Goal: Task Accomplishment & Management: Complete application form

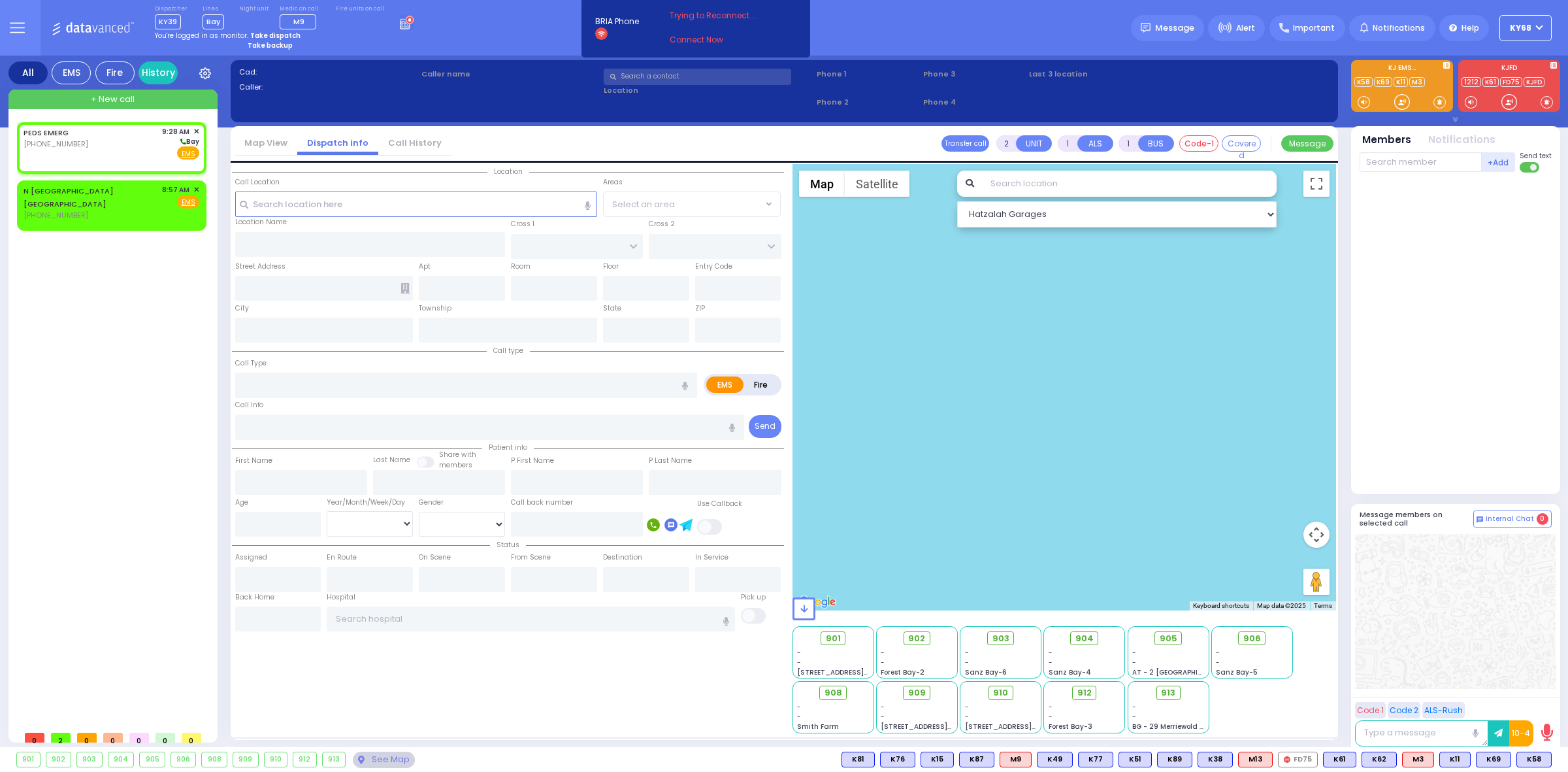
select select
radio input "true"
select select
type input "09:28"
select select "Hatzalah Garages"
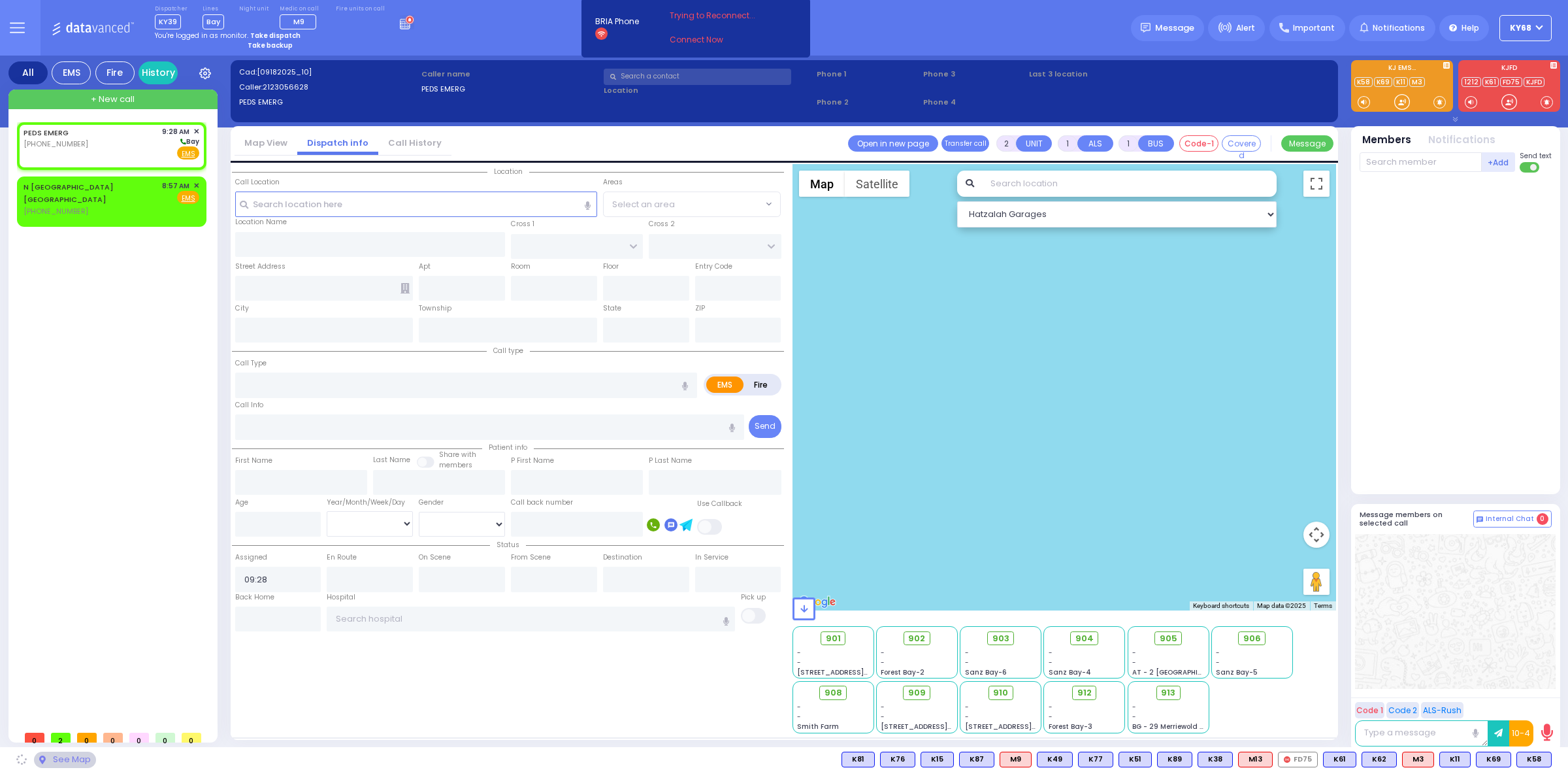
select select
radio input "true"
select select
select select "Hatzalah Garages"
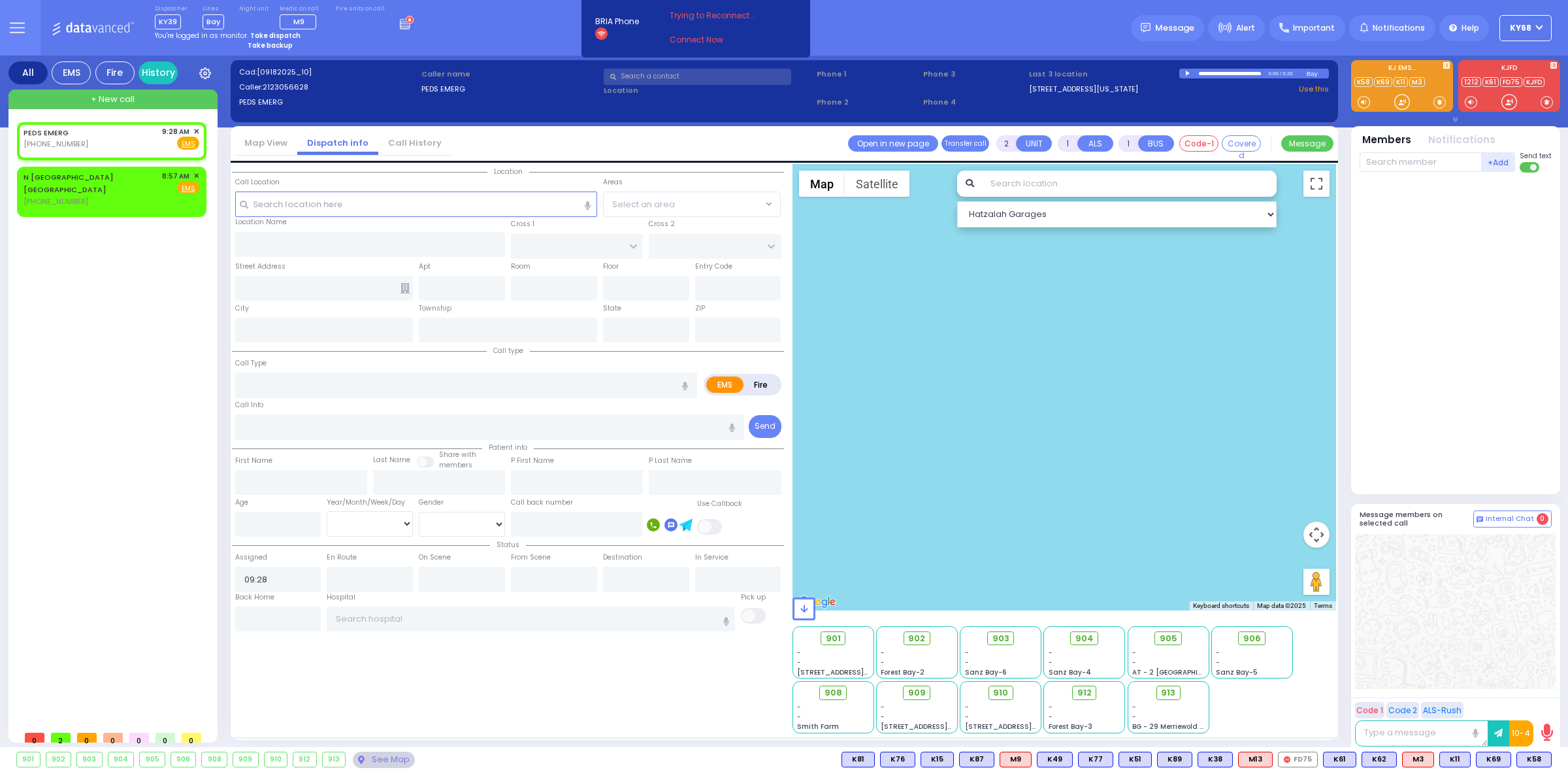
select select
radio input "true"
select select
select select "Hatzalah Garages"
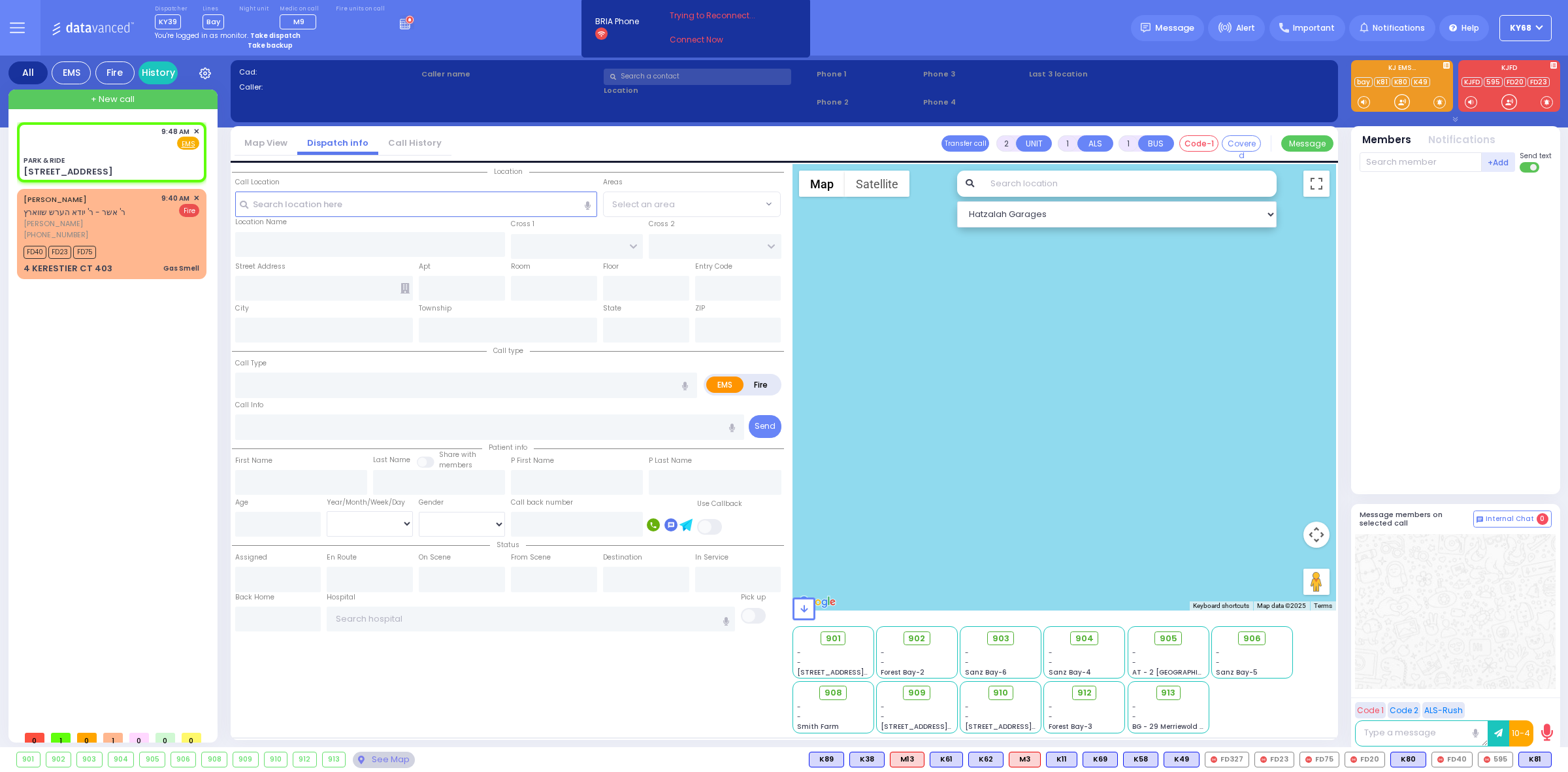
select select
radio input "true"
select select
type input "09:48"
select select "Hatzalah Garages"
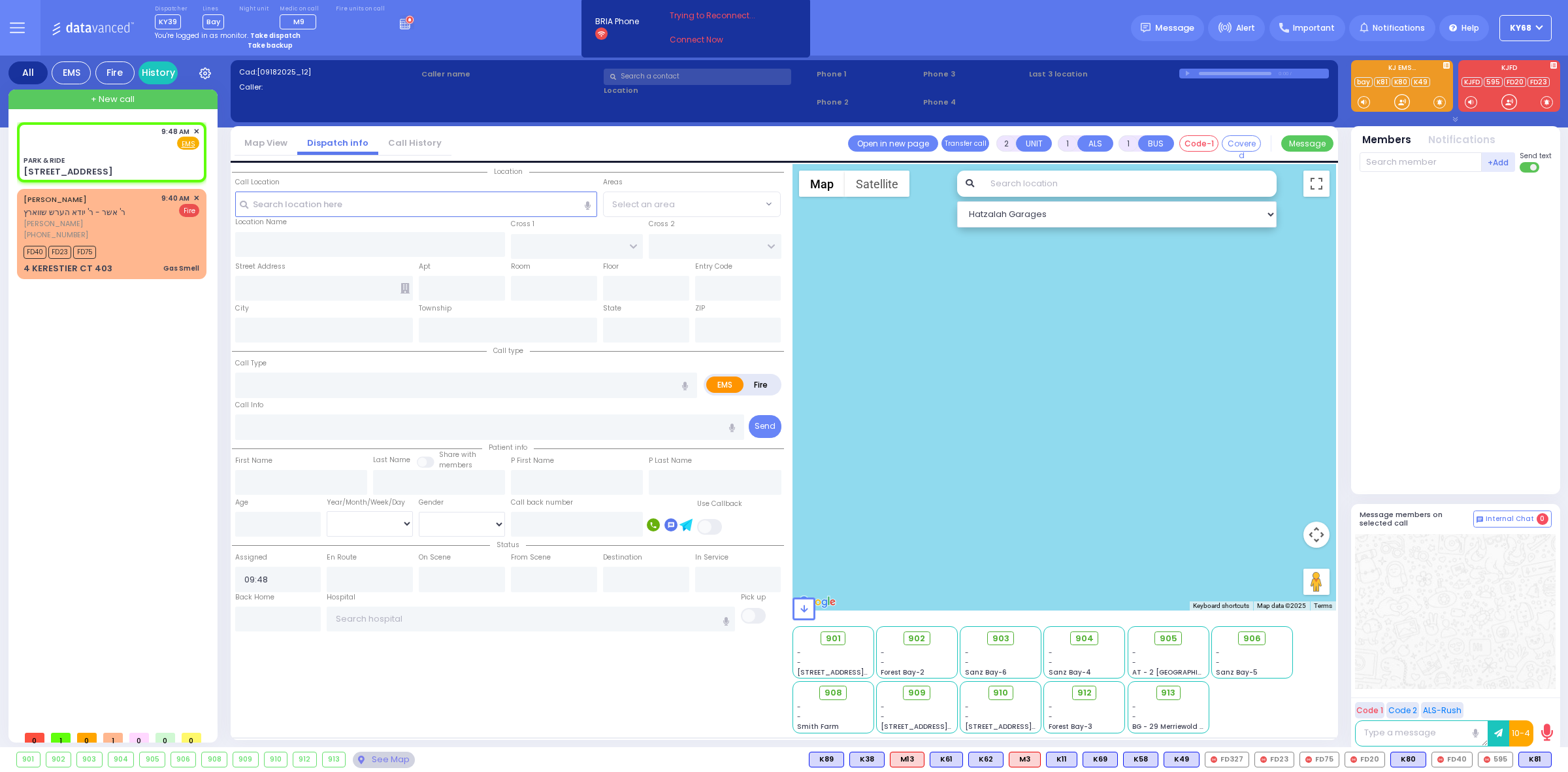
type input "PARK & RIDE"
type input "MERON DR"
type input "RATZFERT WAY"
type input "[STREET_ADDRESS]"
type input "Monroe"
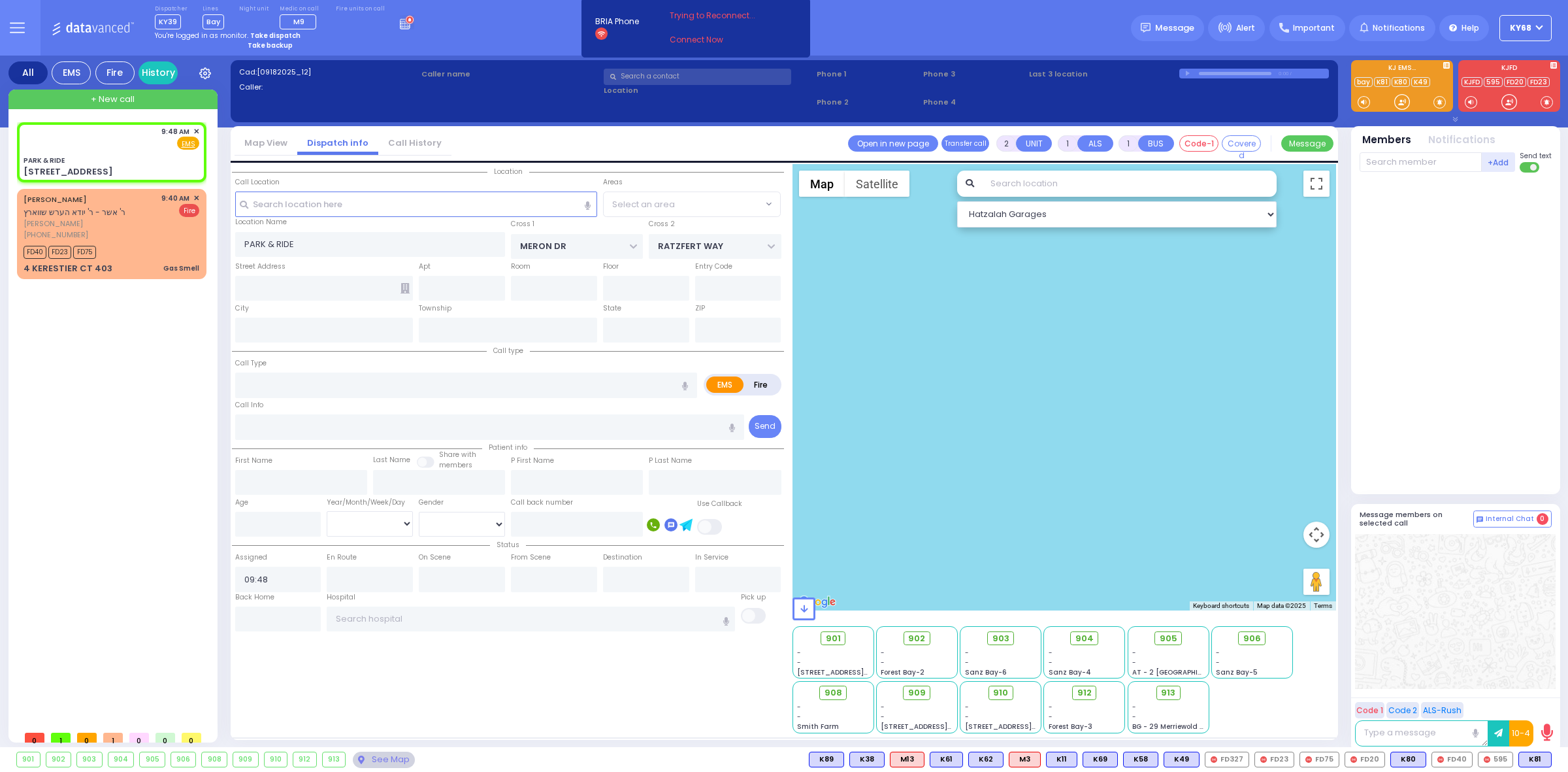
type input "[US_STATE]"
type input "10950"
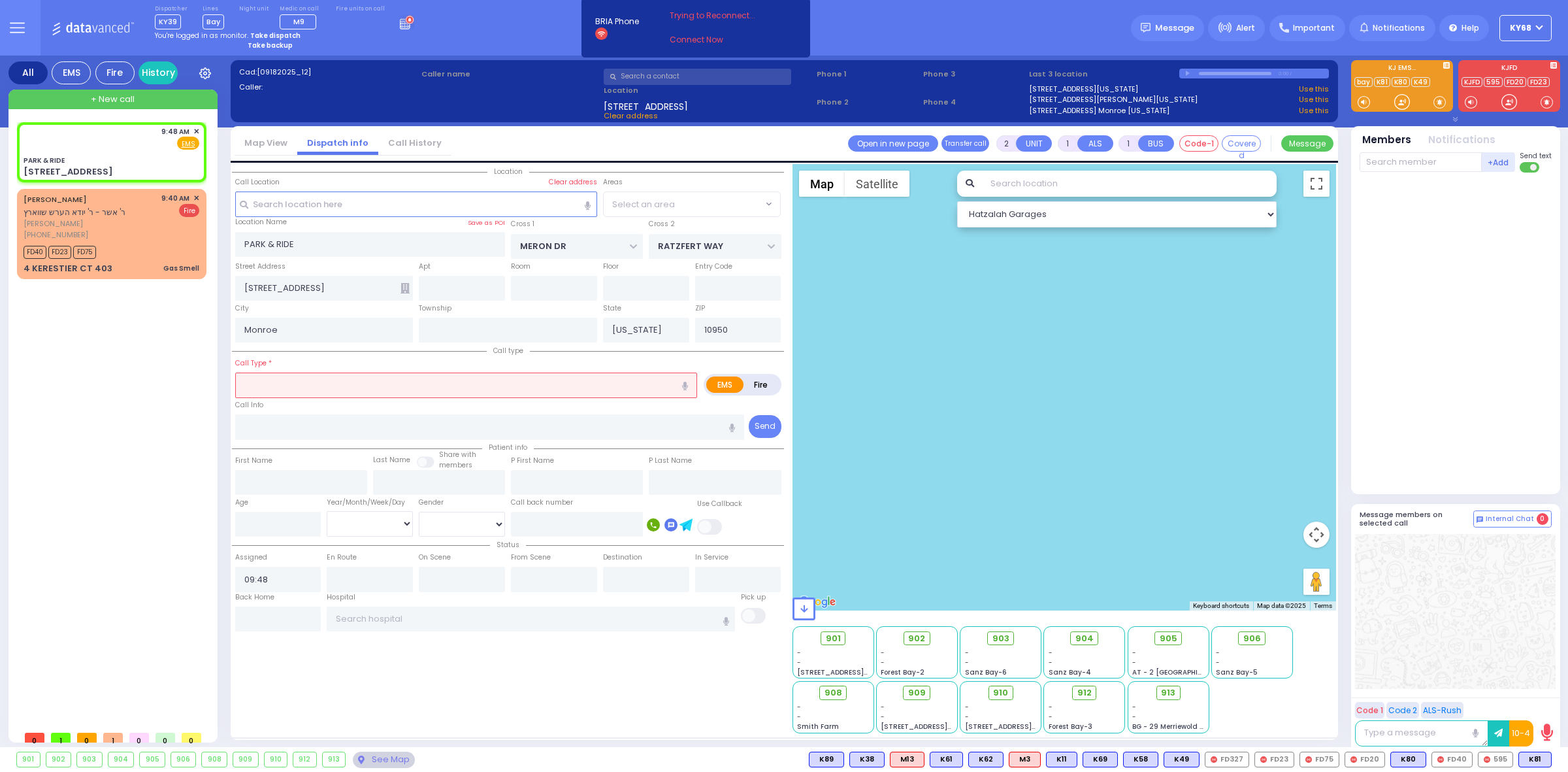
select select "SECTION 6"
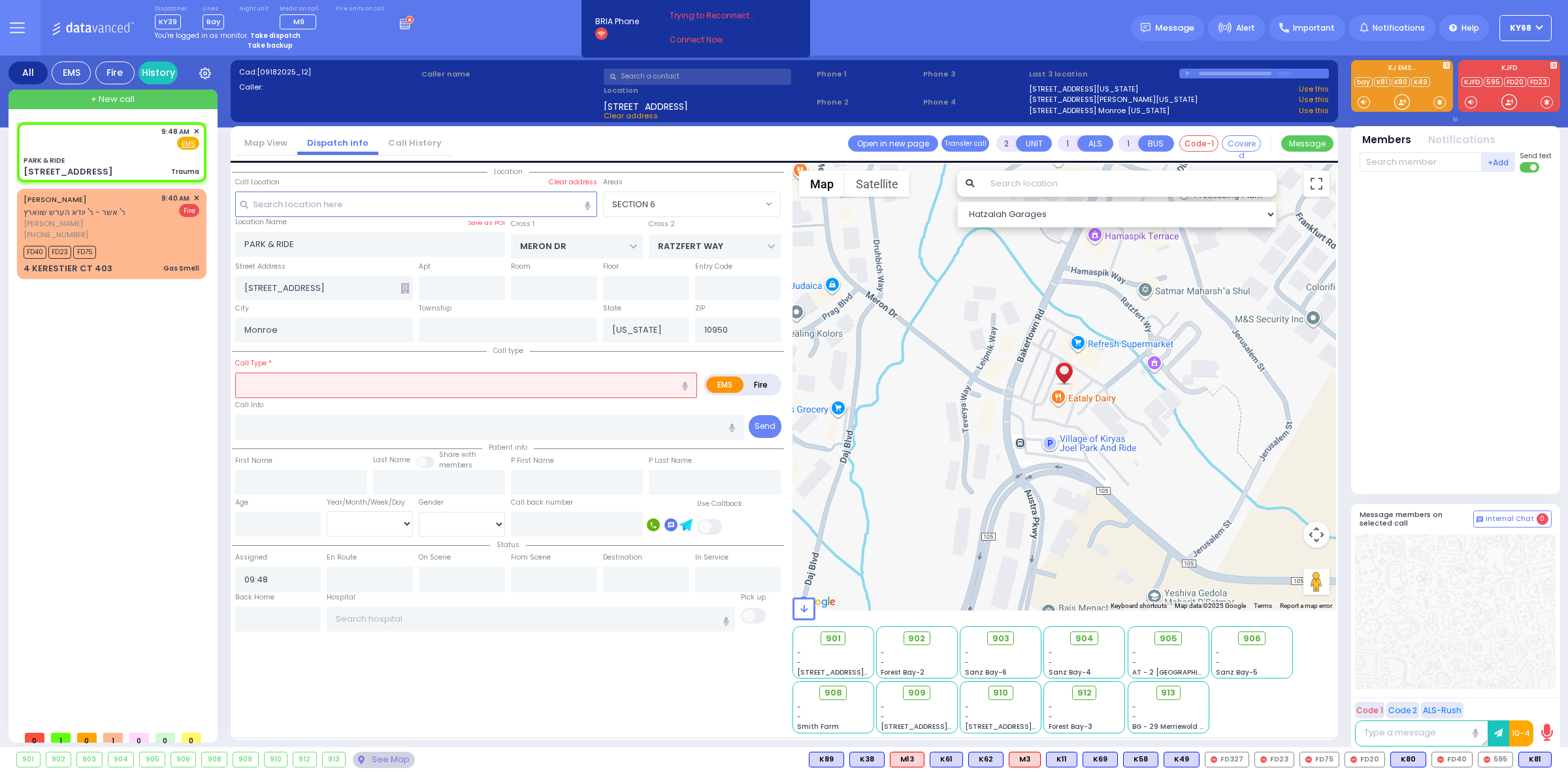
type input "0"
select select
type input "Trauma"
radio input "true"
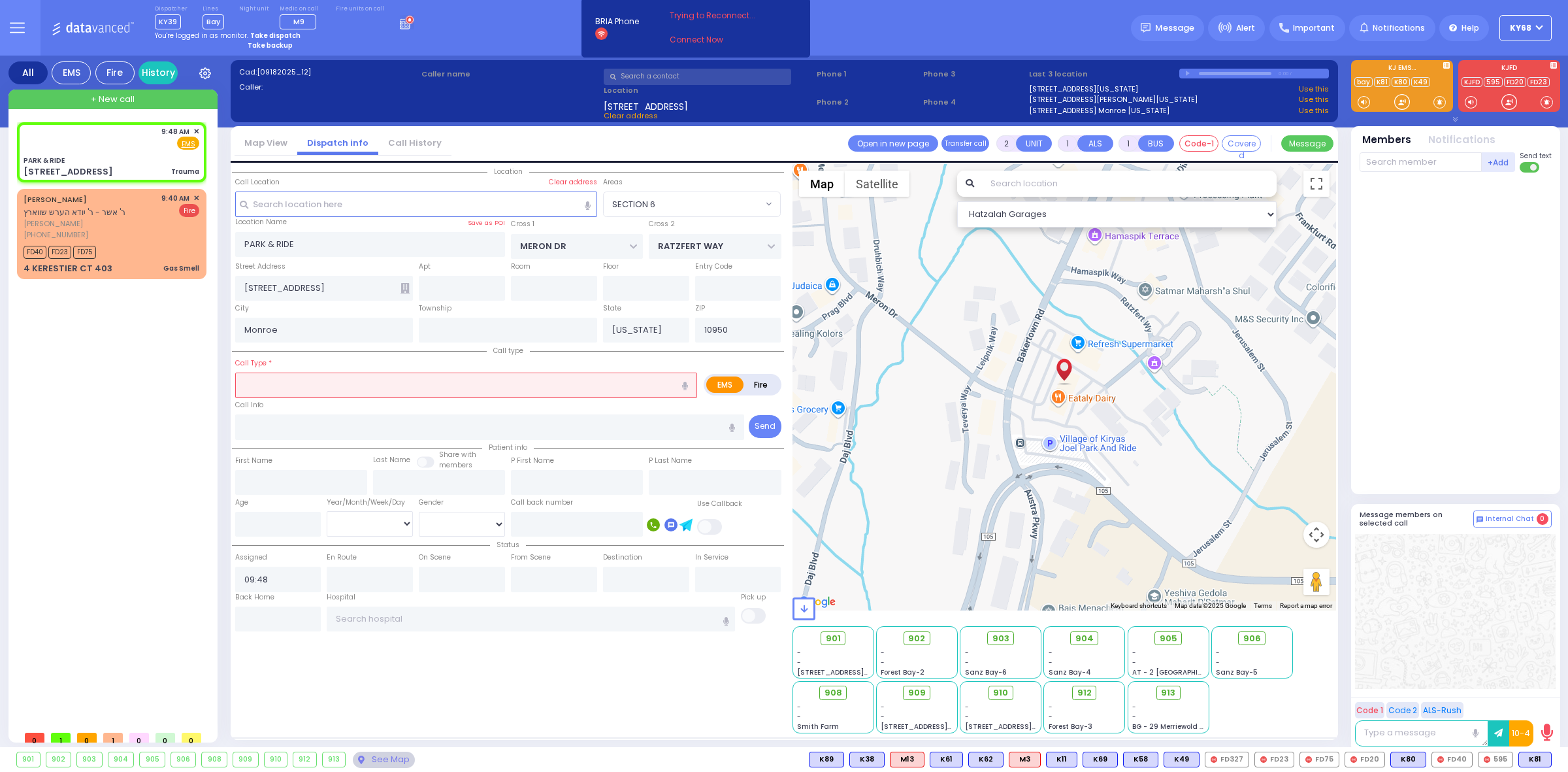
select select
type input "09:48"
select select "Hatzalah Garages"
select select "SECTION 6"
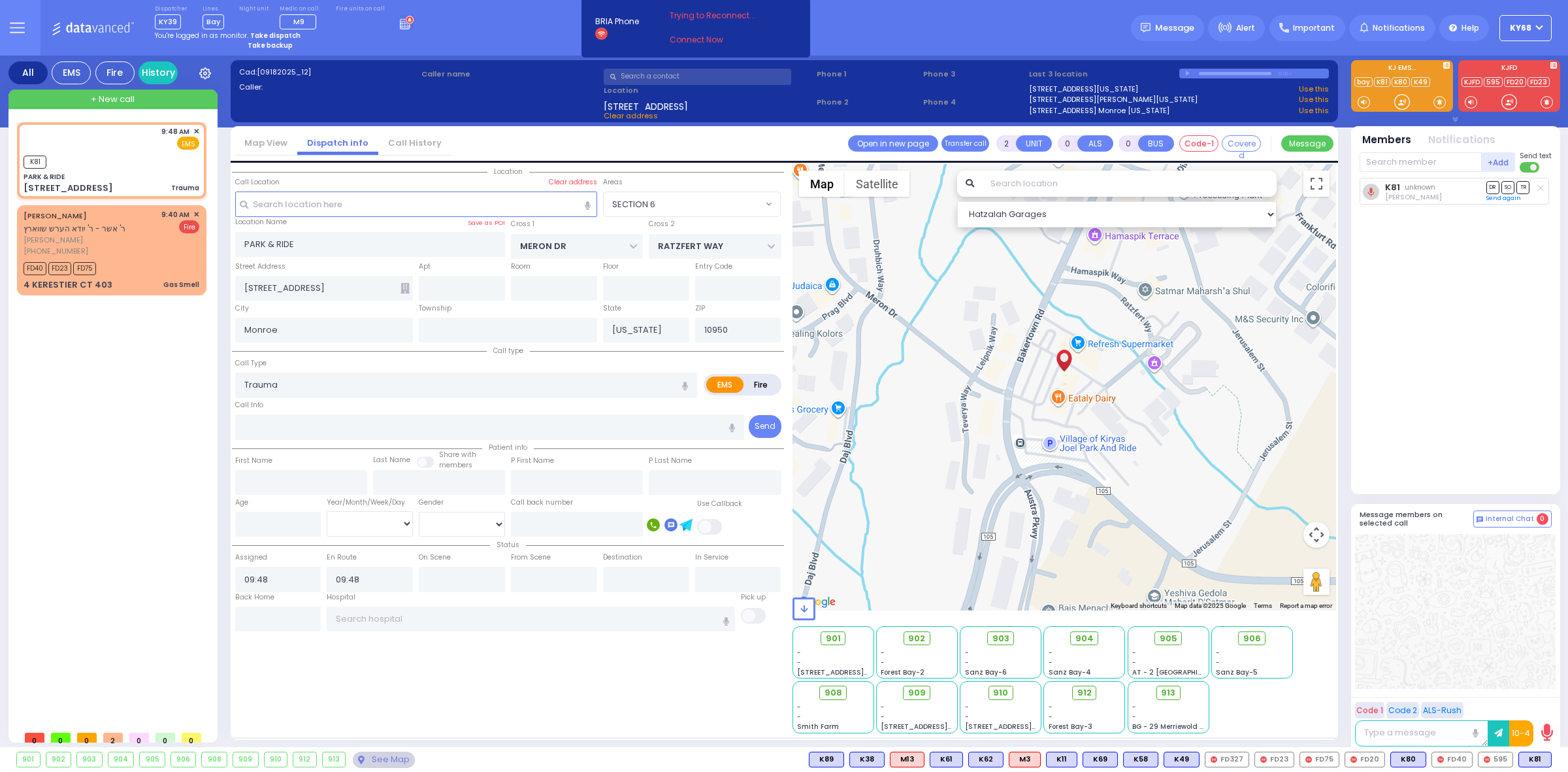
select select
radio input "true"
select select
select select "Hatzalah Garages"
select select "SECTION 6"
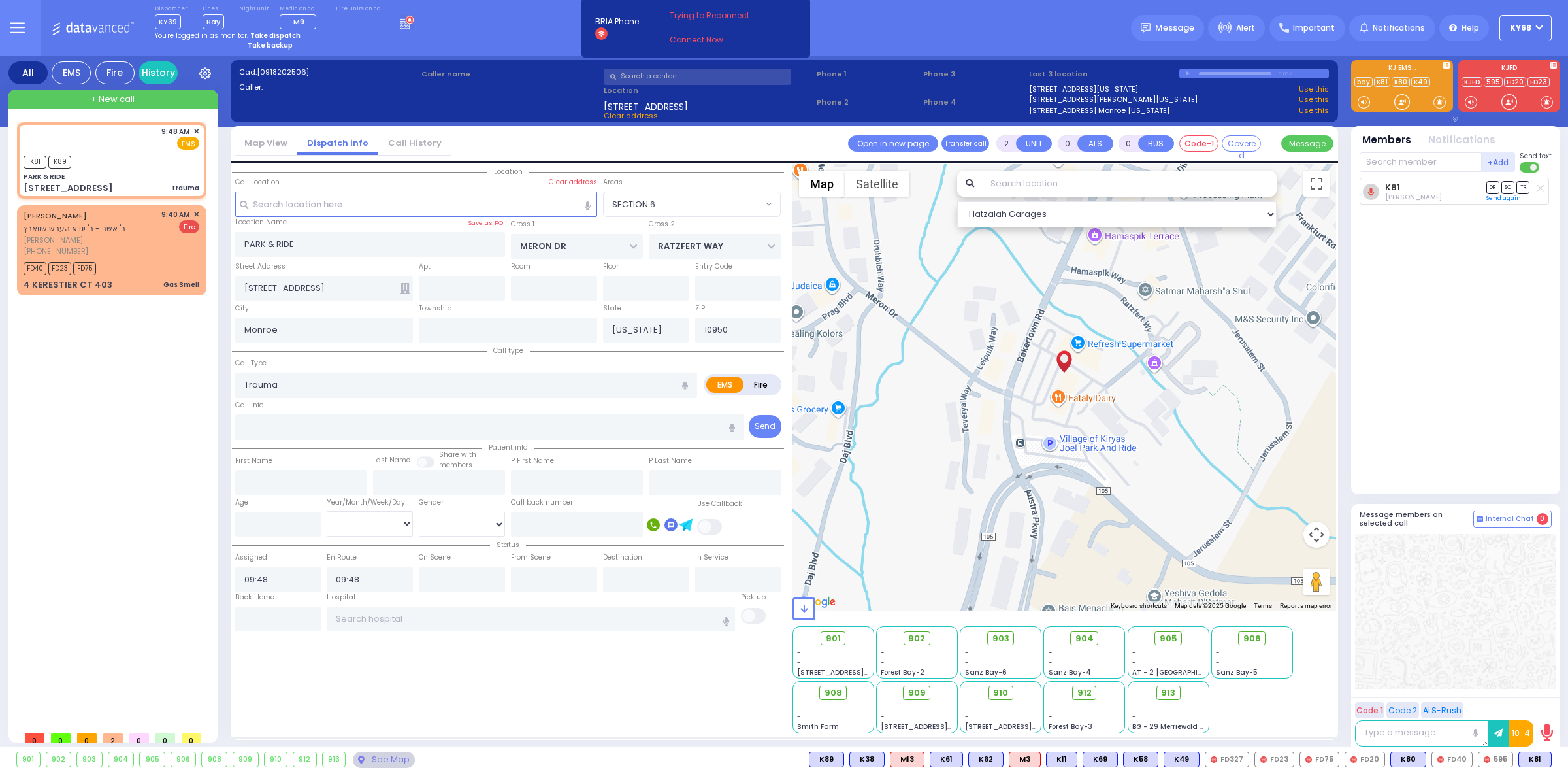
select select
radio input "true"
select select
select select "Hatzalah Garages"
select select "SECTION 6"
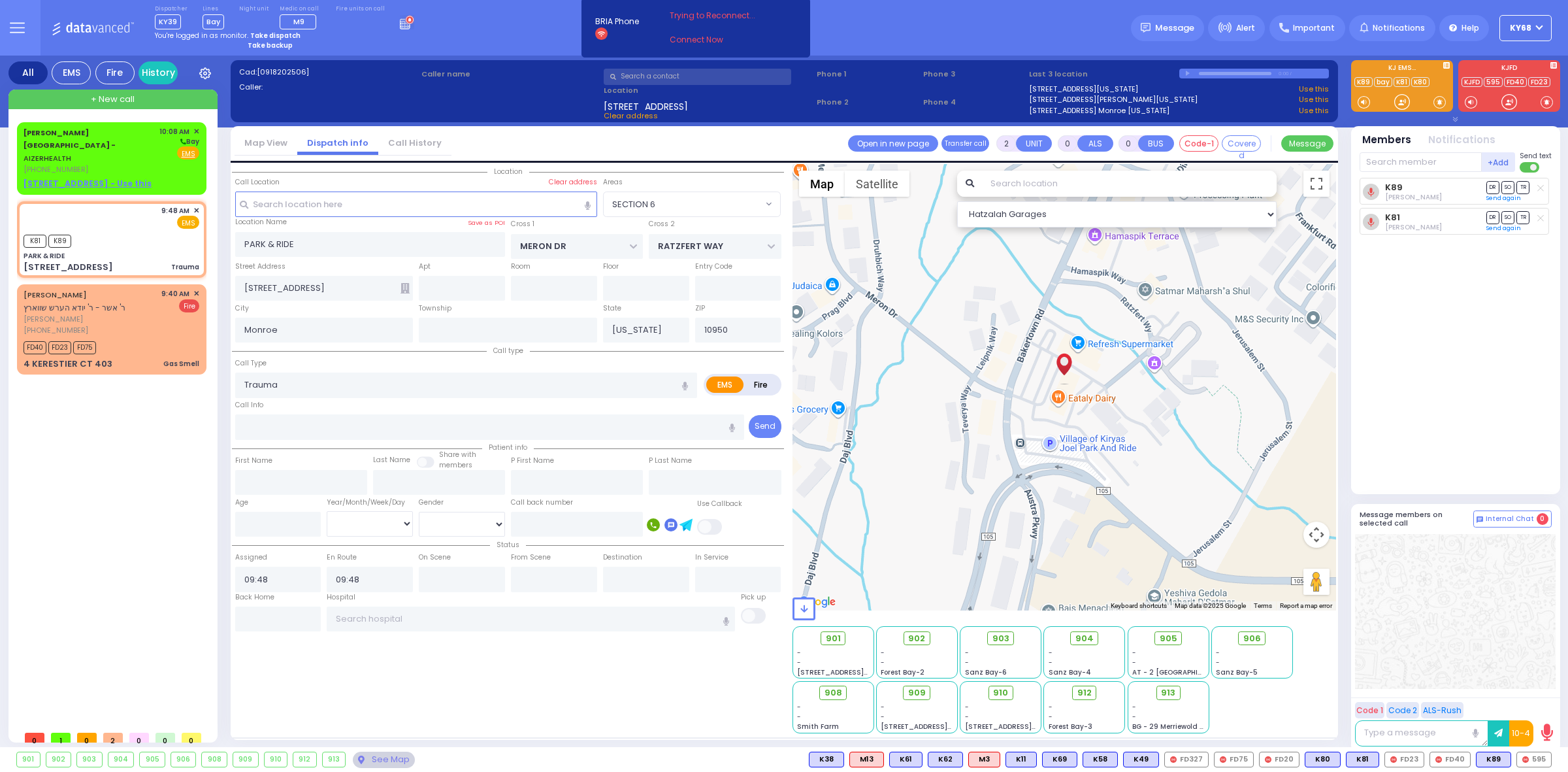
type input "6"
select select
radio input "true"
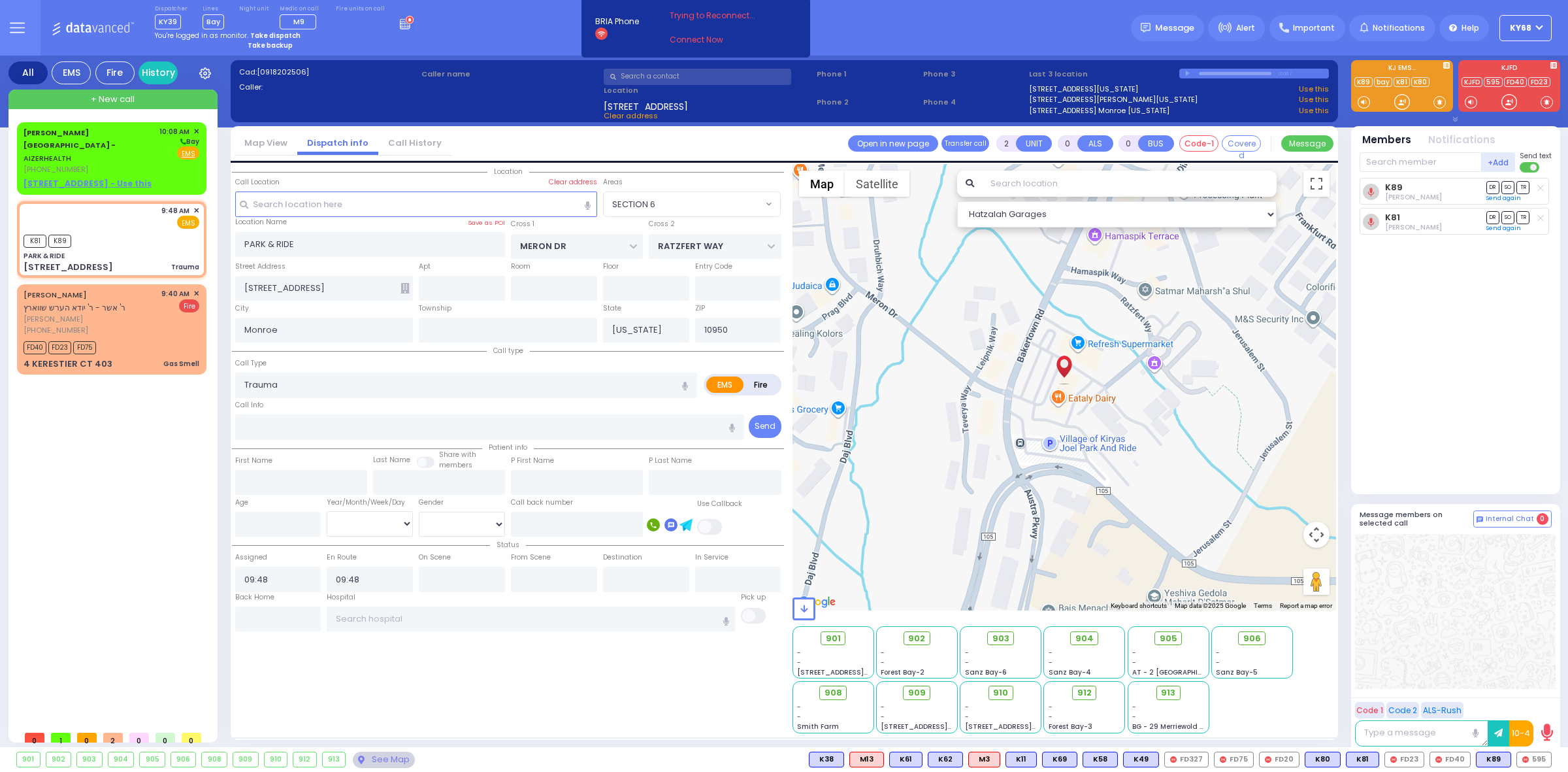
type input "Unknown"
select select "Year"
select select "Hatzalah Garages"
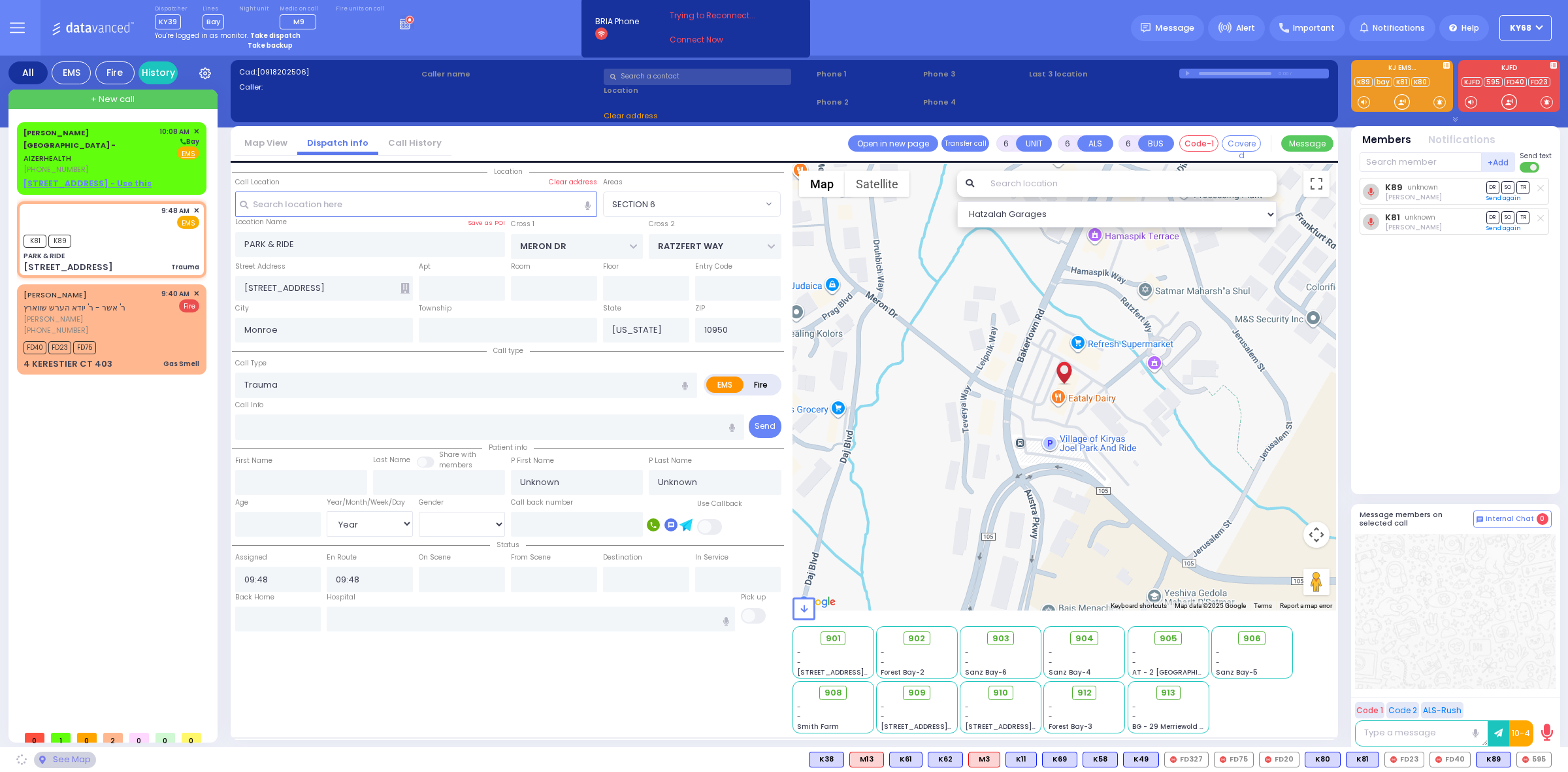
select select "SECTION 6"
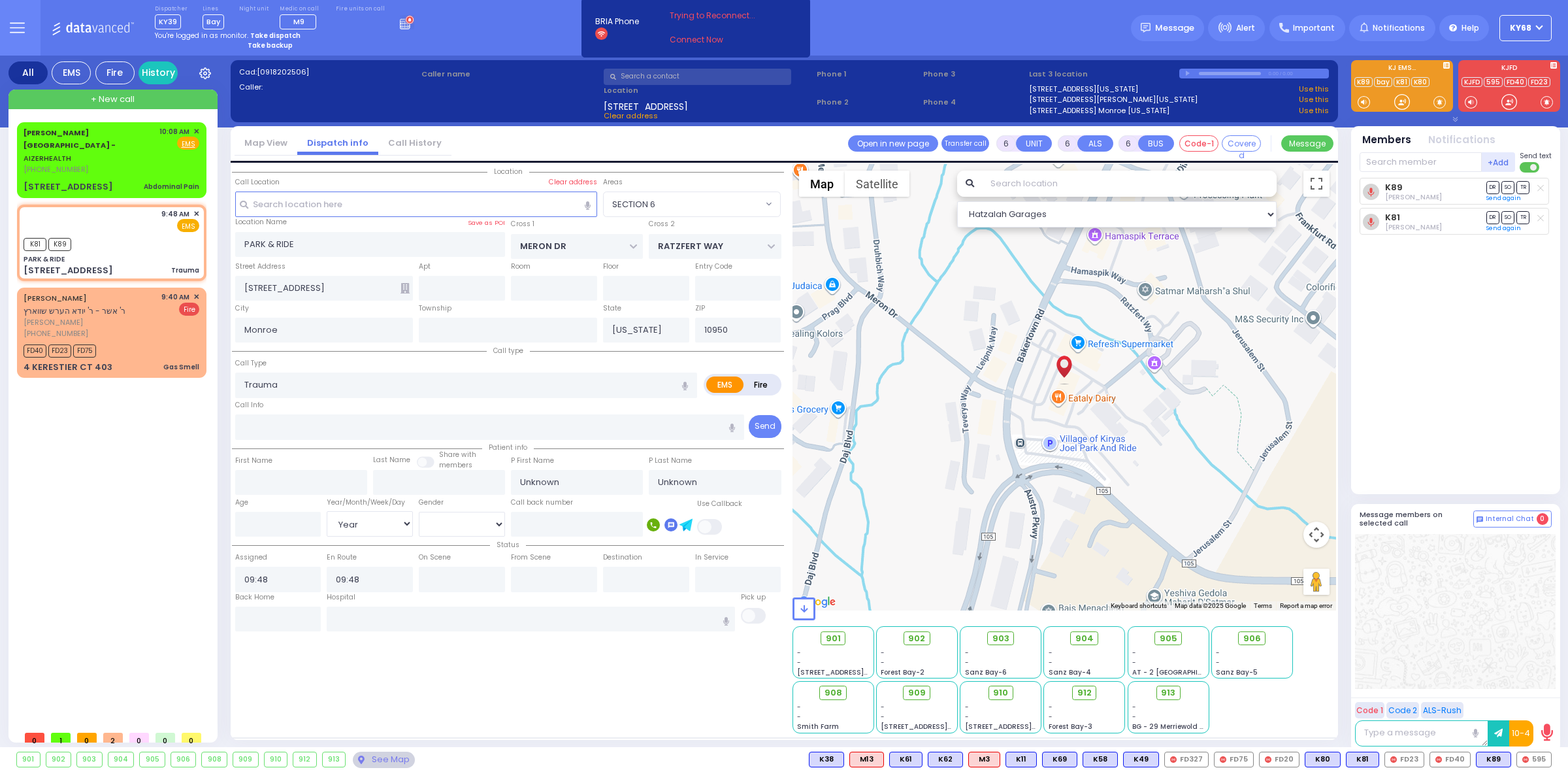
select select
radio input "true"
select select "Year"
select select "SECTION 6"
select select "Hatzalah Garages"
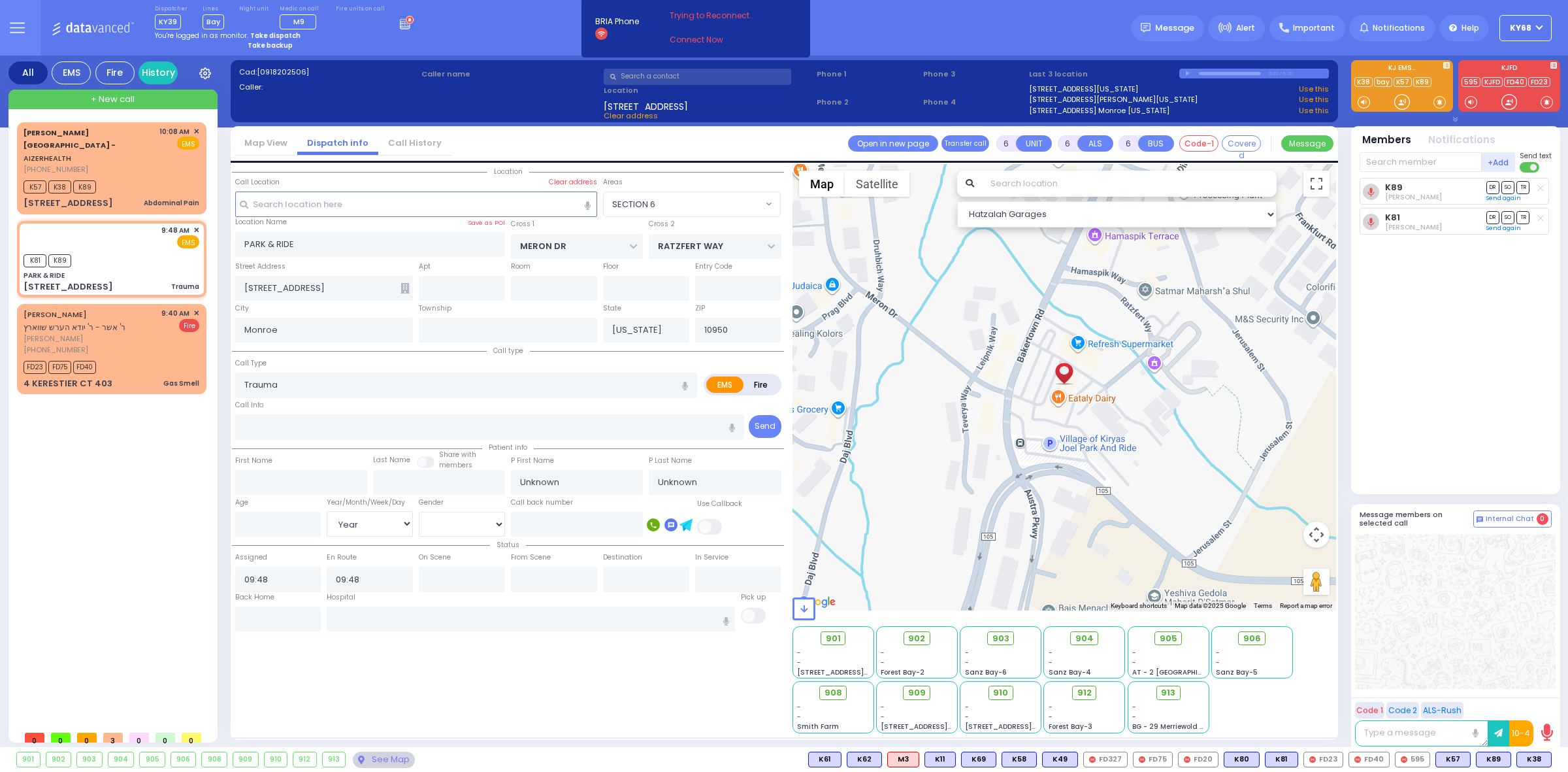
select select
radio input "true"
type input "Dov"
type input "Roth"
type input "3"
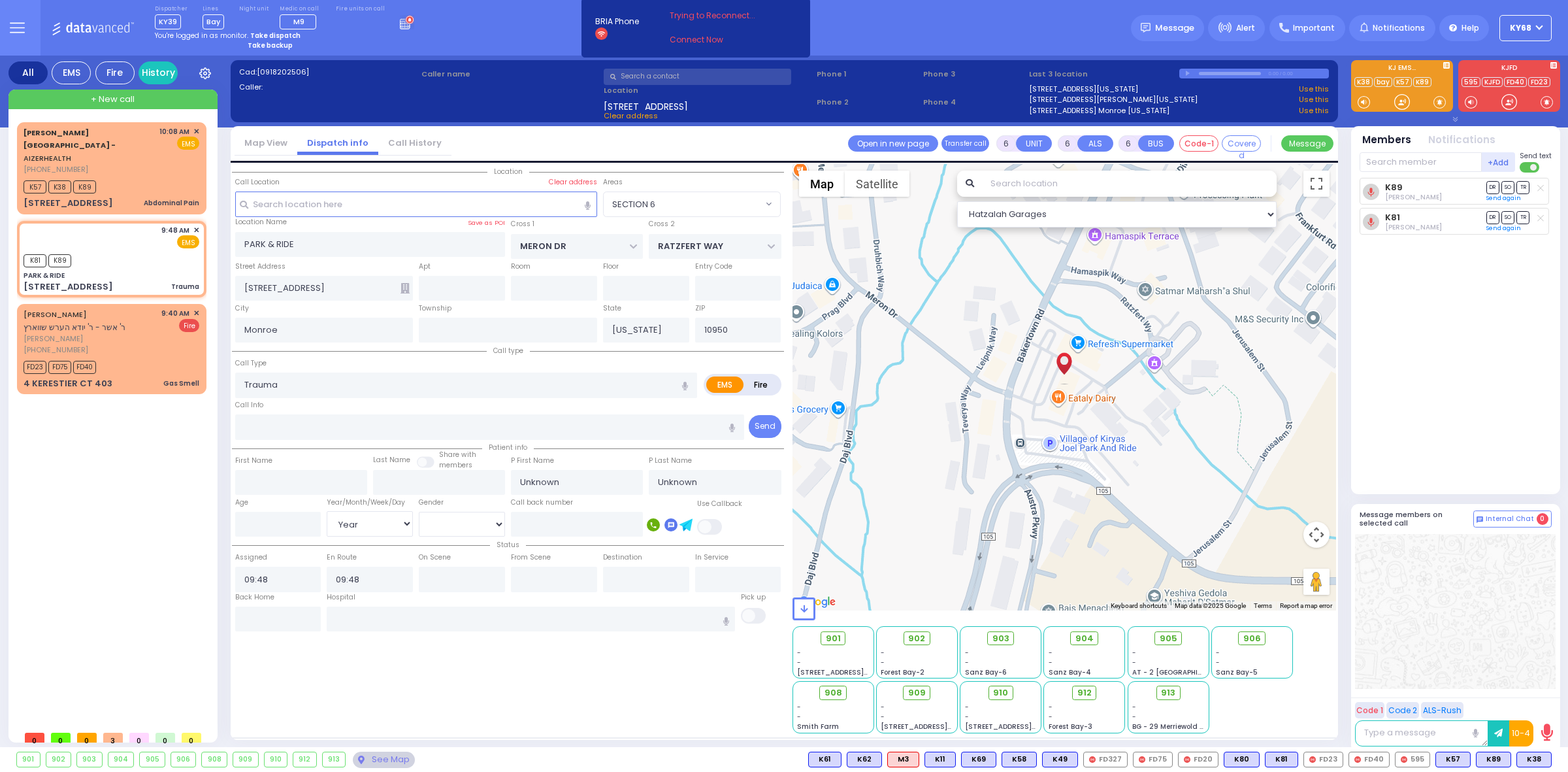
select select "Year"
select select "[DEMOGRAPHIC_DATA]"
select select "SECTION 6"
select select "Hatzalah Garages"
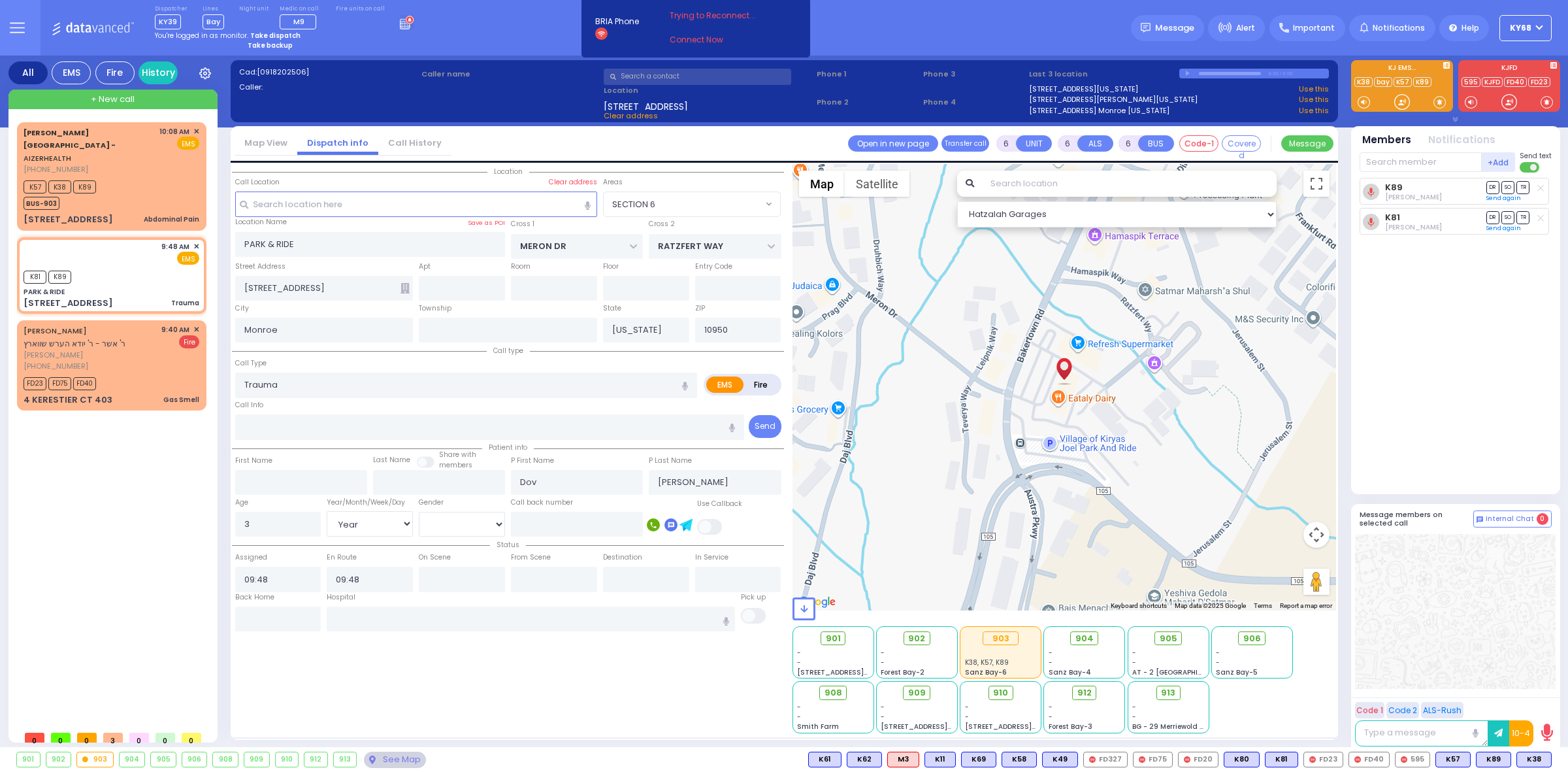
select select
radio input "true"
select select "Year"
select select "[DEMOGRAPHIC_DATA]"
radio input "true"
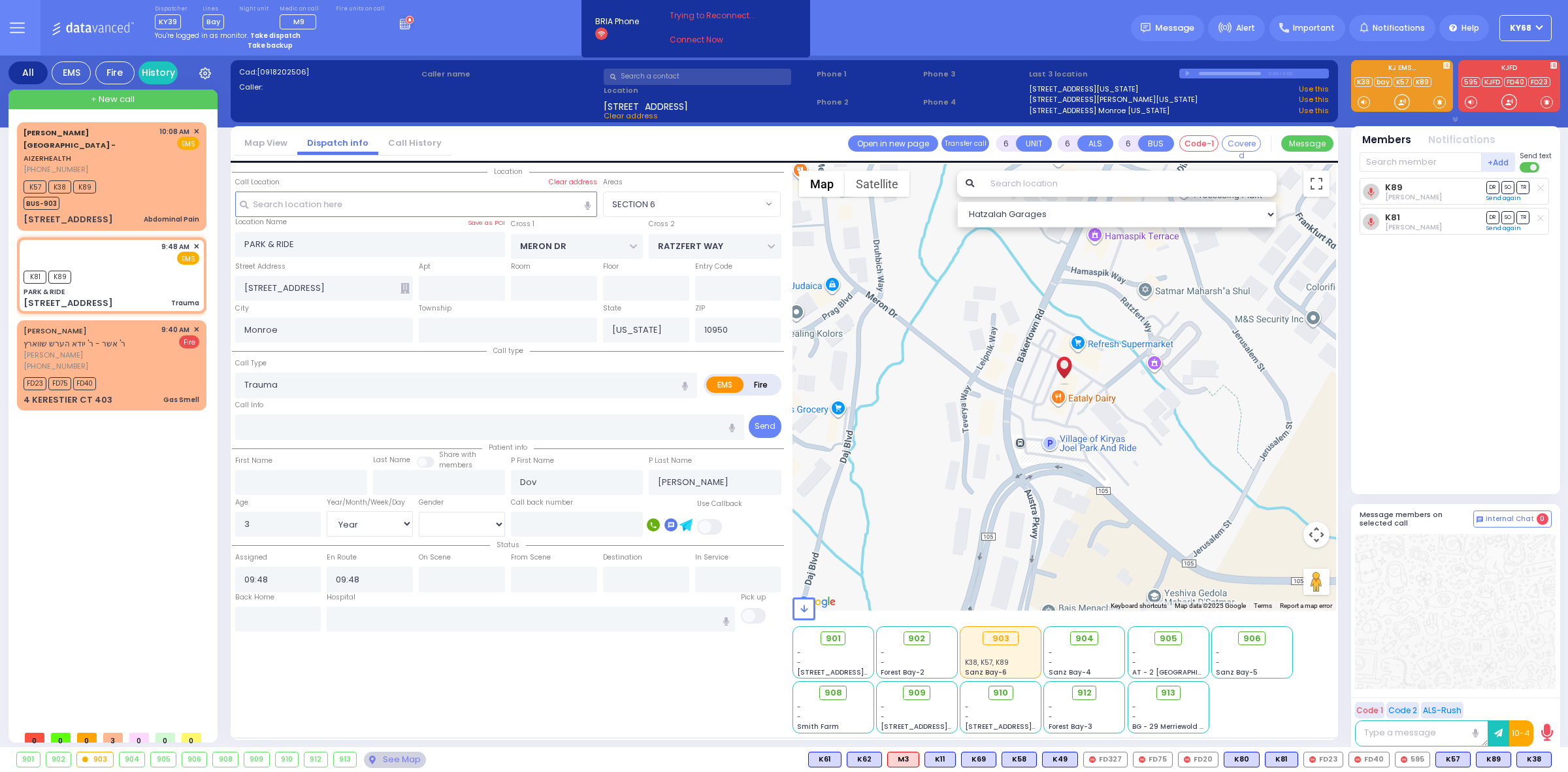
select select "Year"
select select "[DEMOGRAPHIC_DATA]"
select select "SECTION 6"
select select "Hatzalah Garages"
select select
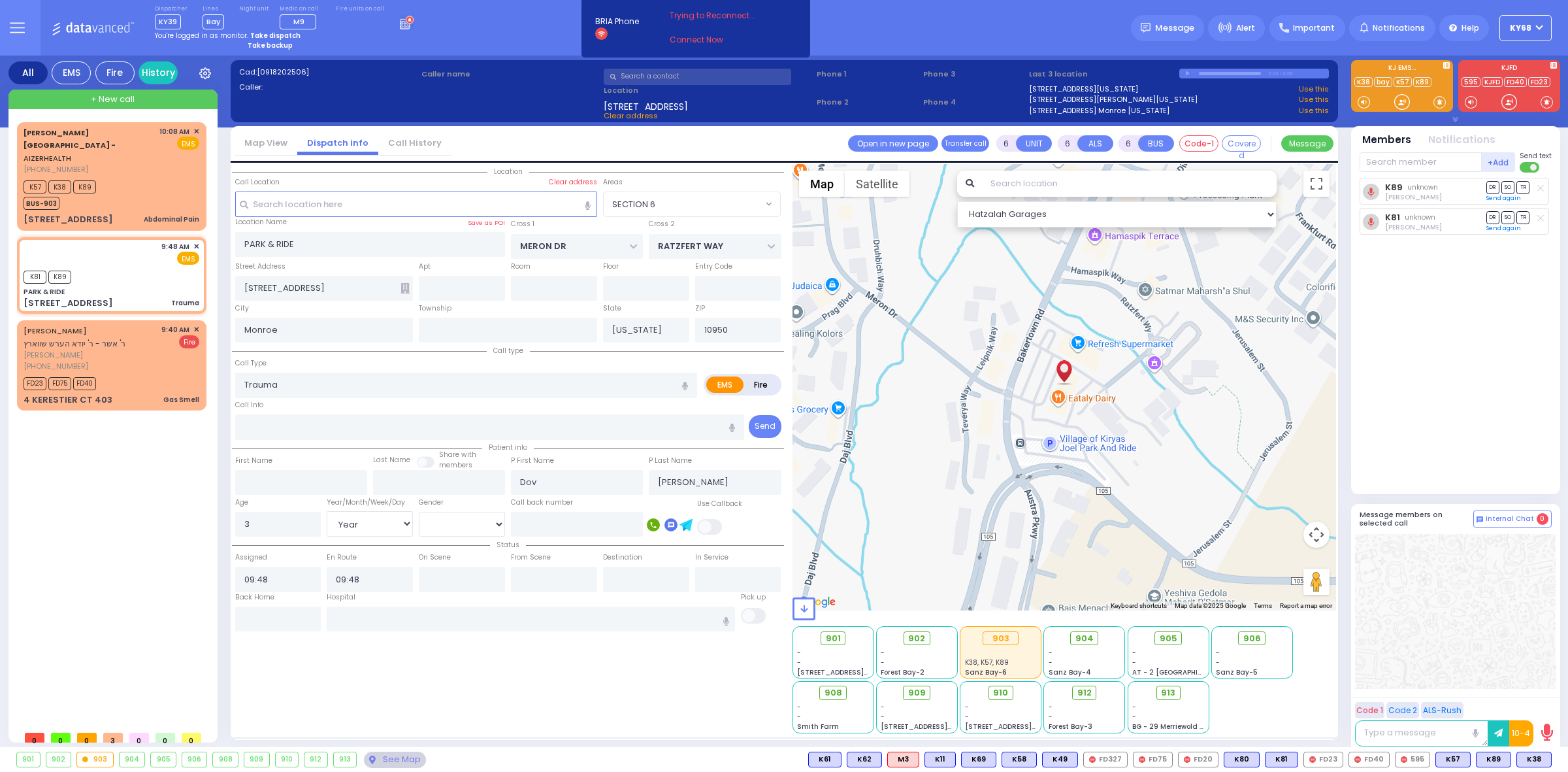
radio input "true"
select select "Year"
select select "[DEMOGRAPHIC_DATA]"
radio input "true"
select select "Year"
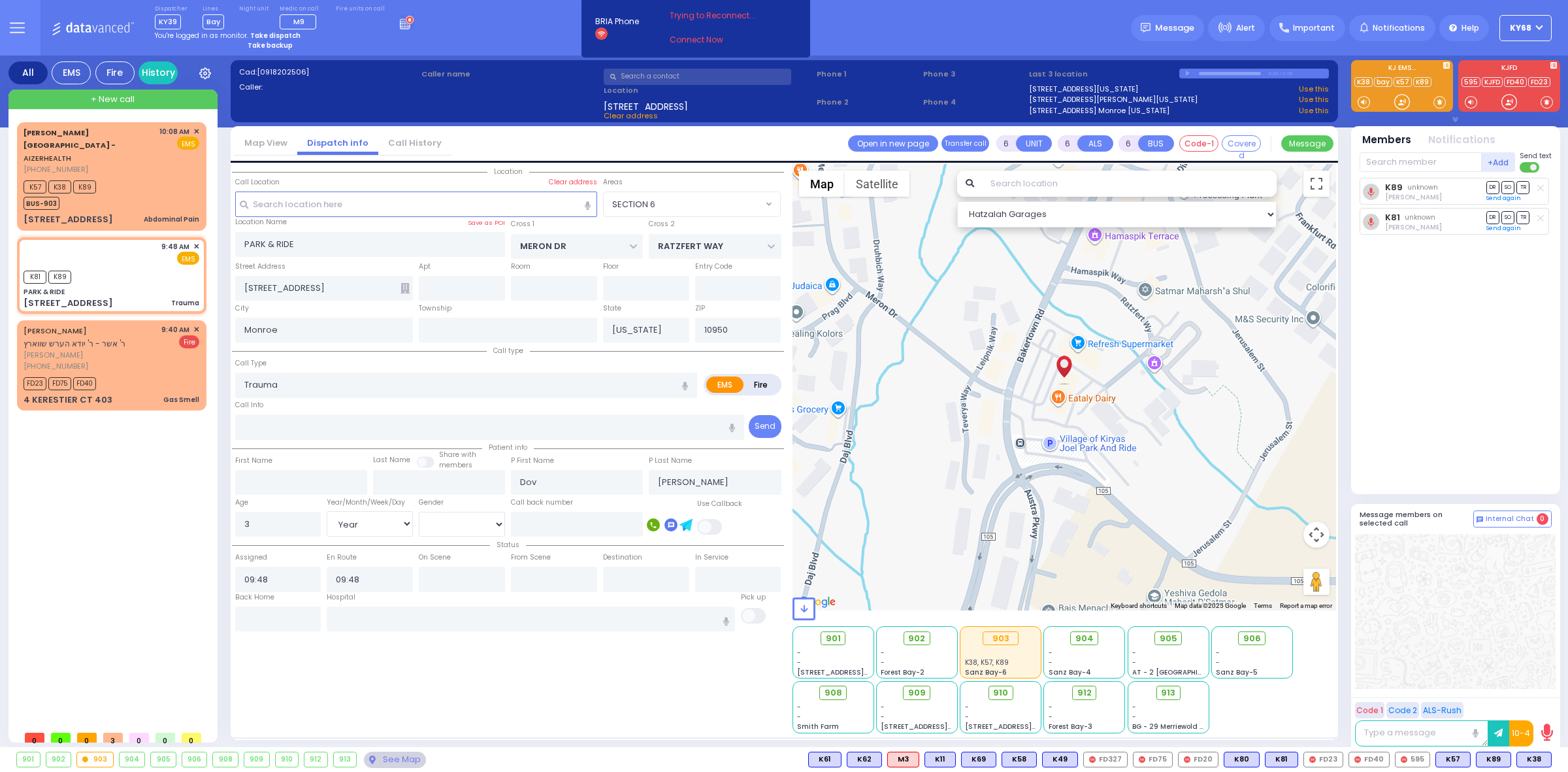
select select "[DEMOGRAPHIC_DATA]"
radio input "true"
select select "Year"
select select "[DEMOGRAPHIC_DATA]"
radio input "true"
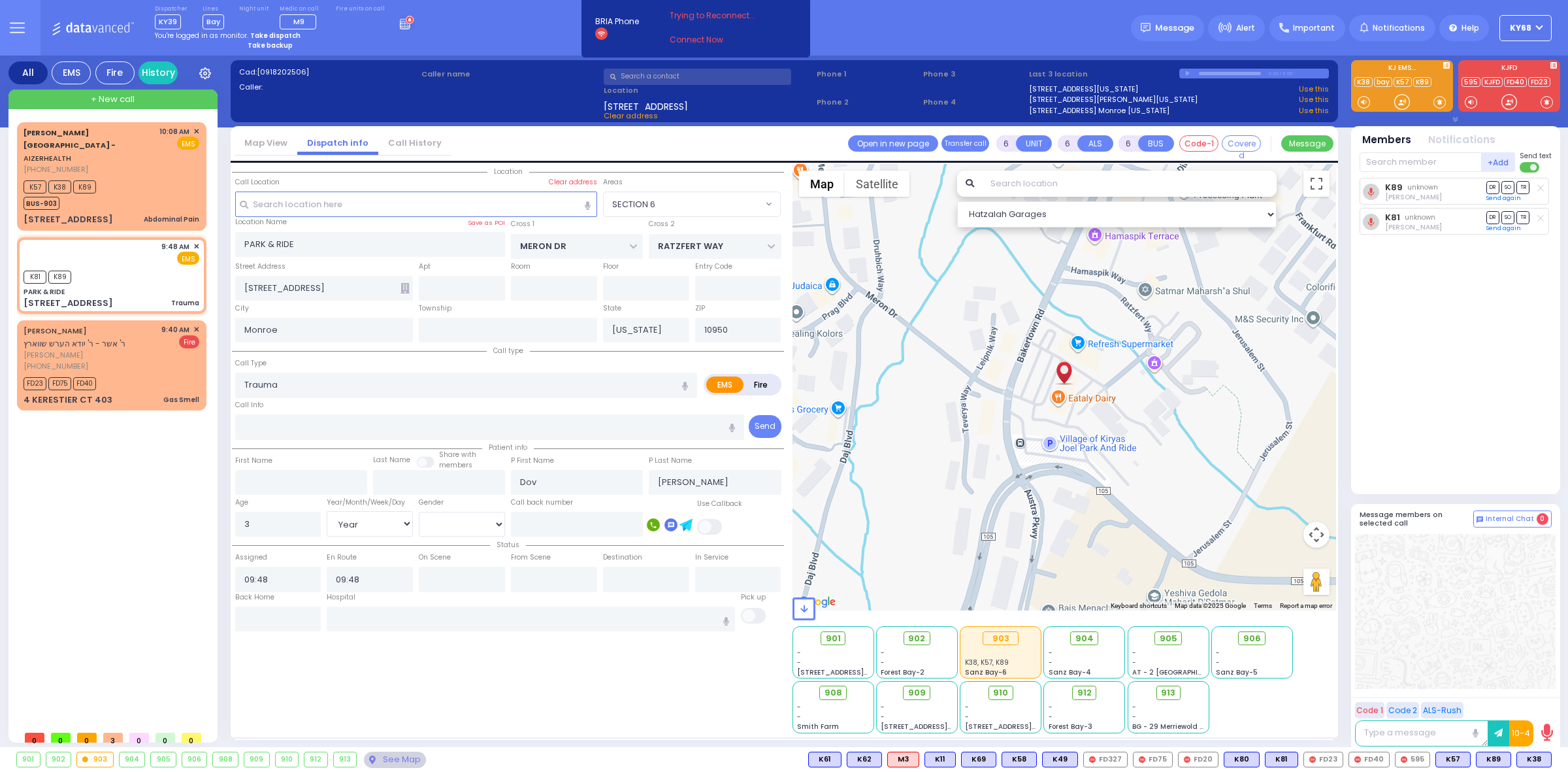
select select "Year"
select select "[DEMOGRAPHIC_DATA]"
select select "SECTION 6"
select select "Hatzalah Garages"
click at [427, 109] on div "Cad: [0918202506] Caller: Caller name /" at bounding box center [784, 97] width 1094 height 61
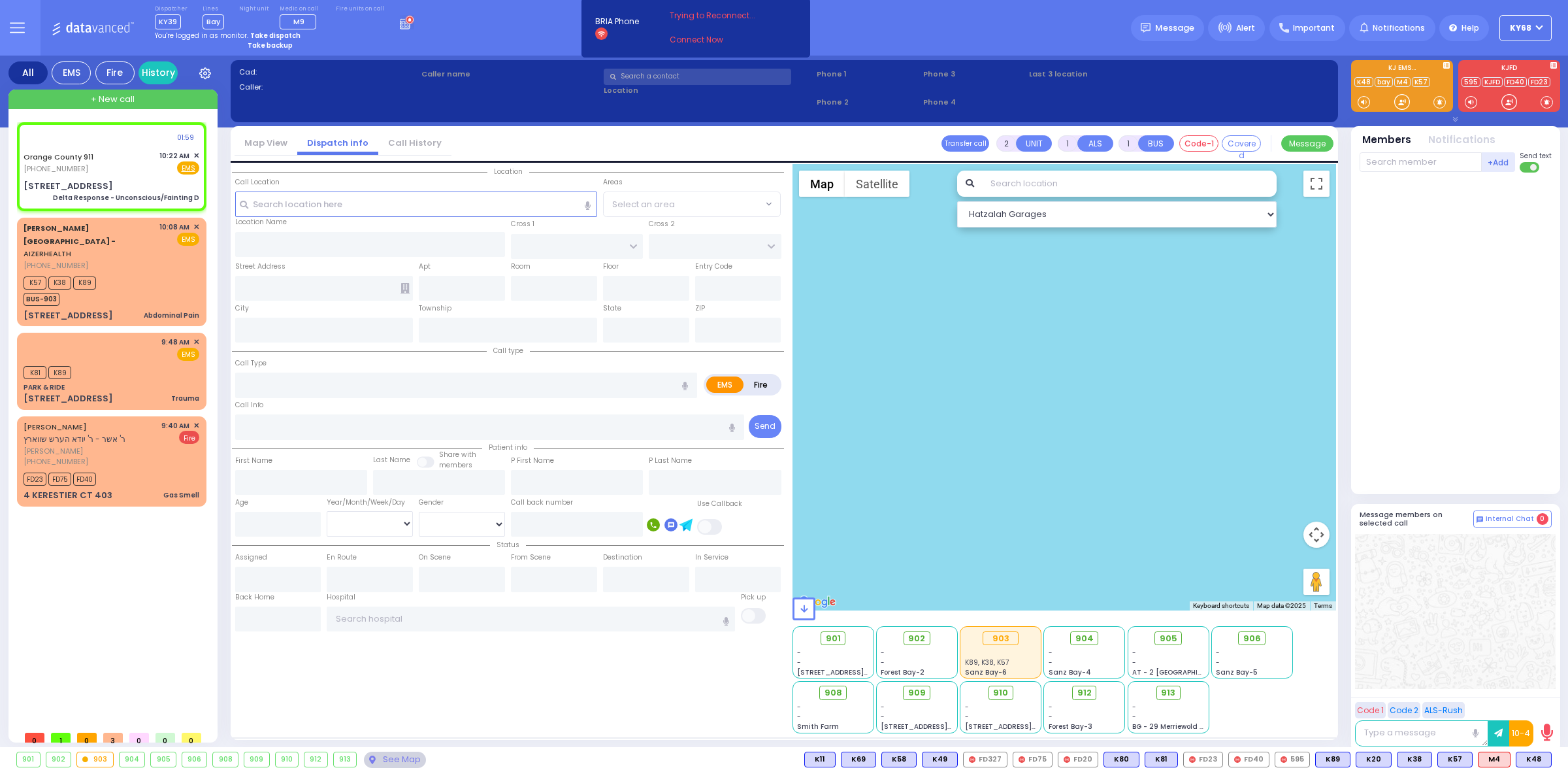
type input "6"
select select
type input "Delta Response - Unconscious/Fainting D"
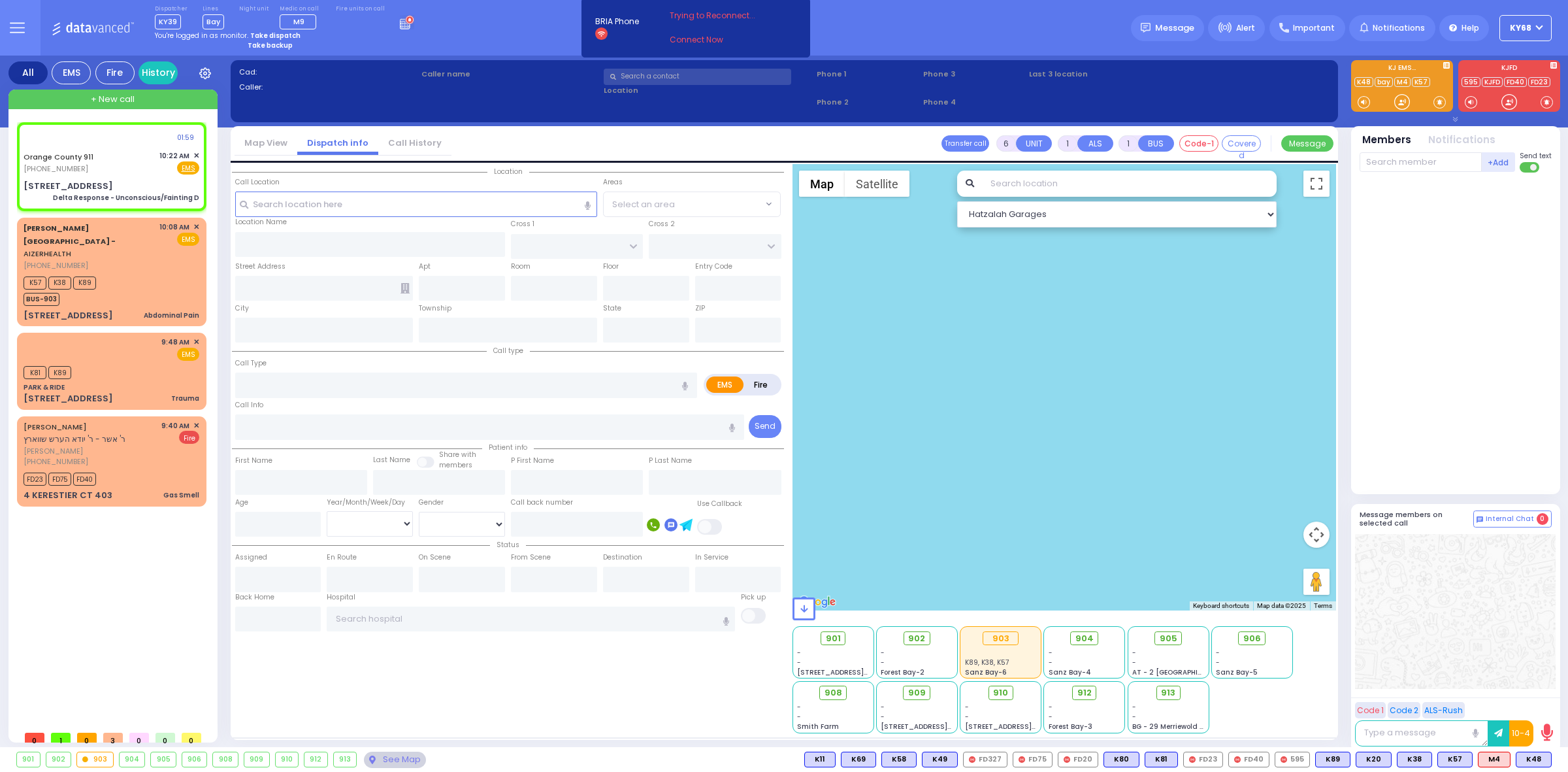
radio input "true"
type input "Nature: : Delta Response - Unconscious/Fainting D Address: : [STREET_ADDRESS][G…"
select select
select select "Hatzalah Garages"
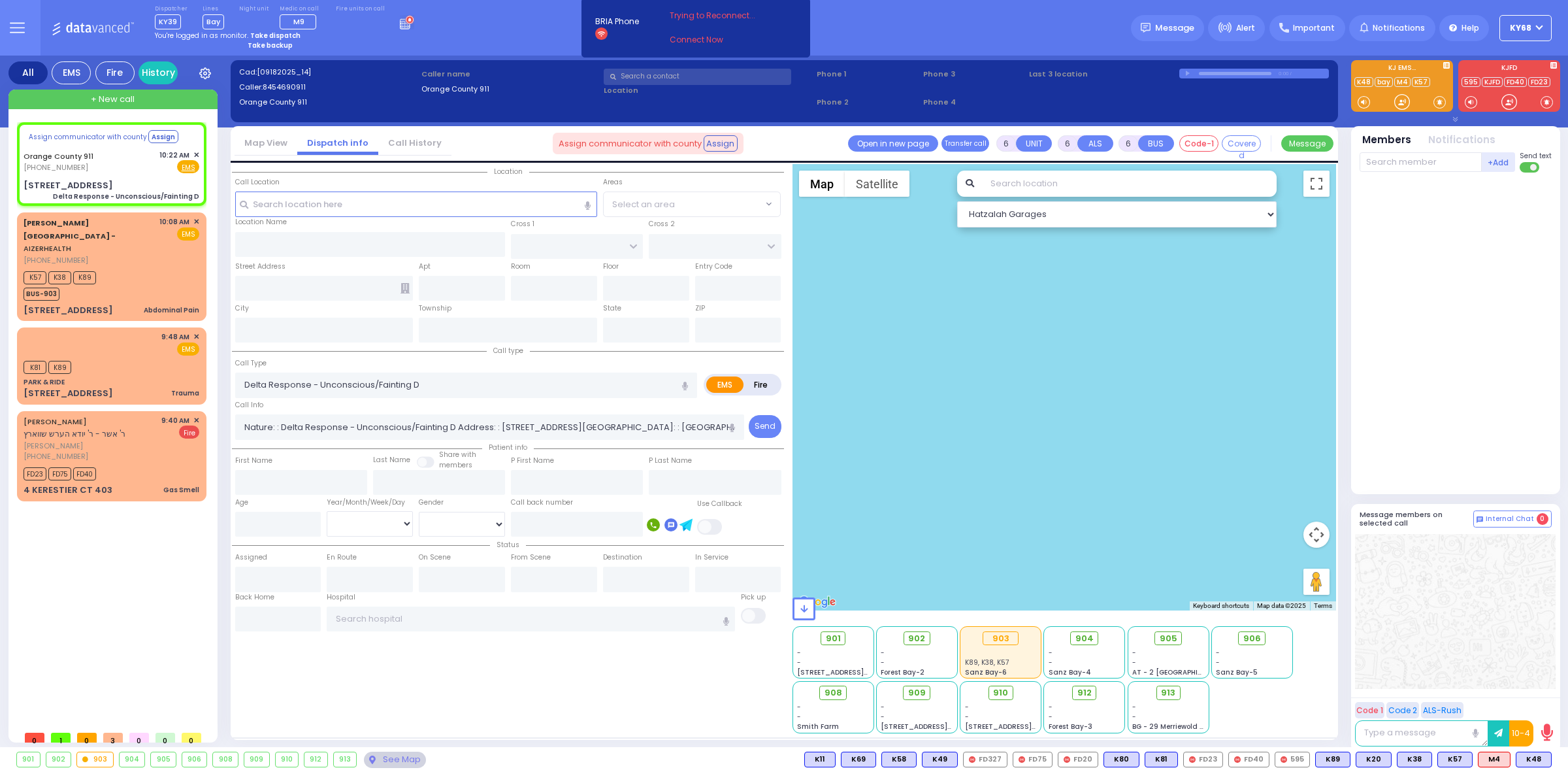
select select
radio input "true"
select select
select select "Hatzalah Garages"
type input "[STREET_ADDRESS]"
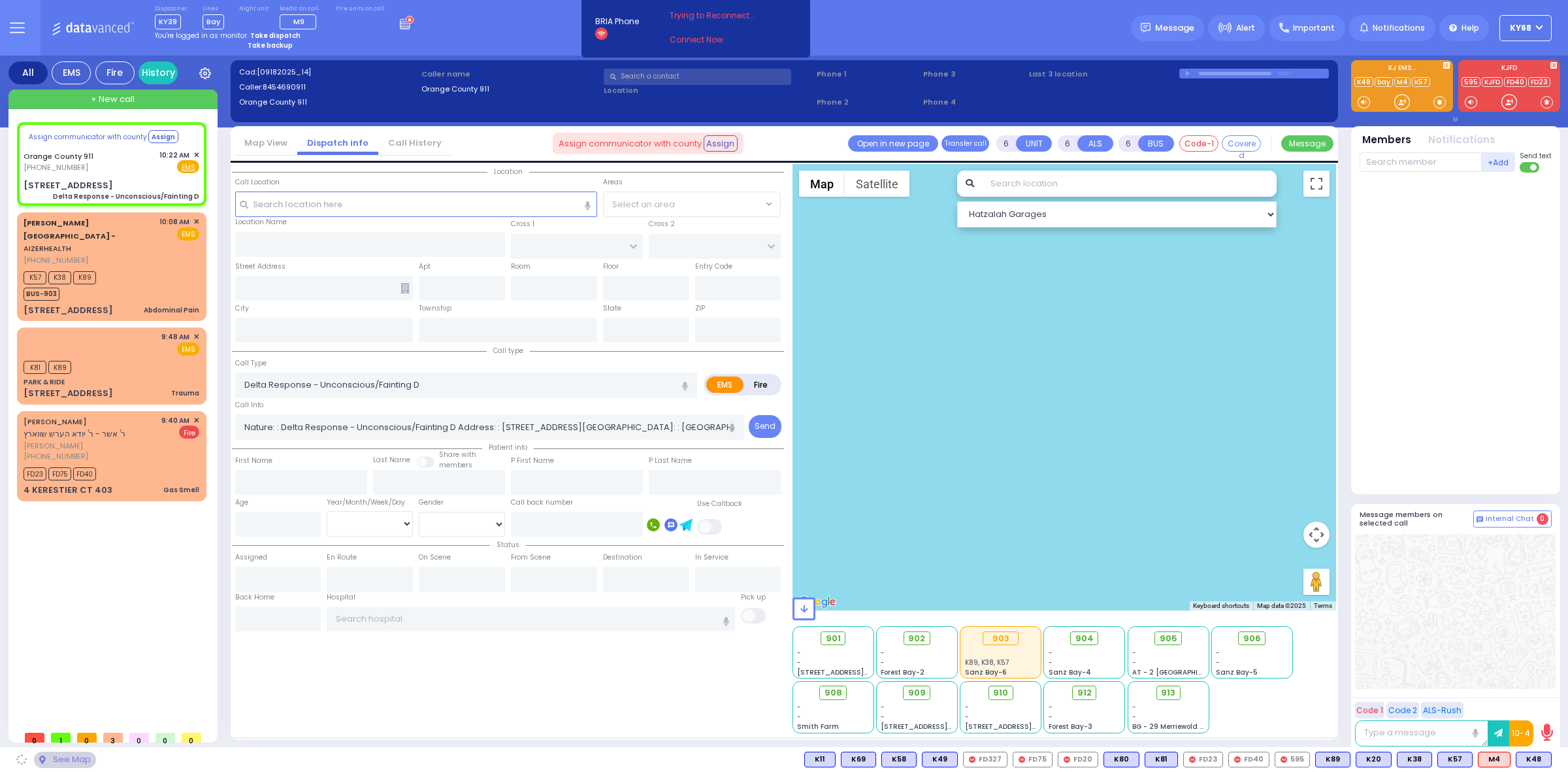
type input "Monroe"
type input "[US_STATE]"
type input "10950"
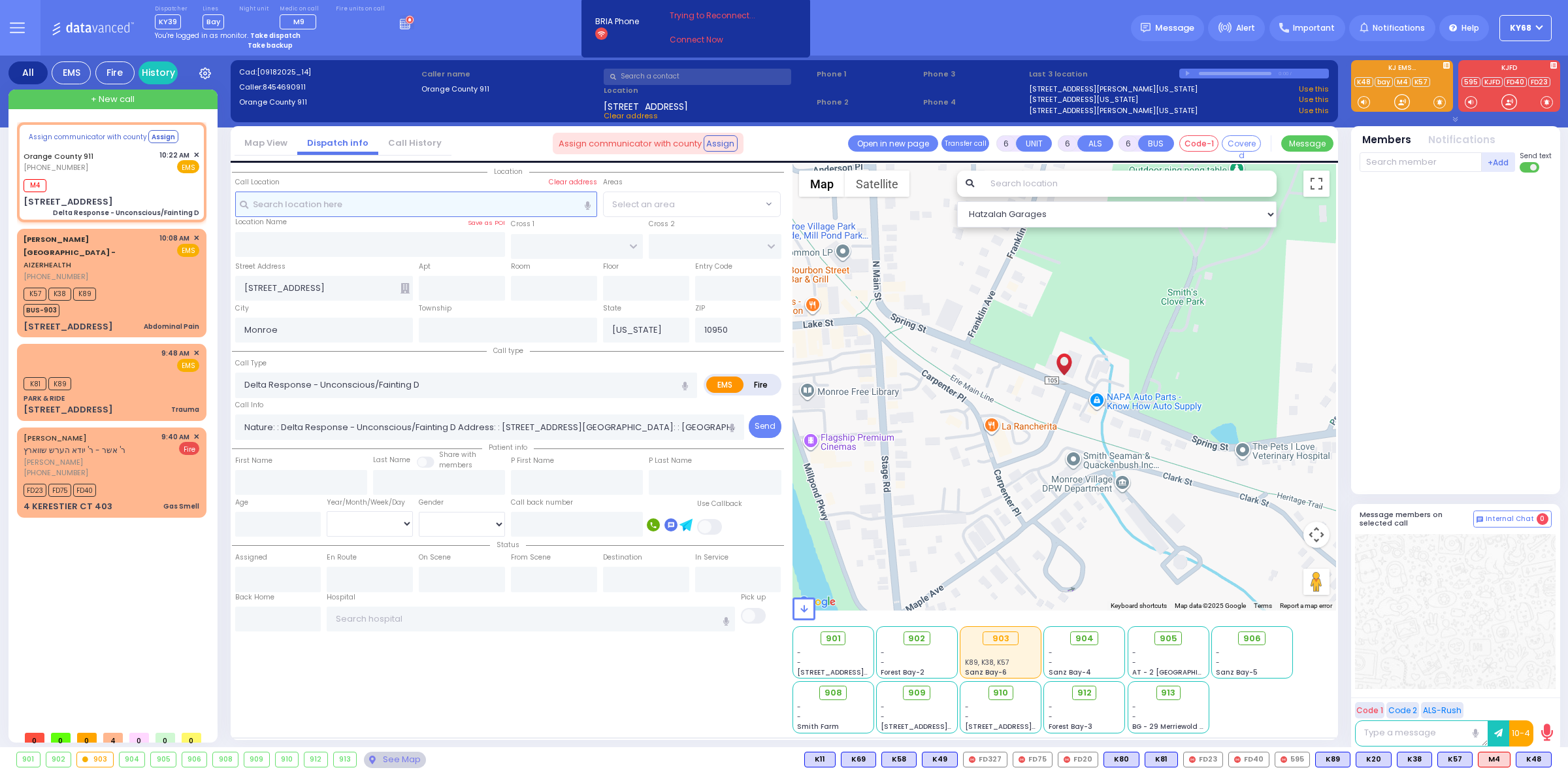
select select
radio input "true"
select select
type input "10:22"
select select "Hatzalah Garages"
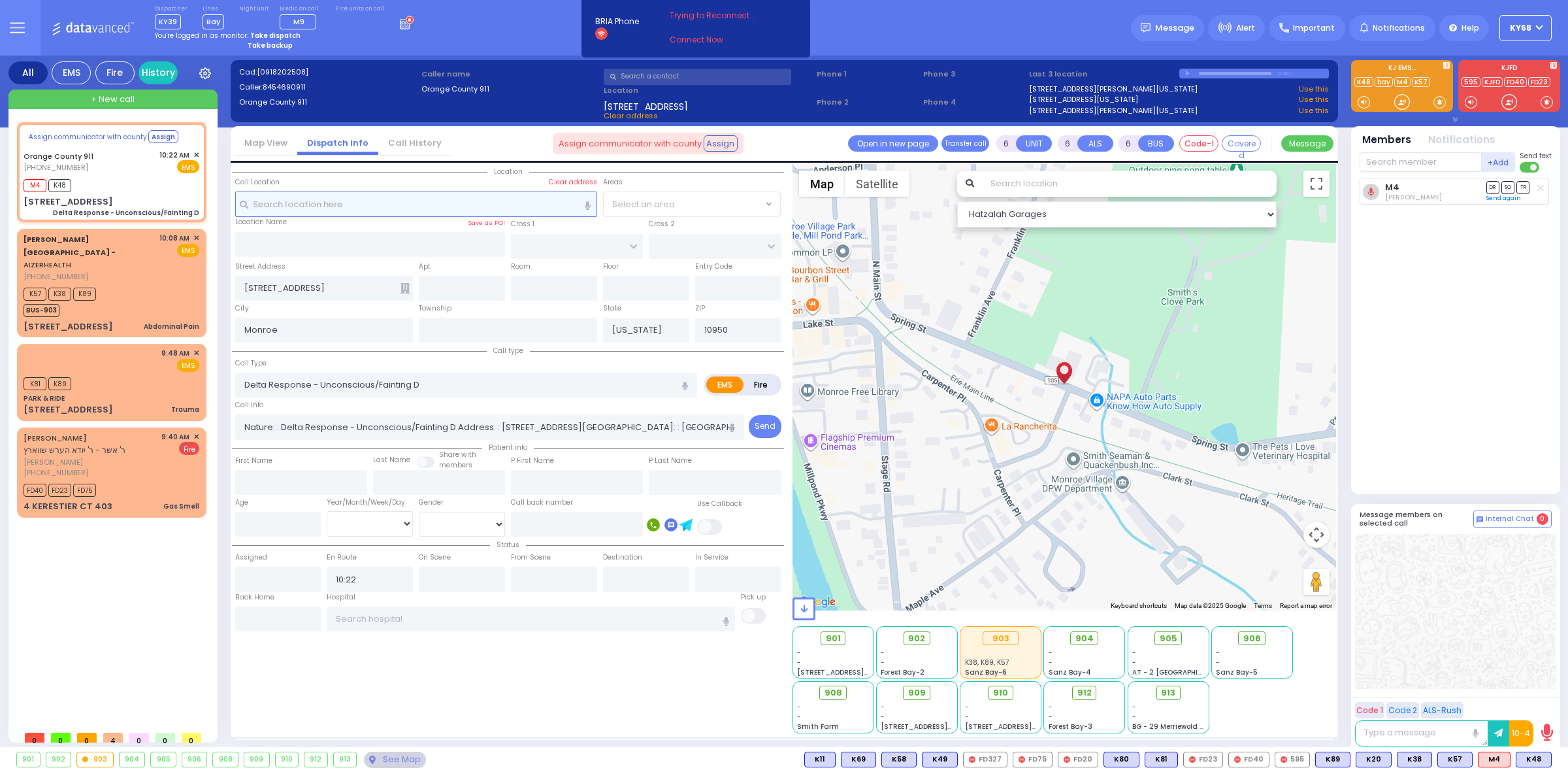
select select
radio input "true"
select select
select select "Hatzalah Garages"
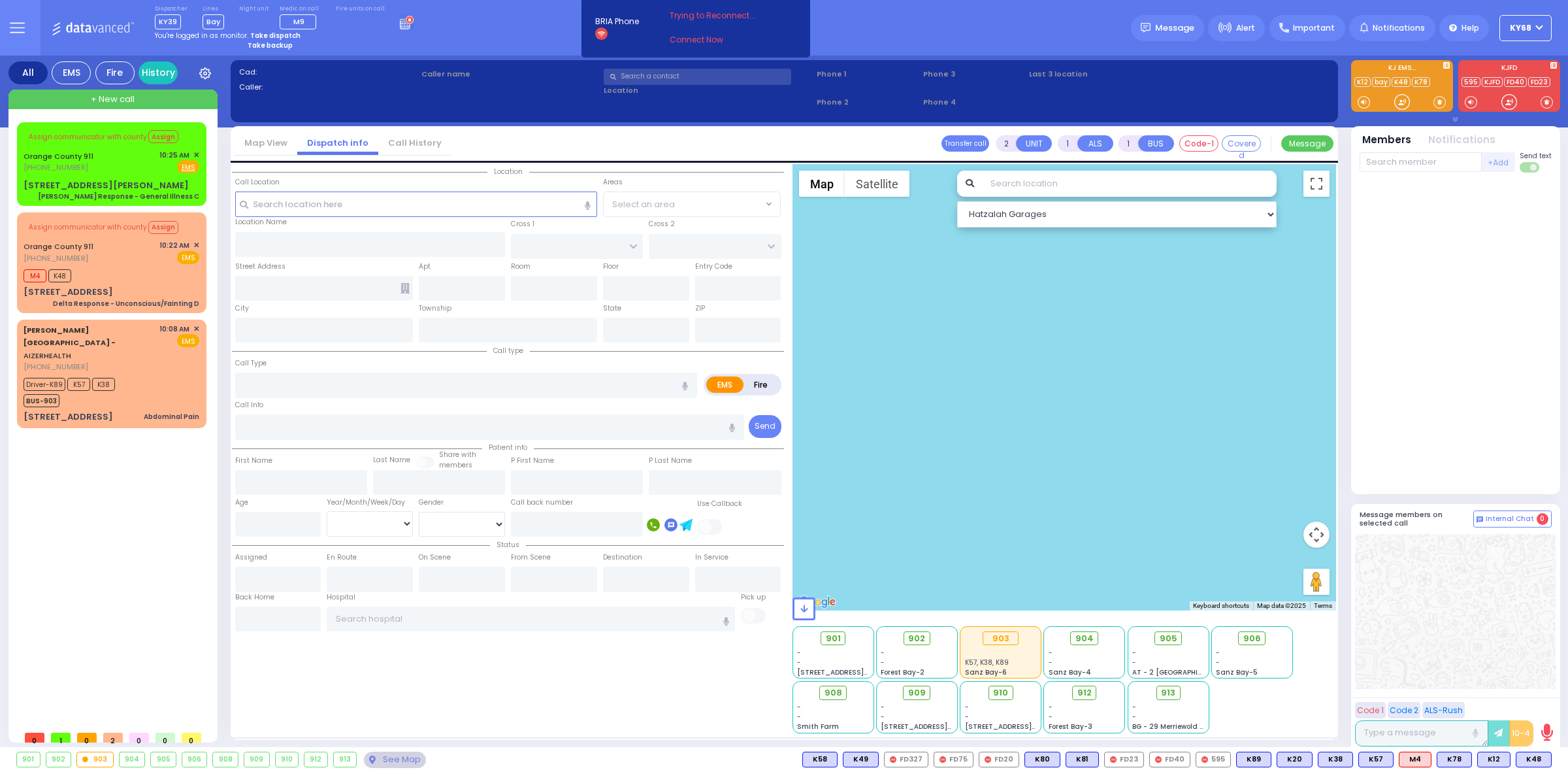
type input "6"
select select
type input "Abdominal Pain"
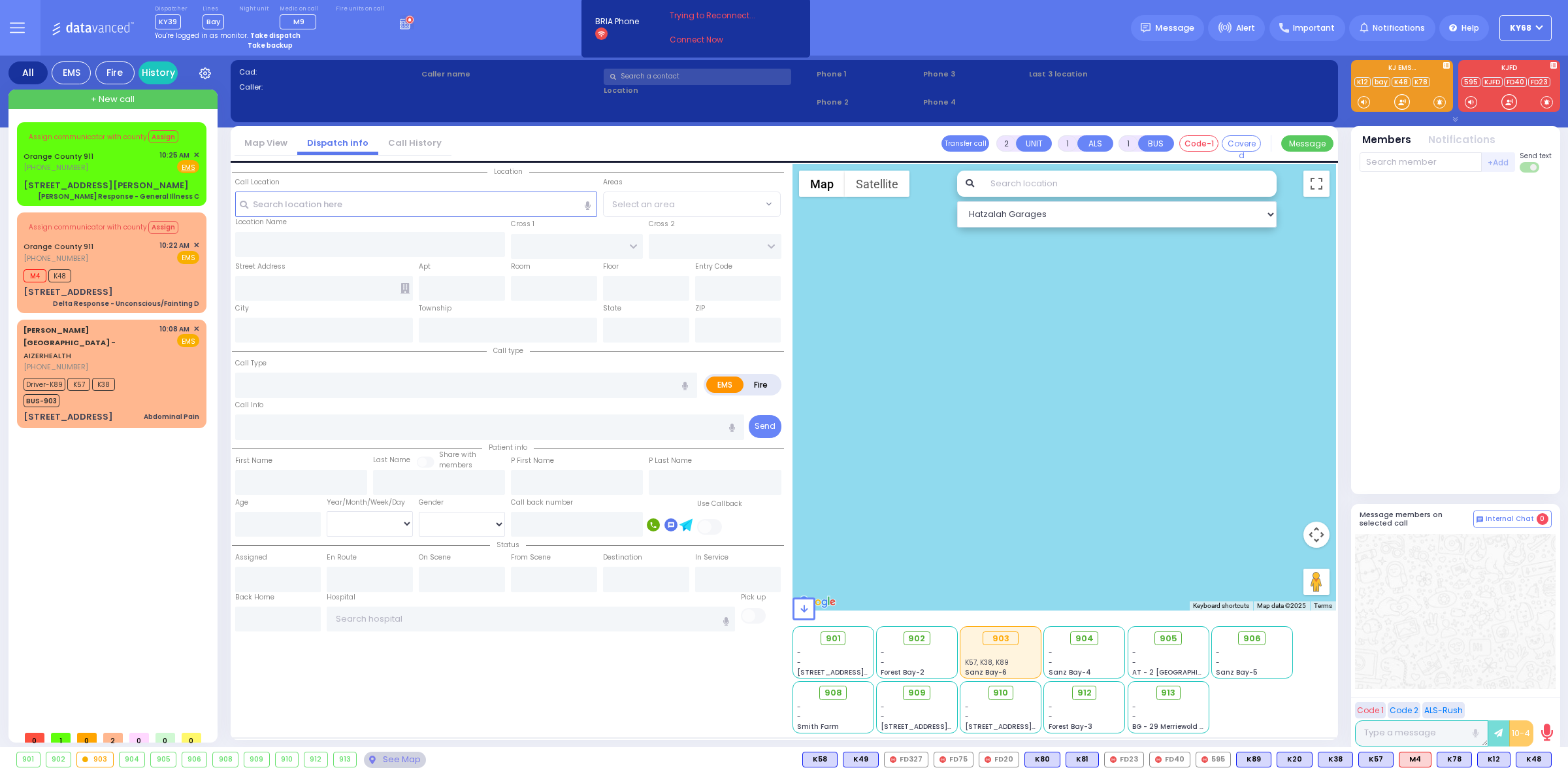
radio input "true"
type input "Janneth"
type input "Avila"
type input "33"
select select "Year"
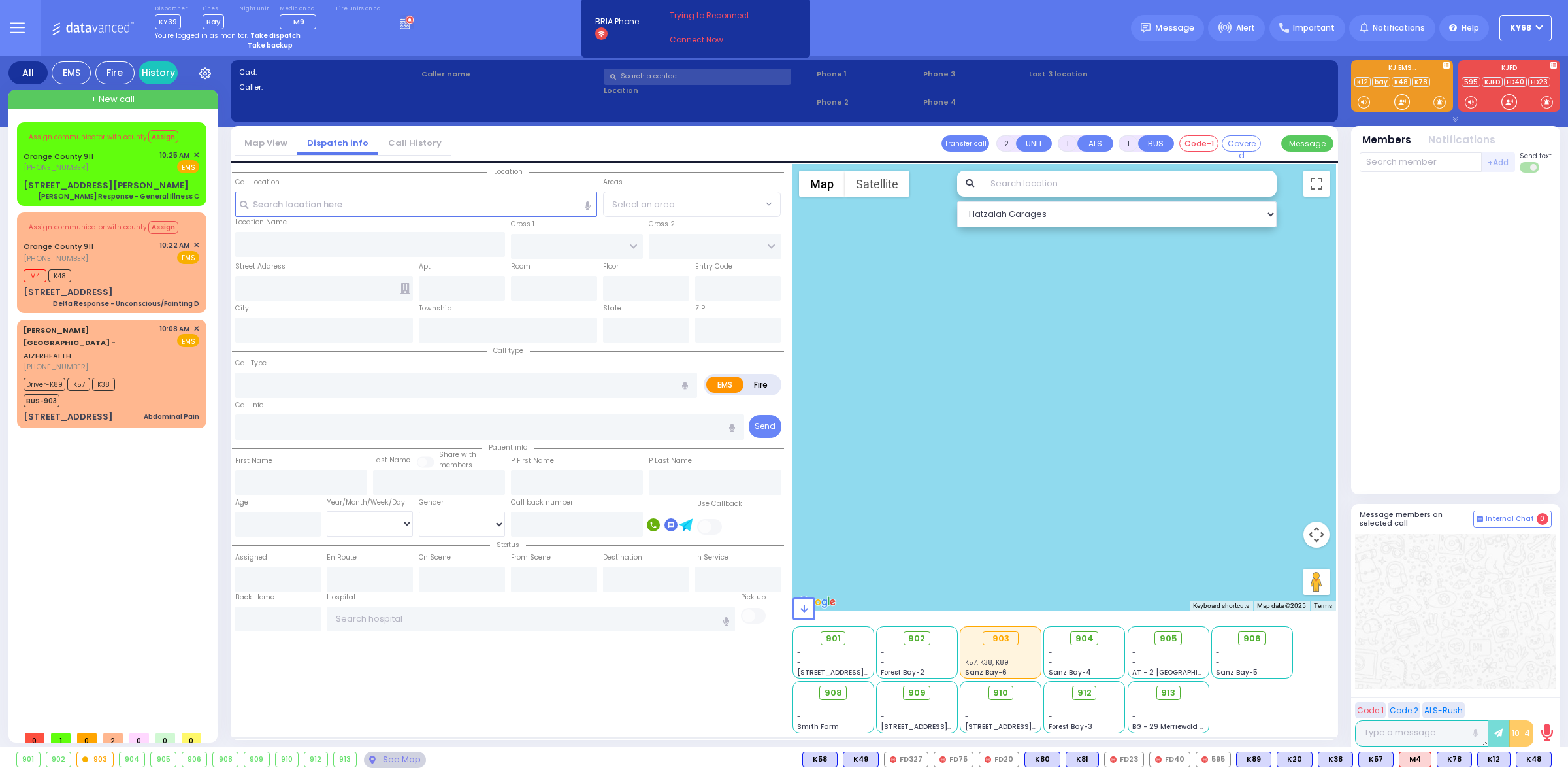
select select "[DEMOGRAPHIC_DATA]"
type input "10:08"
type input "10:10"
type input "10:15"
type input "10:25"
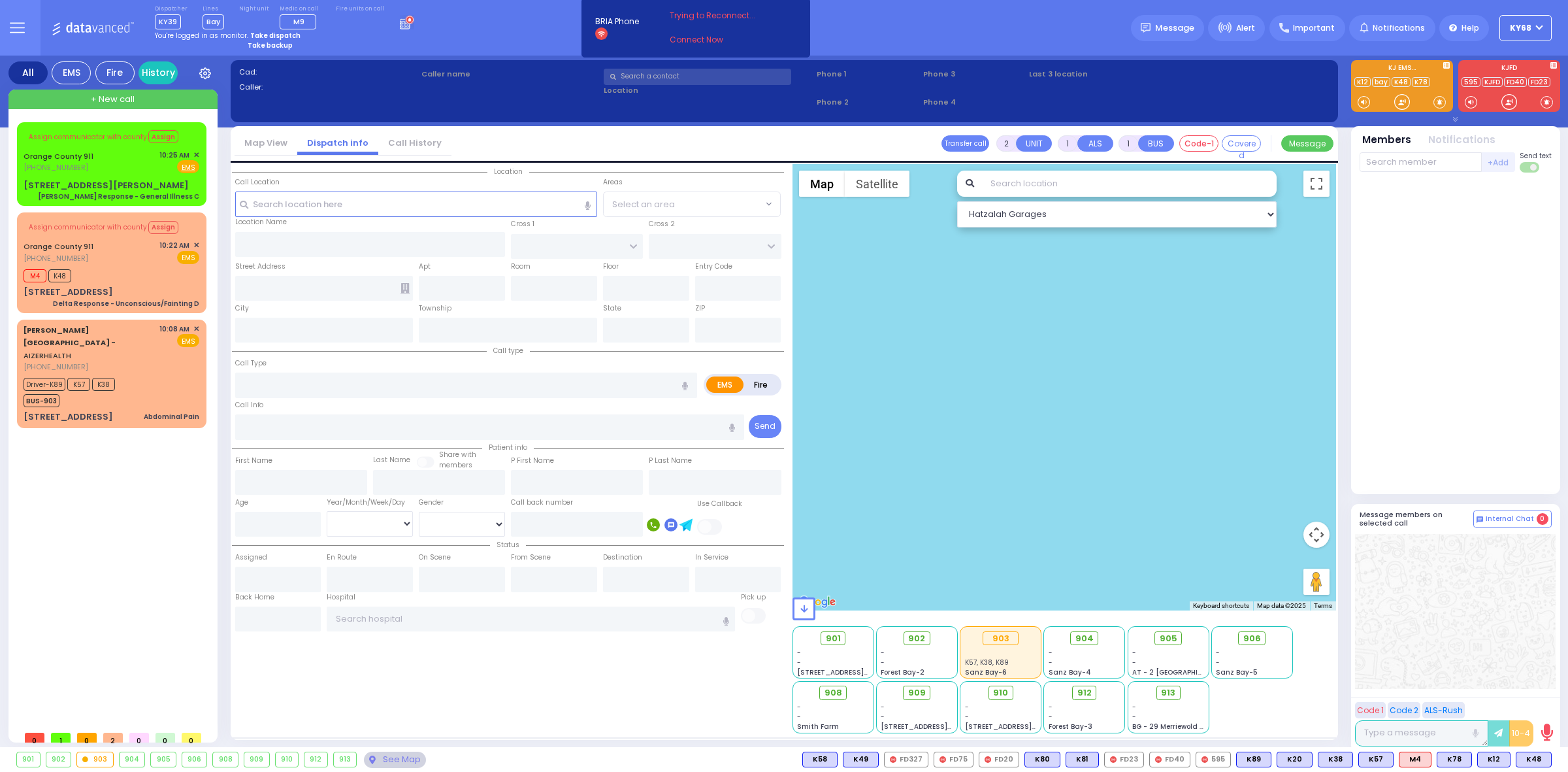
type input "Garnet Health Medical Center 707 East Main Street Middletown"
select select
radio input "true"
select select "Year"
select select "[DEMOGRAPHIC_DATA]"
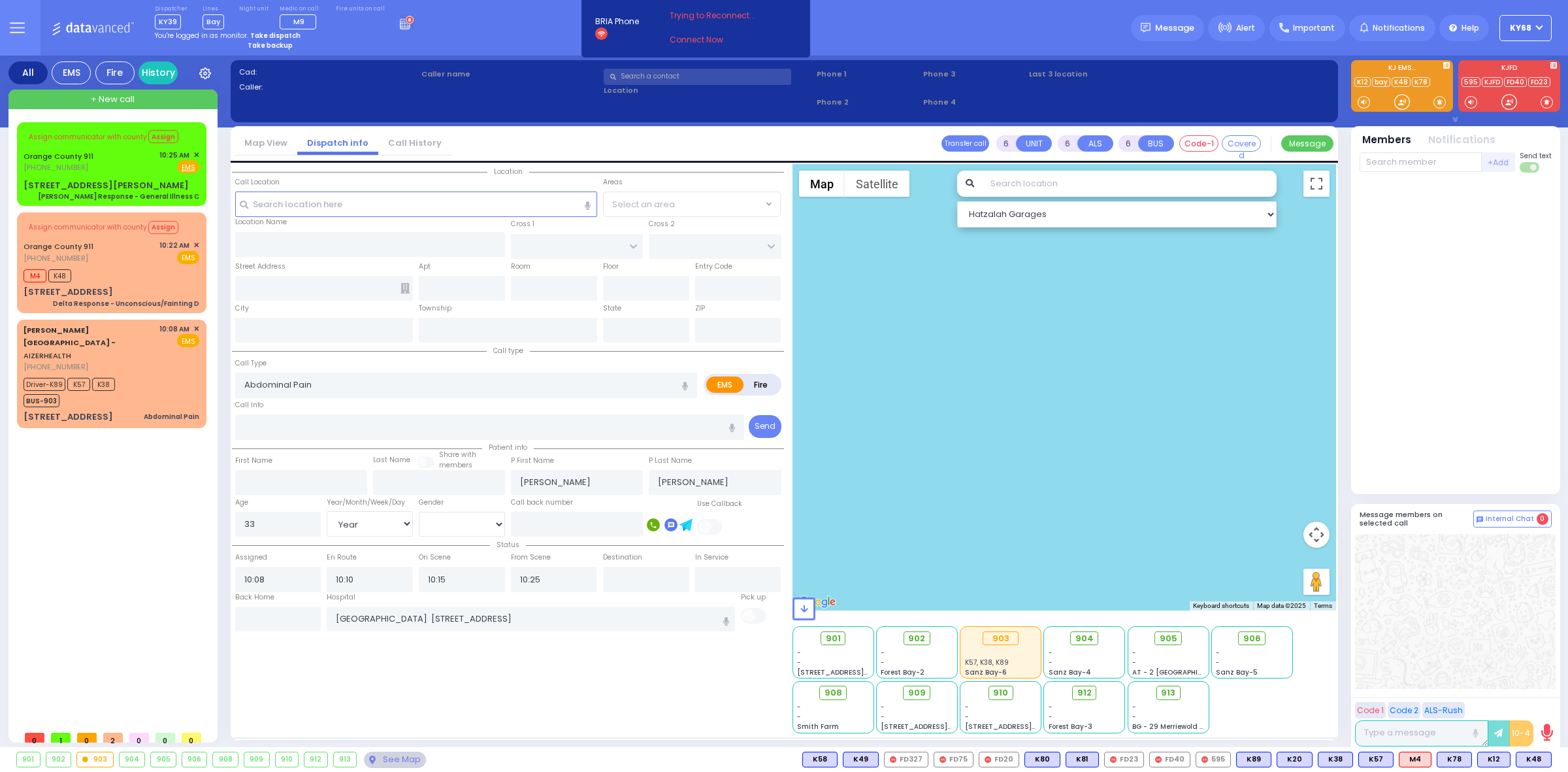
type input "10:45"
type input "[STREET_ADDRESS]"
type input "Arncliffe"
type input "New South Wales"
type input "2205"
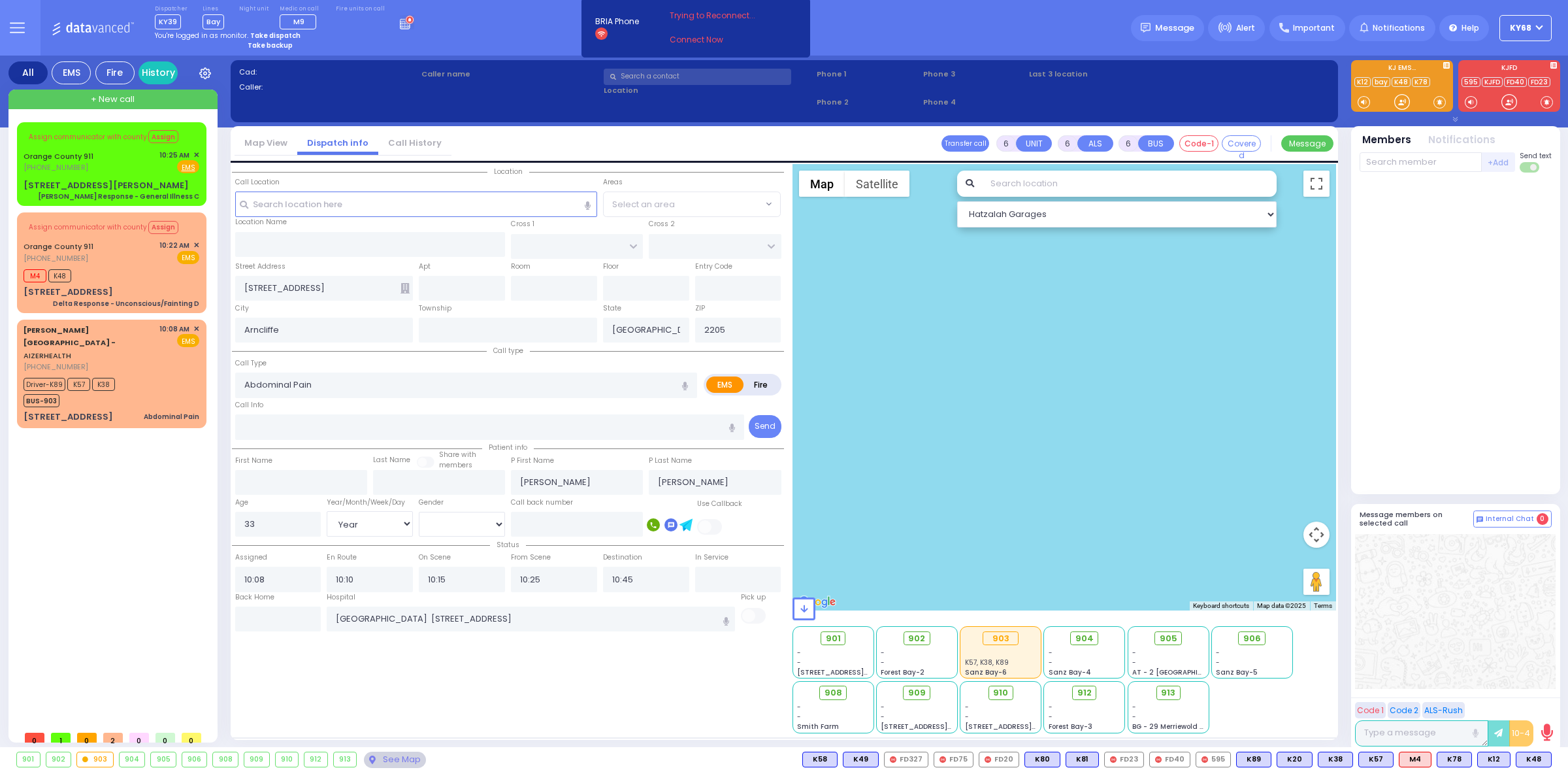
select select "Hatzalah Garages"
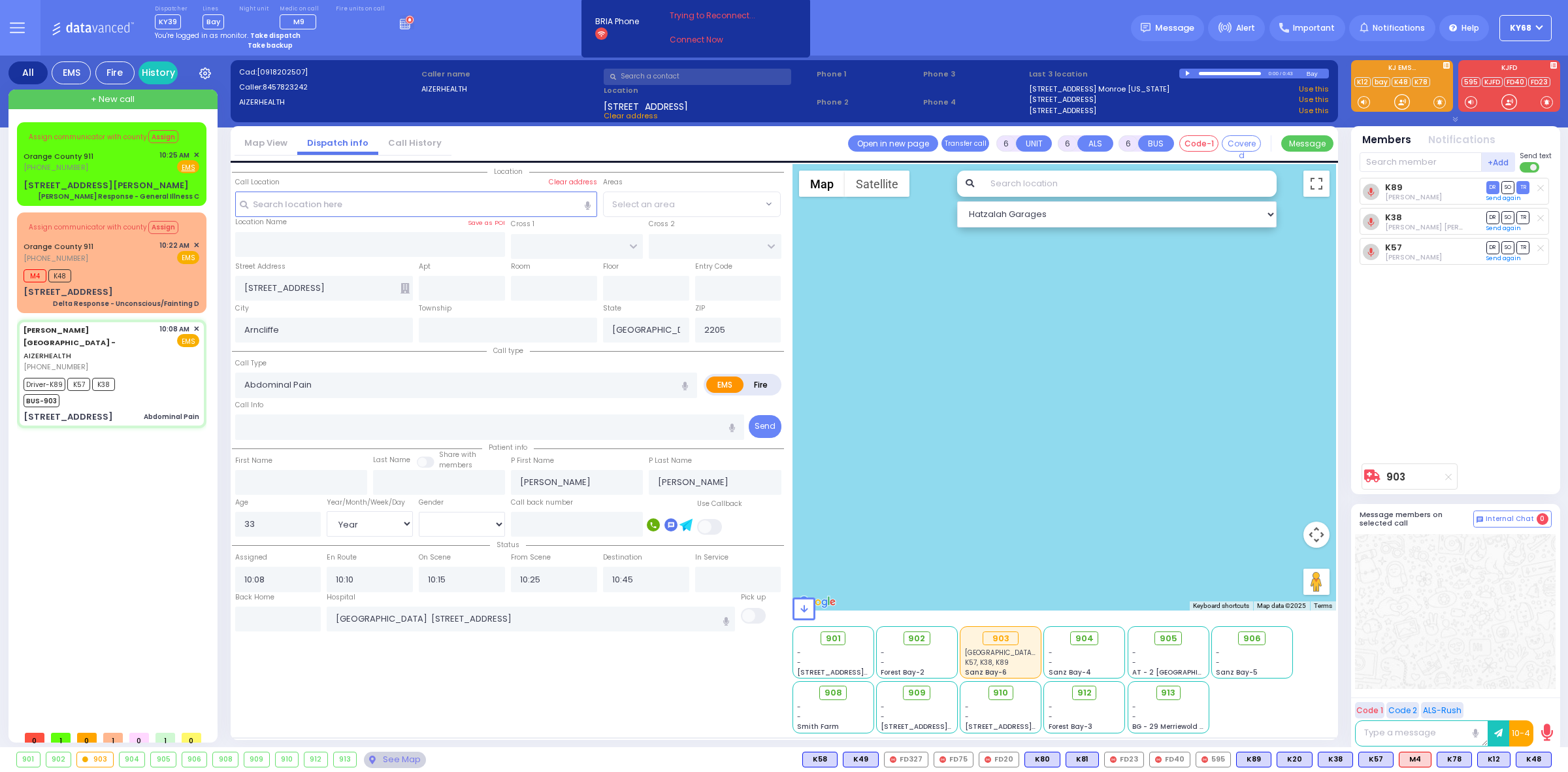
select select
radio input "true"
select select "Year"
select select "[DEMOGRAPHIC_DATA]"
select select "Hatzalah Garages"
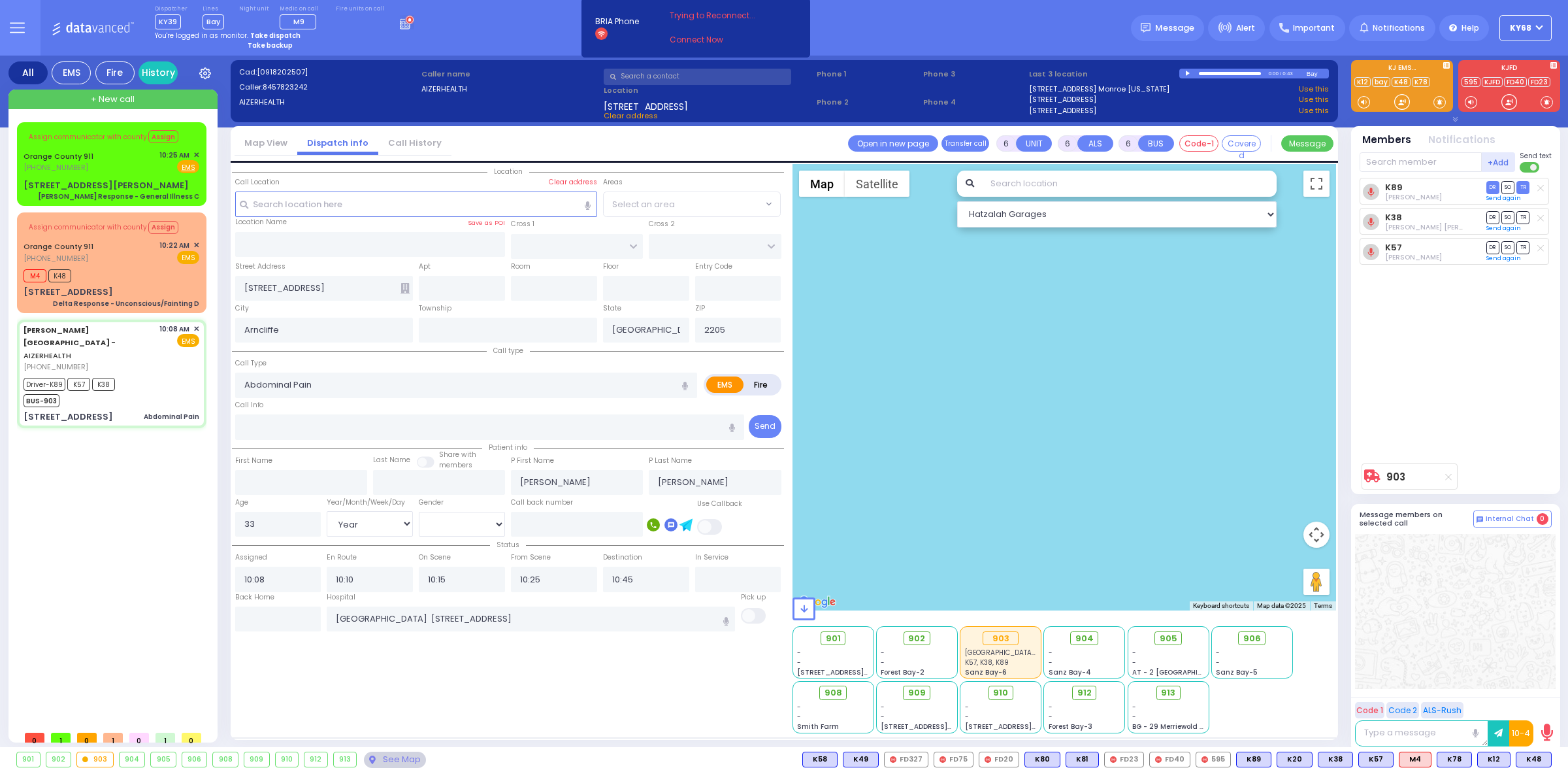
select select
radio input "true"
select select "Year"
select select "[DEMOGRAPHIC_DATA]"
select select "Hatzalah Garages"
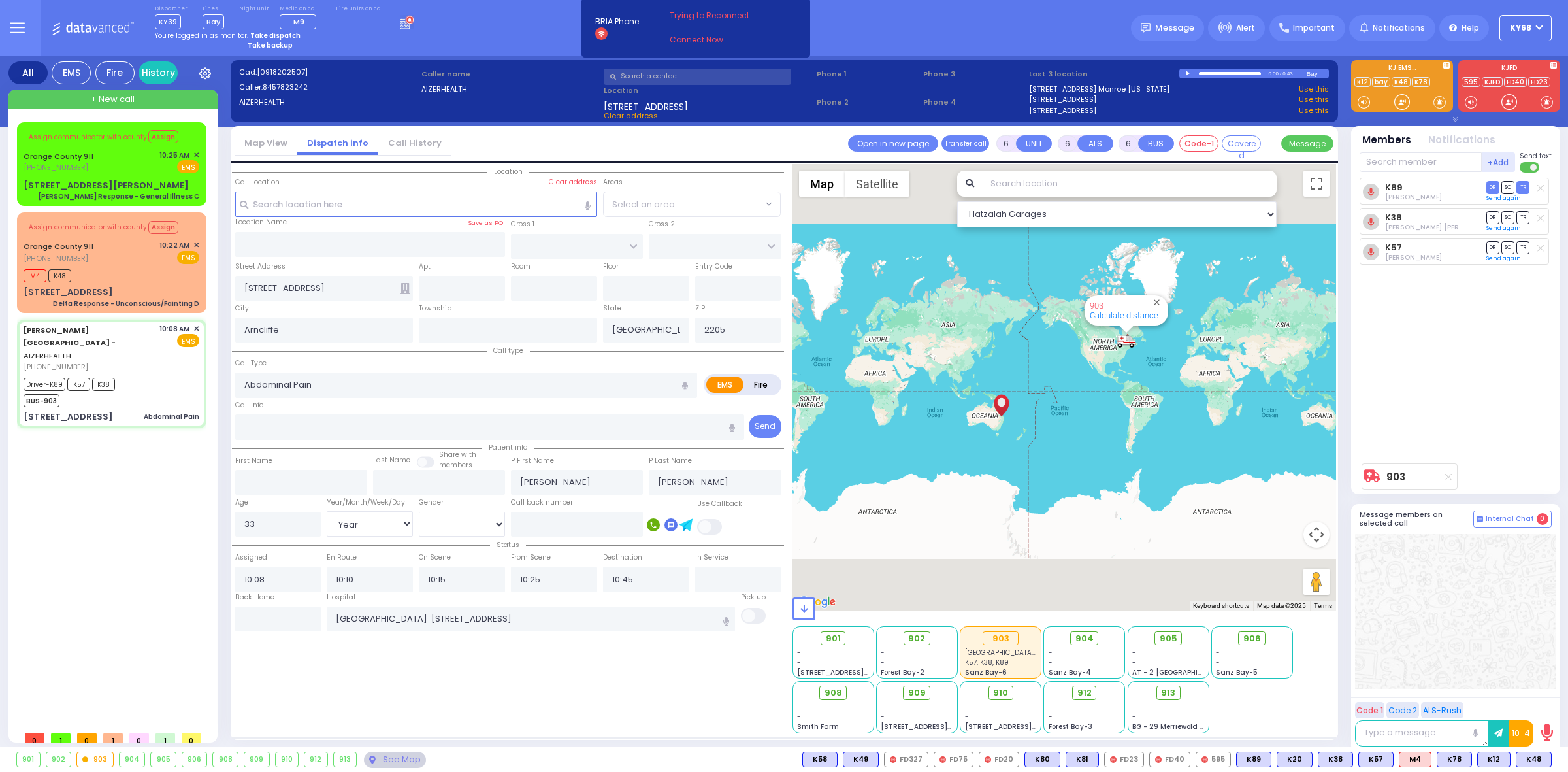
select select
radio input "true"
select select "Year"
select select "[DEMOGRAPHIC_DATA]"
select select "Hatzalah Garages"
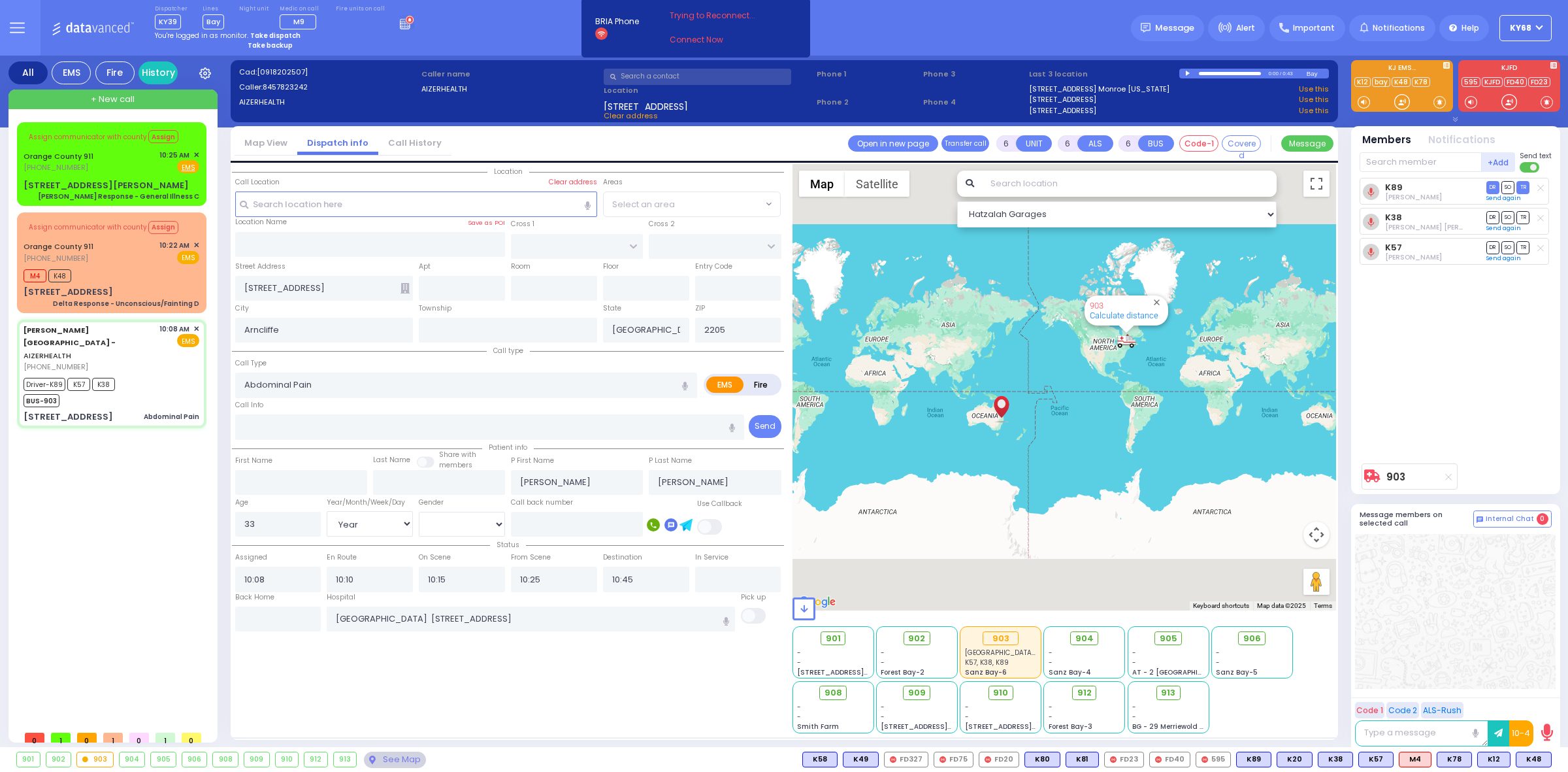
select select
radio input "true"
select select "Year"
select select "[DEMOGRAPHIC_DATA]"
select select "Hatzalah Garages"
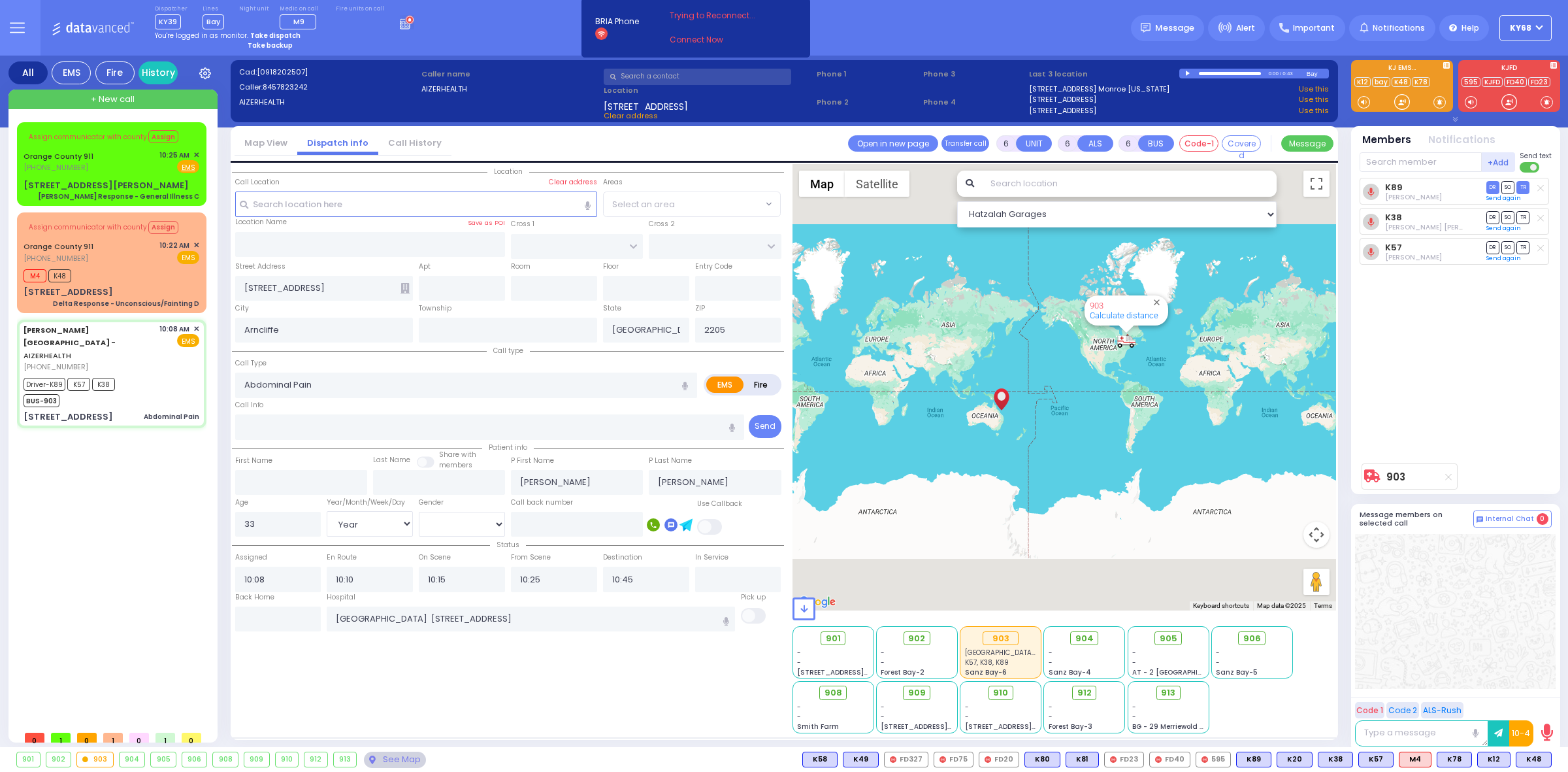
select select
radio input "true"
select select "Year"
select select "[DEMOGRAPHIC_DATA]"
select select "Hatzalah Garages"
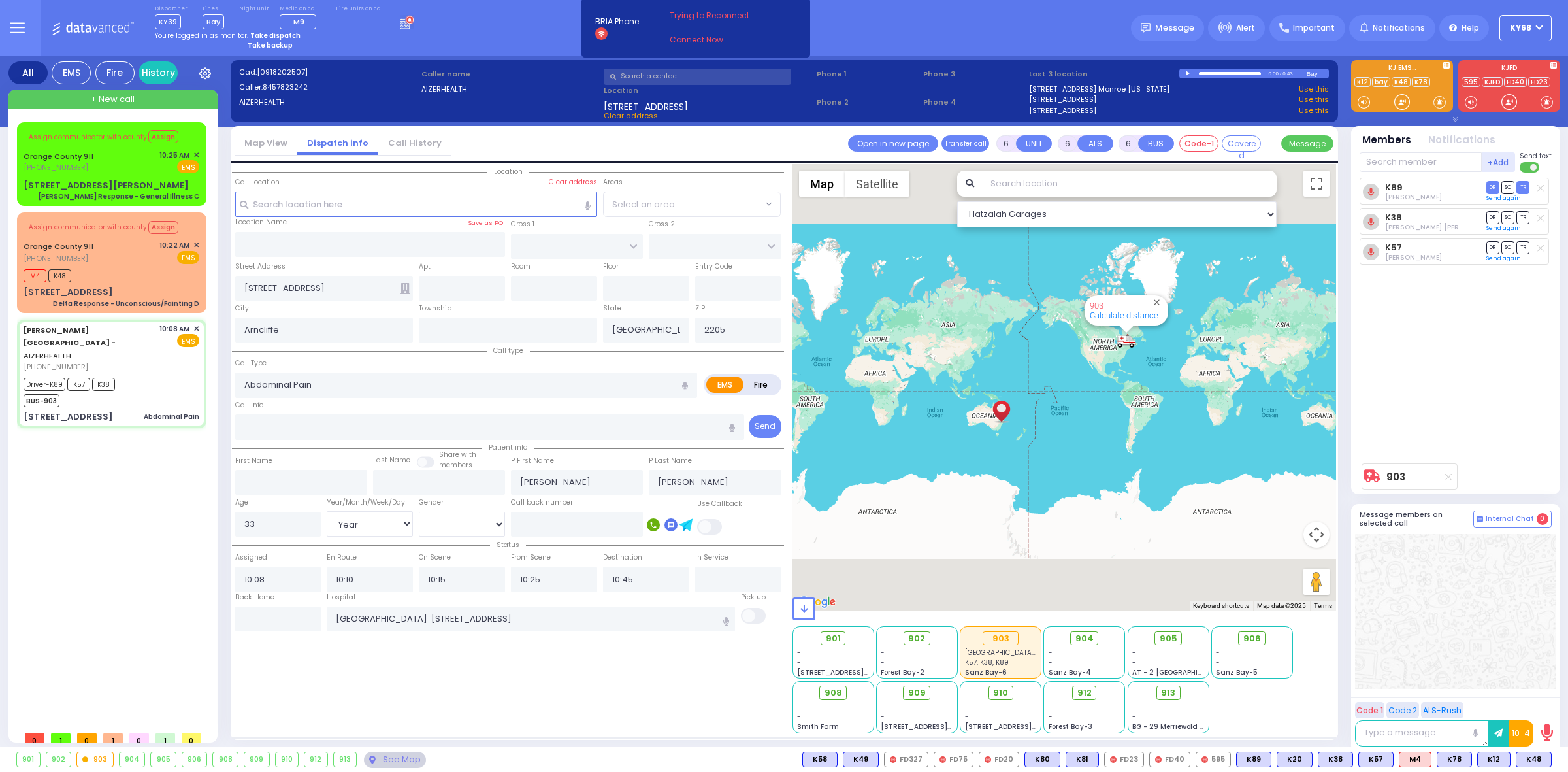
select select
radio input "true"
select select "Year"
select select "[DEMOGRAPHIC_DATA]"
select select
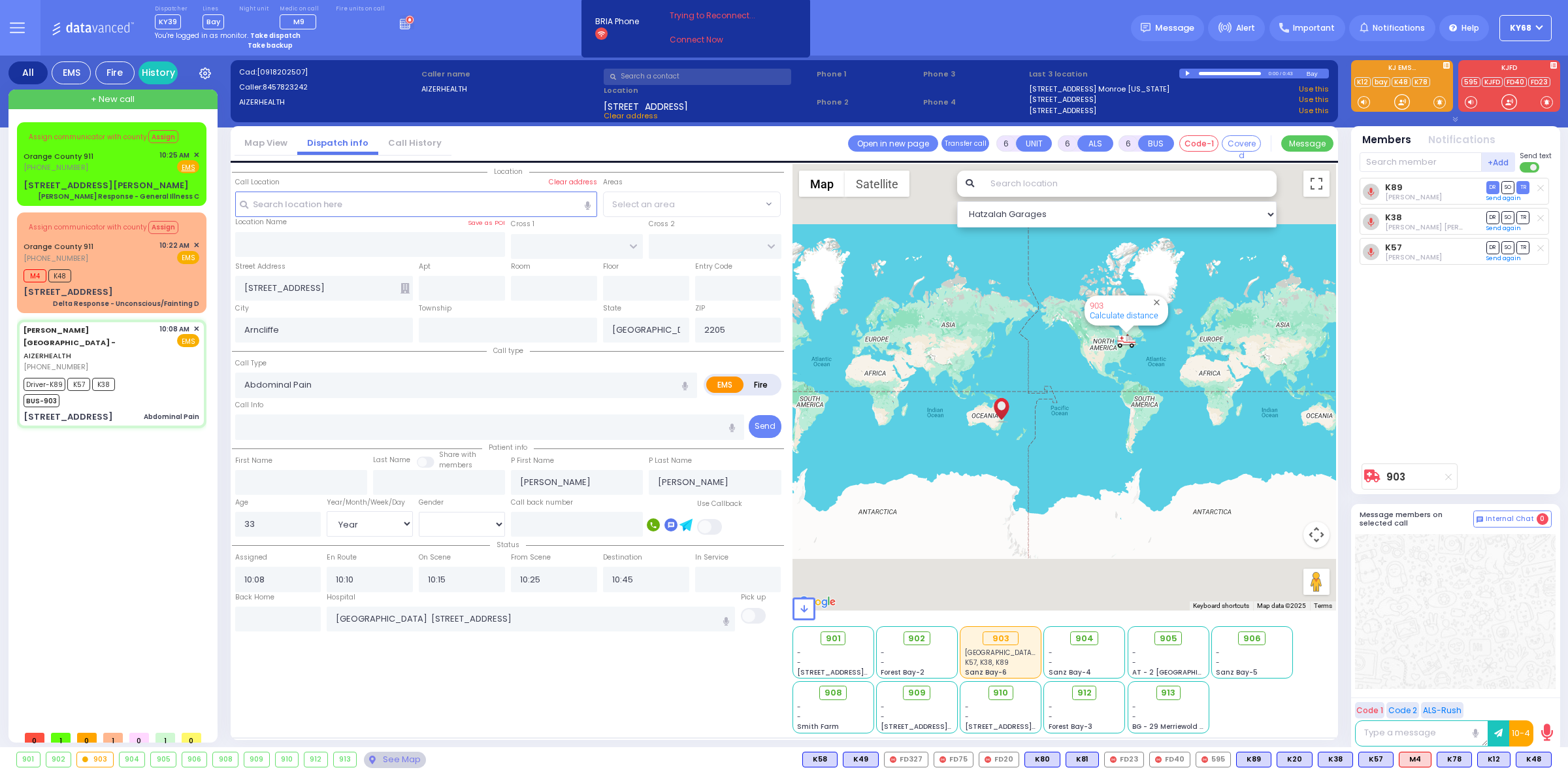
radio input "true"
select select "Year"
select select "[DEMOGRAPHIC_DATA]"
select select "Hatzalah Garages"
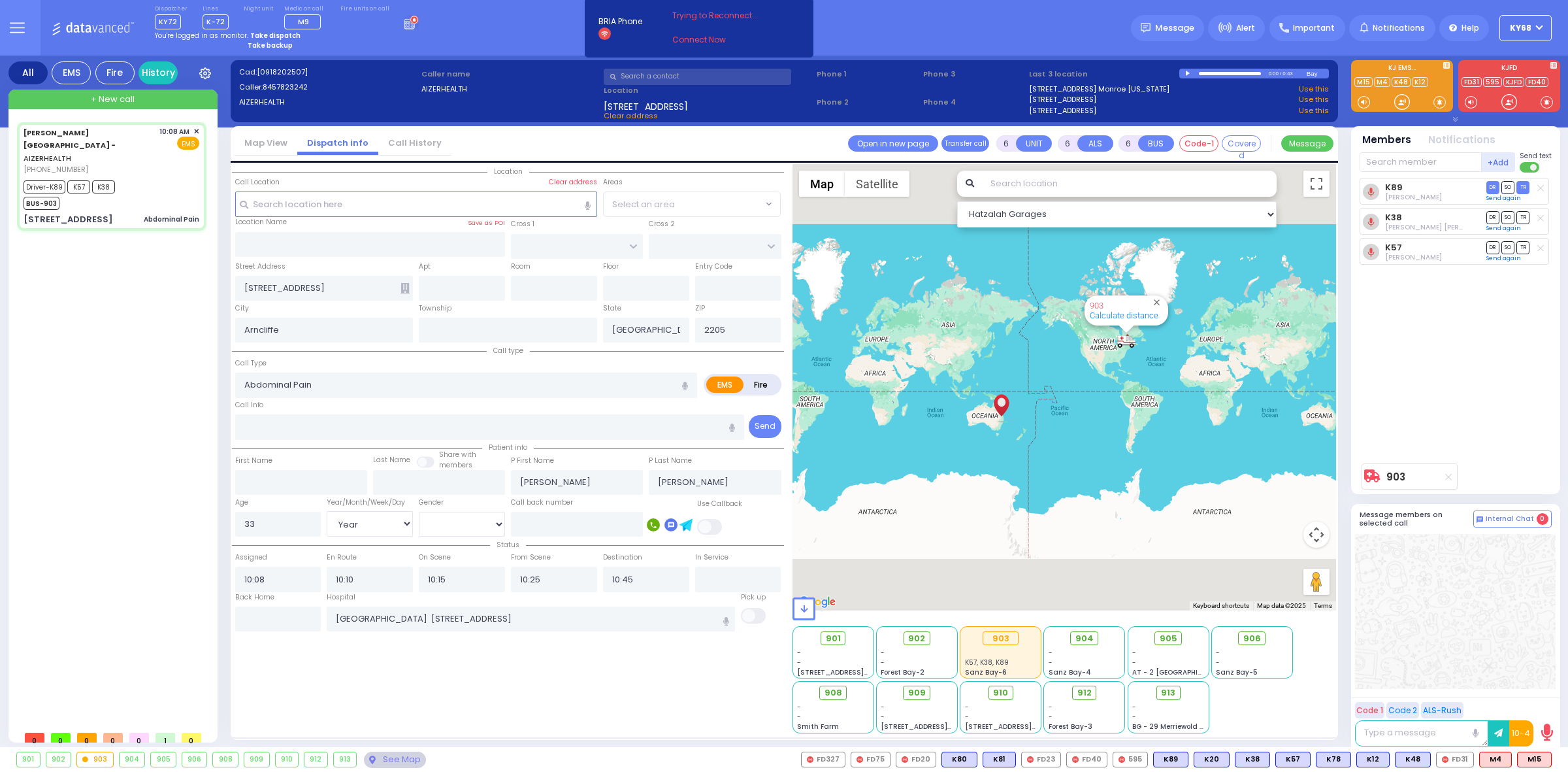
select select
radio input "true"
select select "Year"
select select "[DEMOGRAPHIC_DATA]"
select select
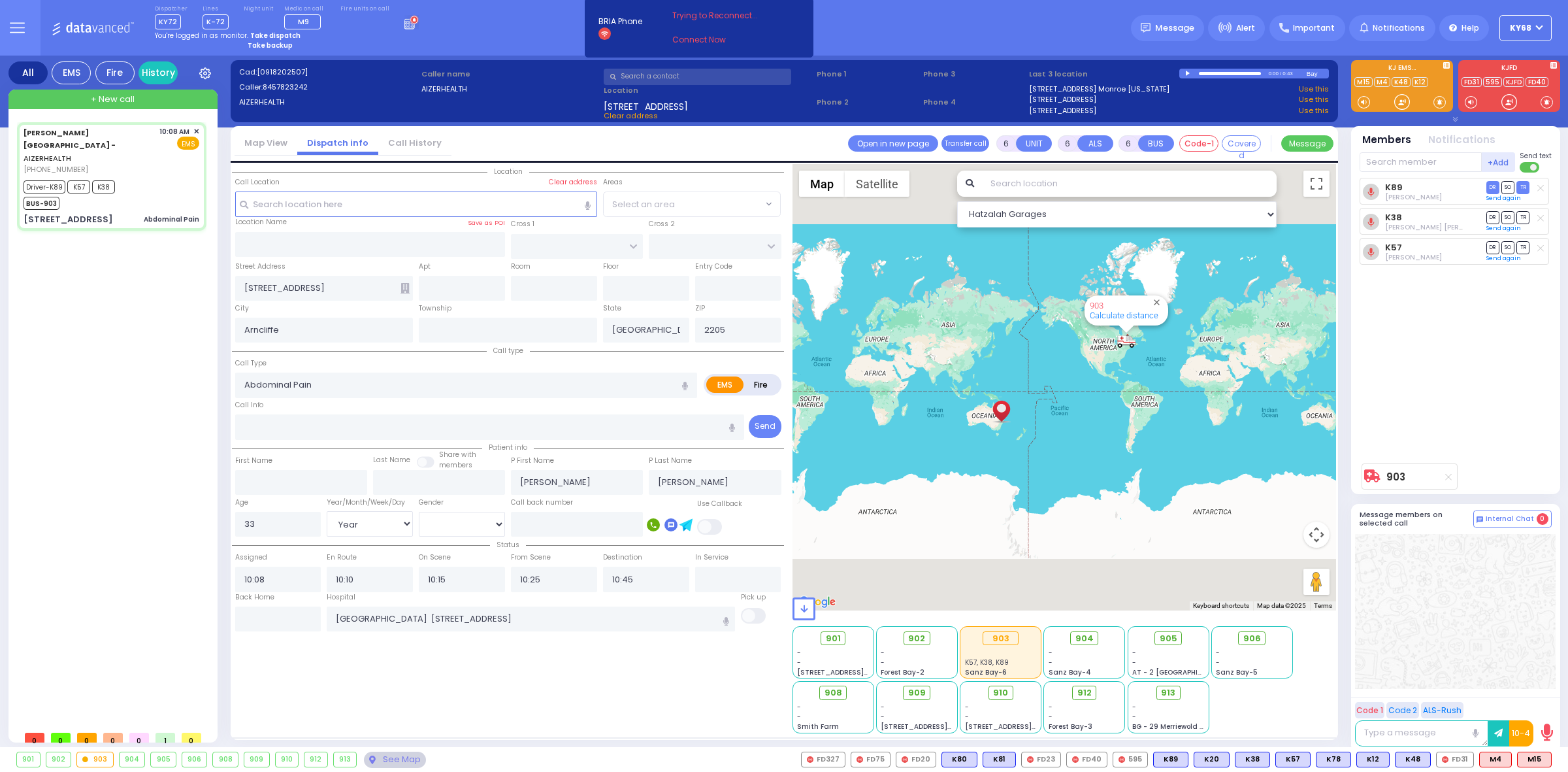
radio input "true"
select select "Year"
select select "[DEMOGRAPHIC_DATA]"
select select "Hatzalah Garages"
select select
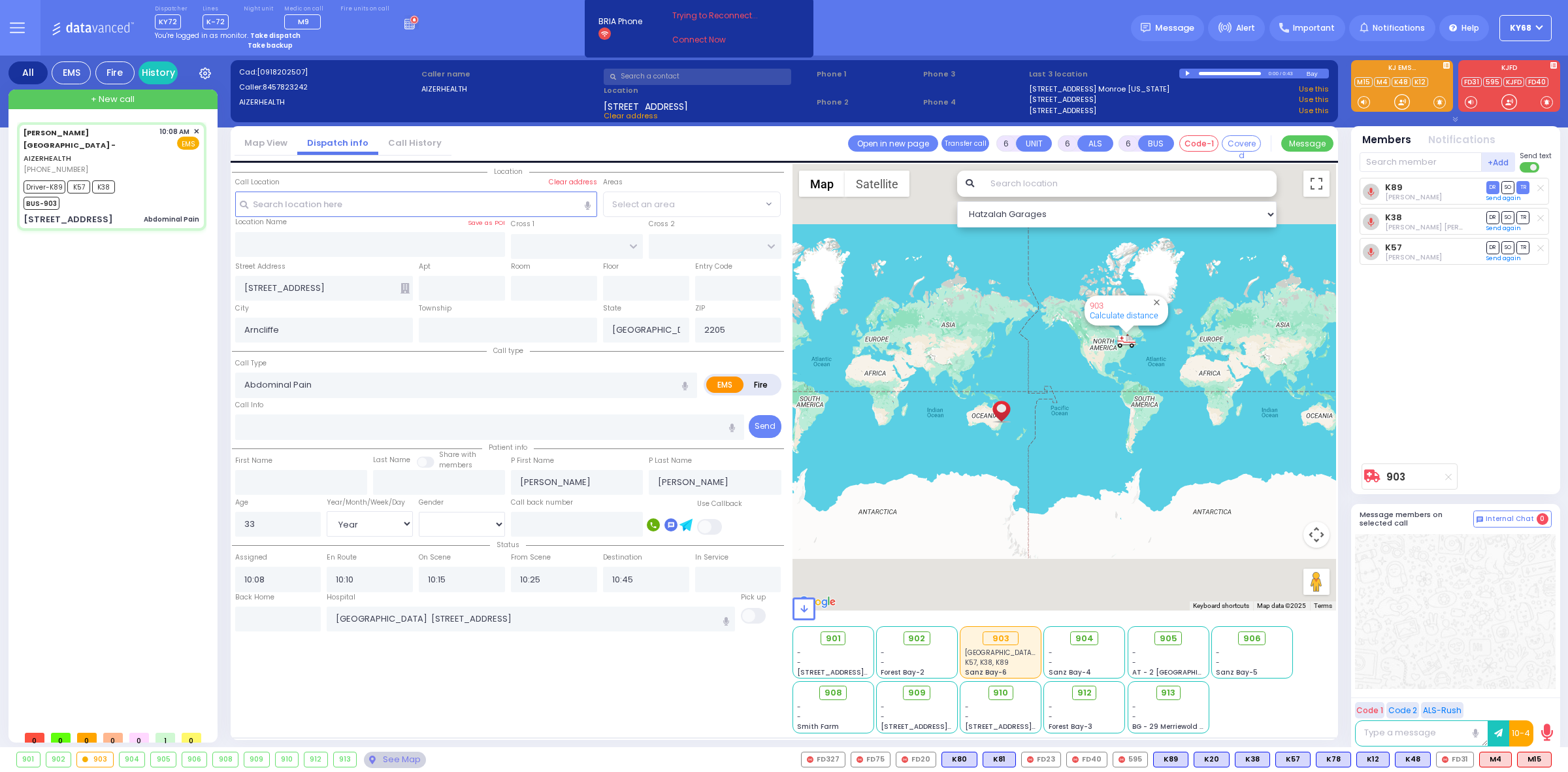
radio input "true"
select select "Year"
select select "[DEMOGRAPHIC_DATA]"
select select
radio input "true"
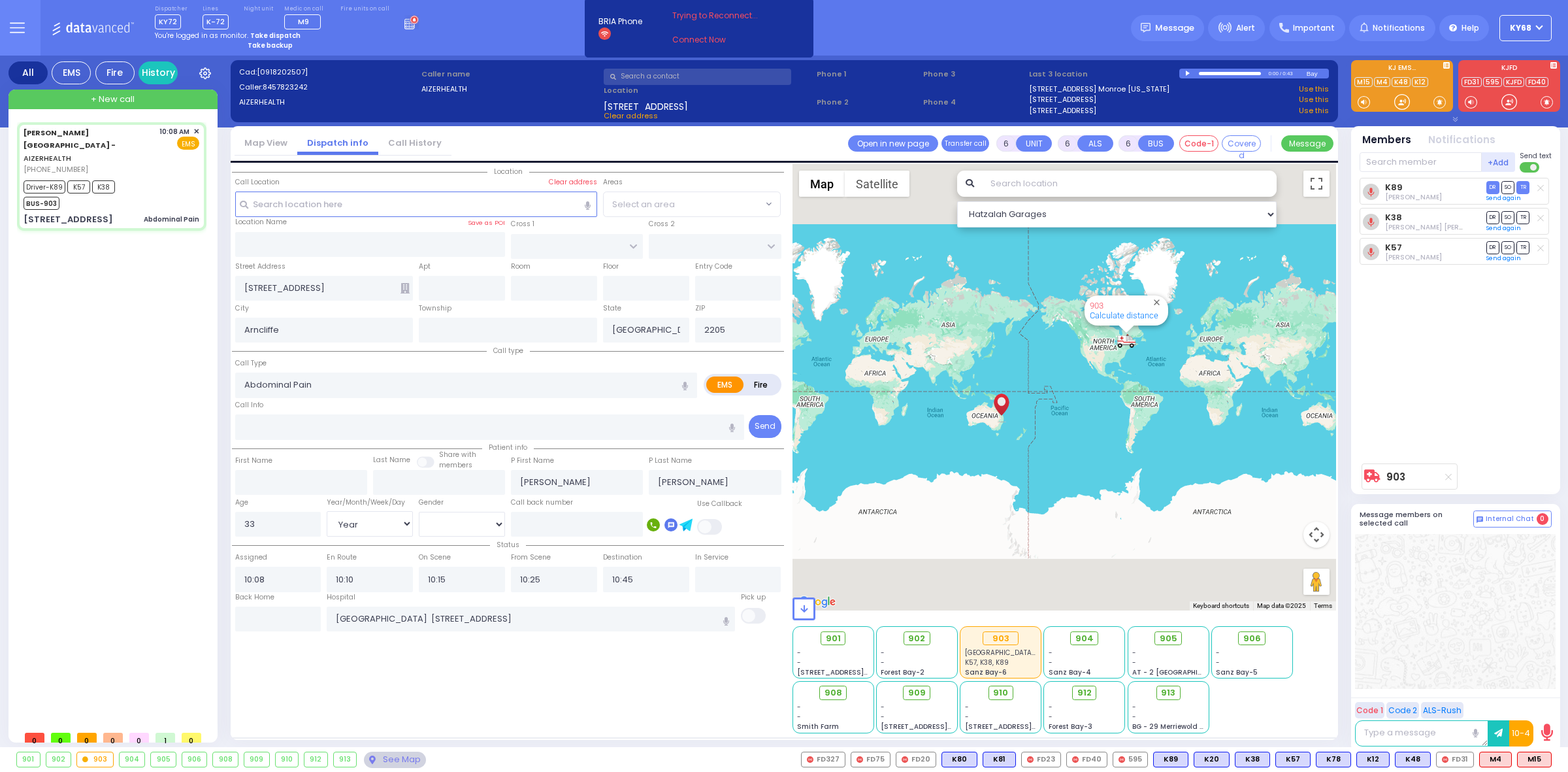
select select "Year"
select select "[DEMOGRAPHIC_DATA]"
select select "Hatzalah Garages"
select select
radio input "true"
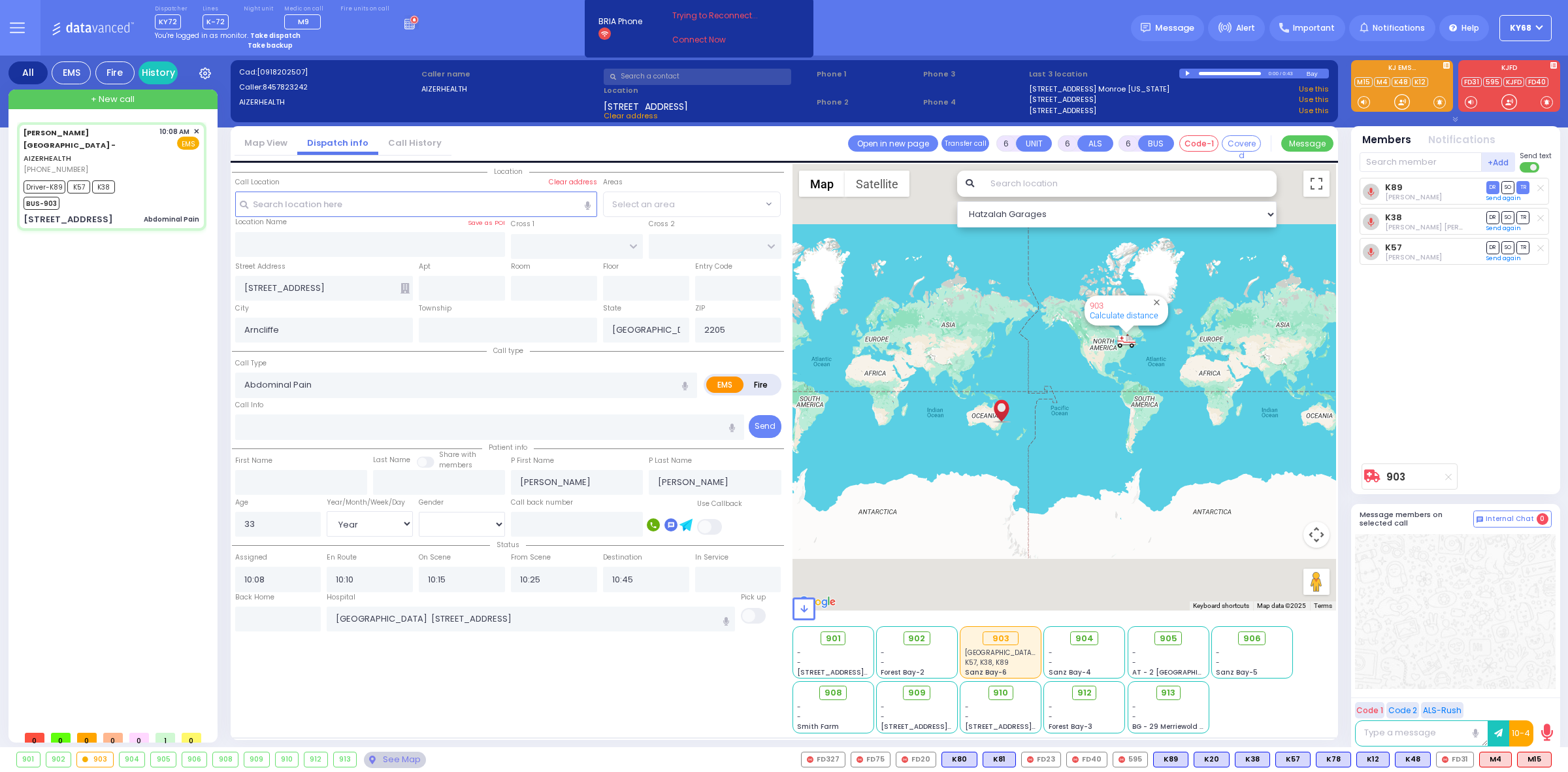
select select "Year"
select select "[DEMOGRAPHIC_DATA]"
select select "Hatzalah Garages"
select select
radio input "true"
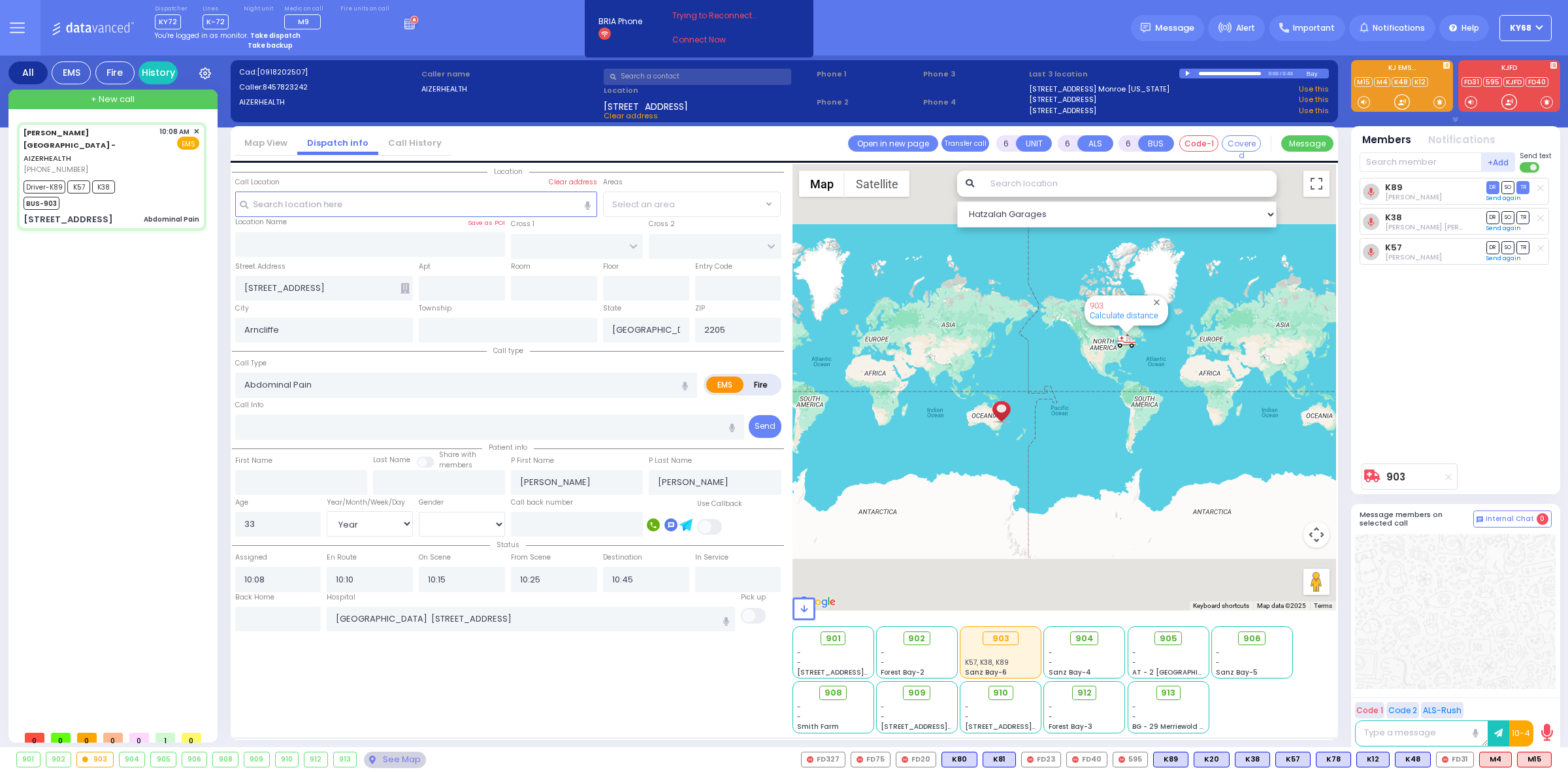
select select "Year"
select select "[DEMOGRAPHIC_DATA]"
select select
radio input "true"
select select "Year"
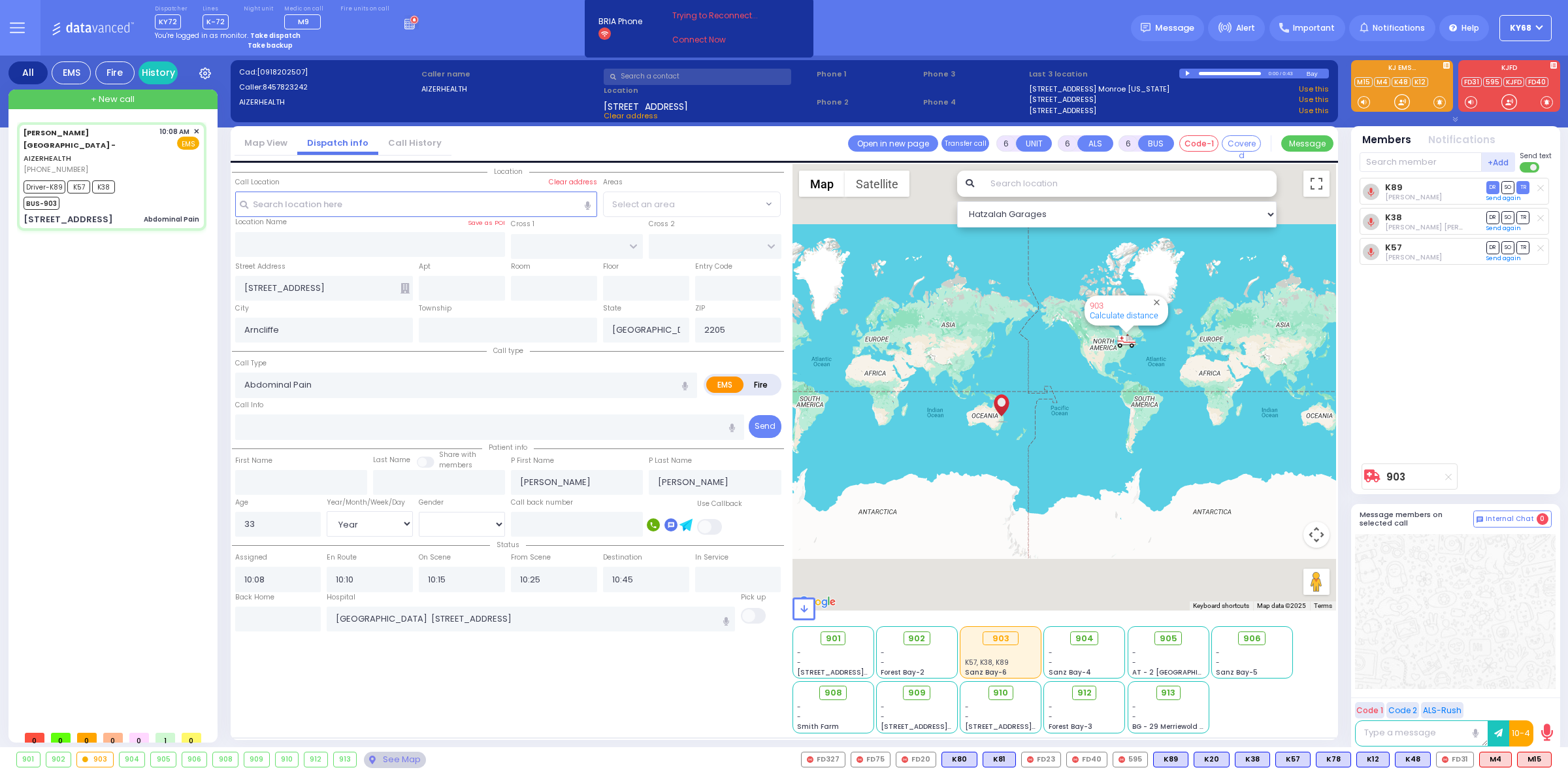
select select "[DEMOGRAPHIC_DATA]"
type input "11:05"
select select "Hatzalah Garages"
select select
radio input "true"
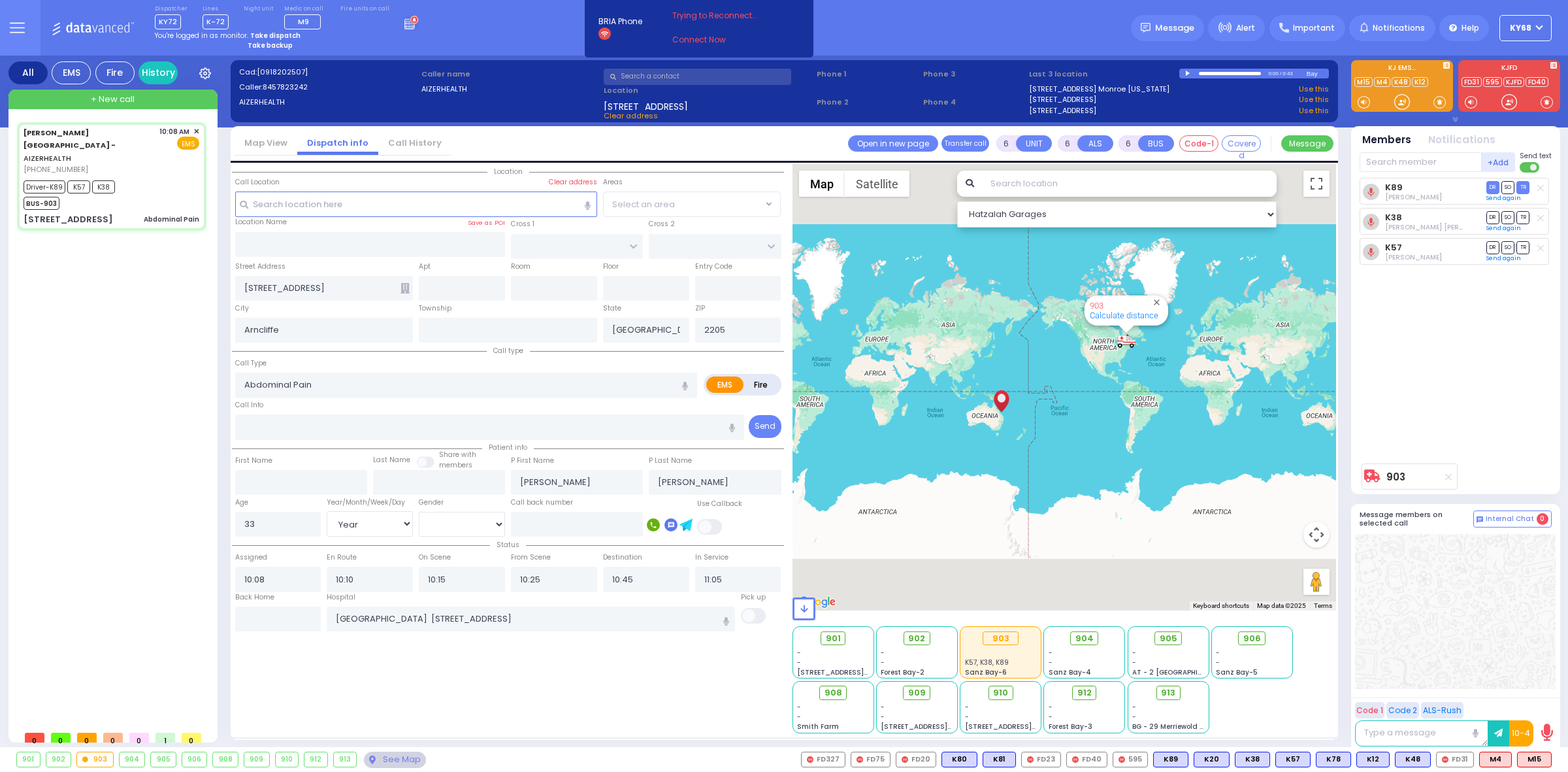
select select "Year"
select select "[DEMOGRAPHIC_DATA]"
select select "Hatzalah Garages"
select select
radio input "true"
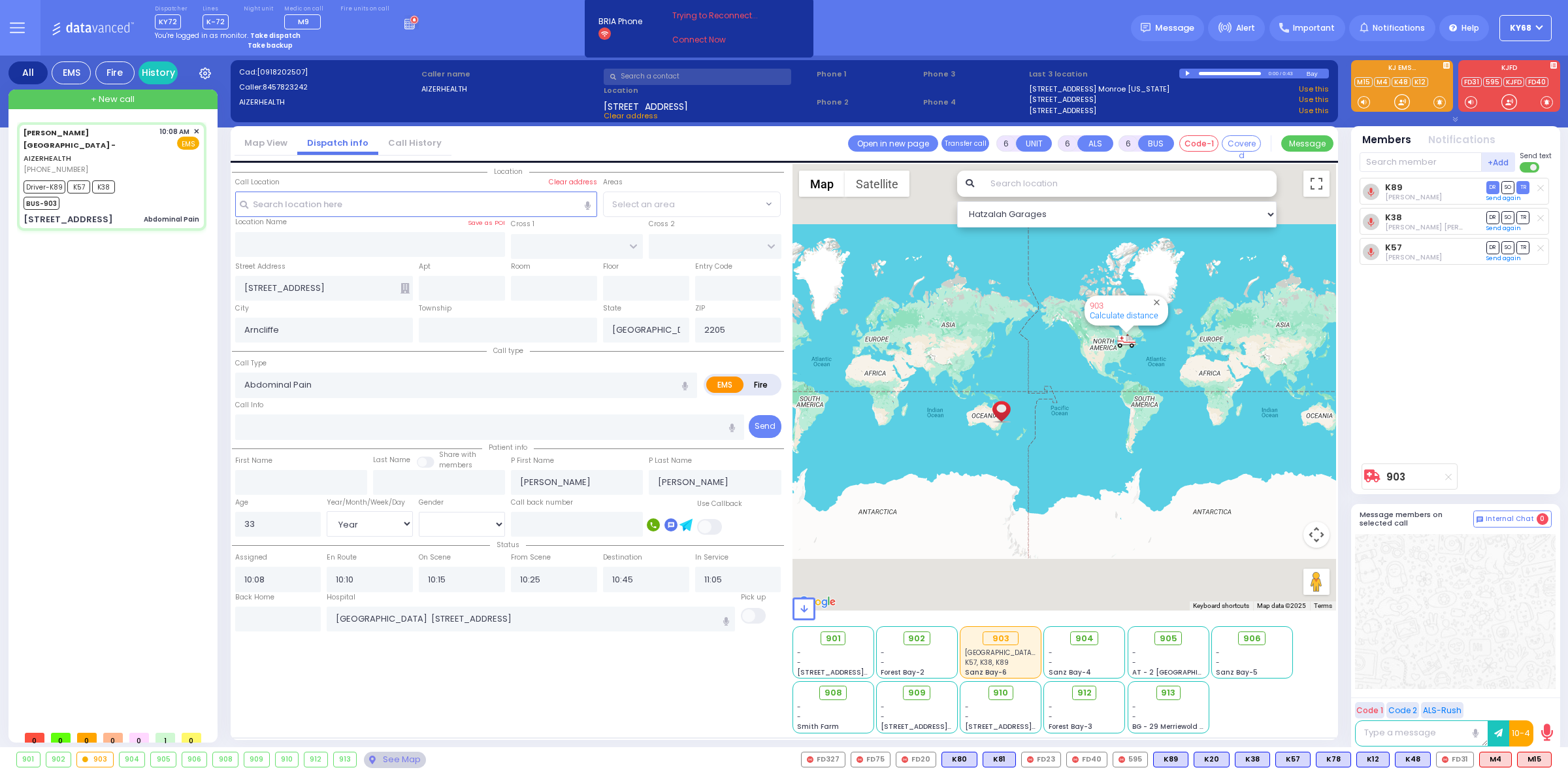
select select "Year"
select select "[DEMOGRAPHIC_DATA]"
select select "Hatzalah Garages"
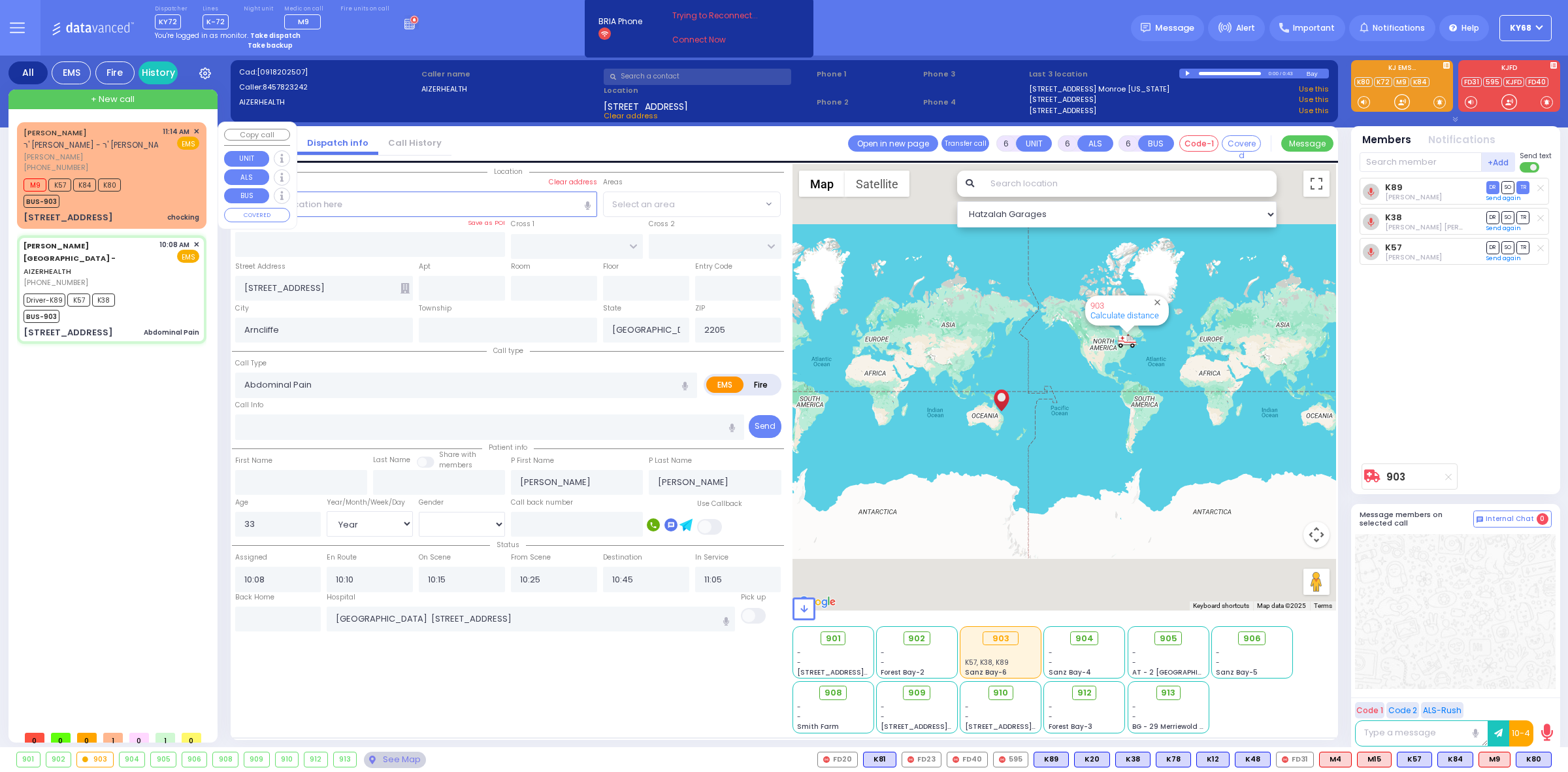
click at [20, 151] on div "YEHOSEF SHOLOMON ר' חיים זאב - ר' חיים בנציון ליבערמאן יהוסף שאלאמאן (845) 500-…" at bounding box center [111, 175] width 184 height 102
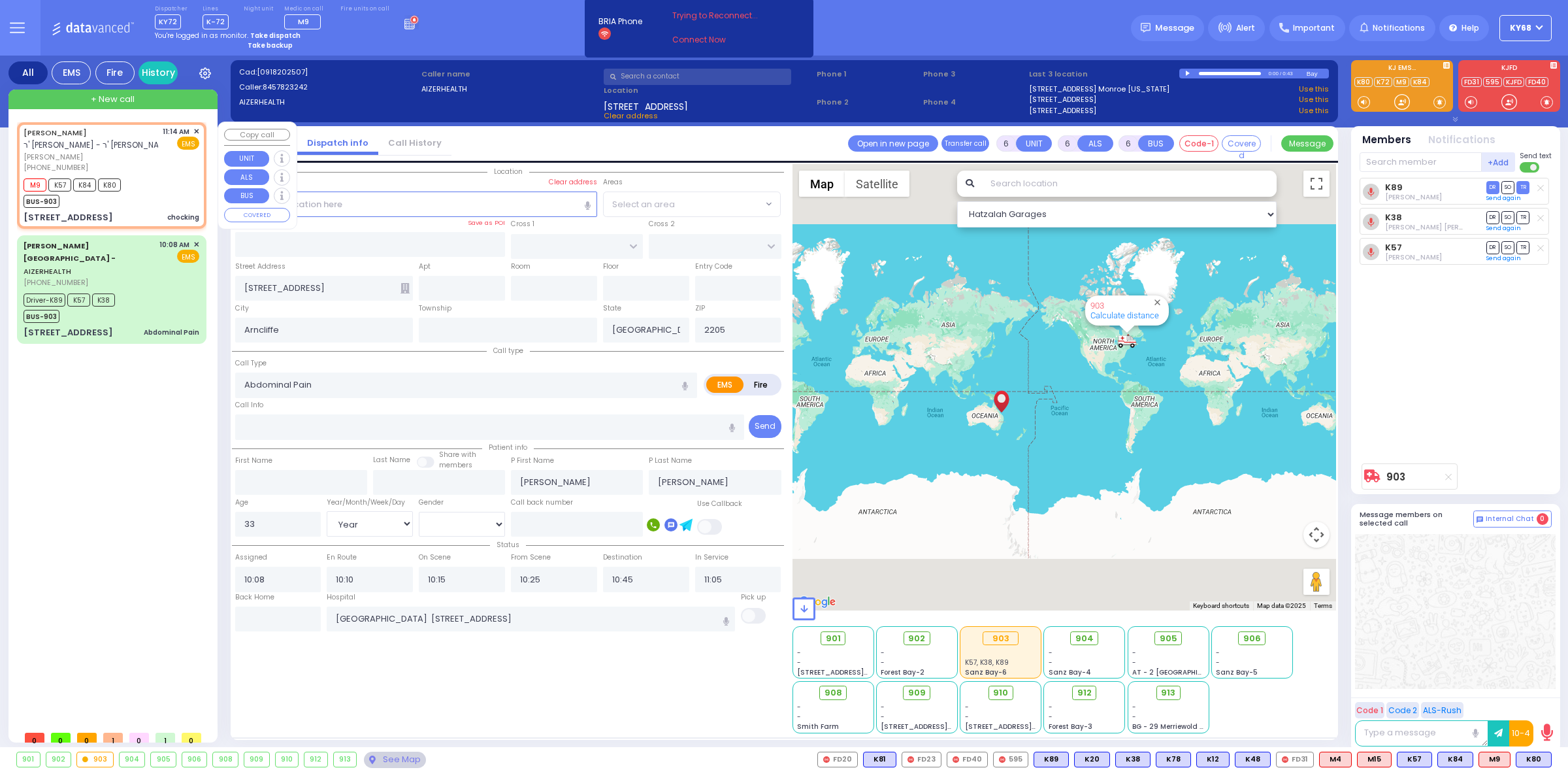
type input "2"
type input "1"
select select
type input "chocking"
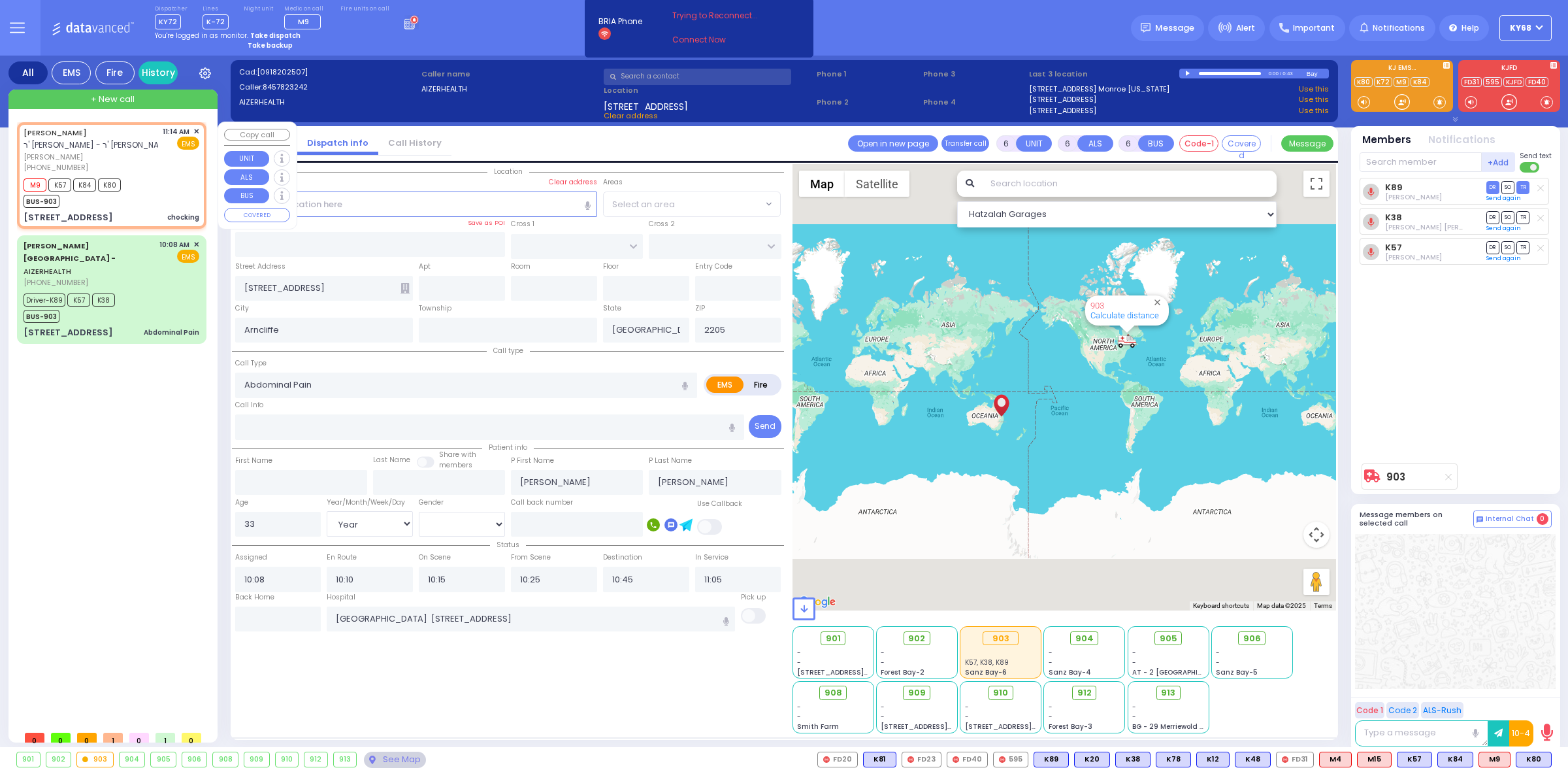
radio input "true"
type input "YEHOSEF"
type input "SHOLOMON"
select select
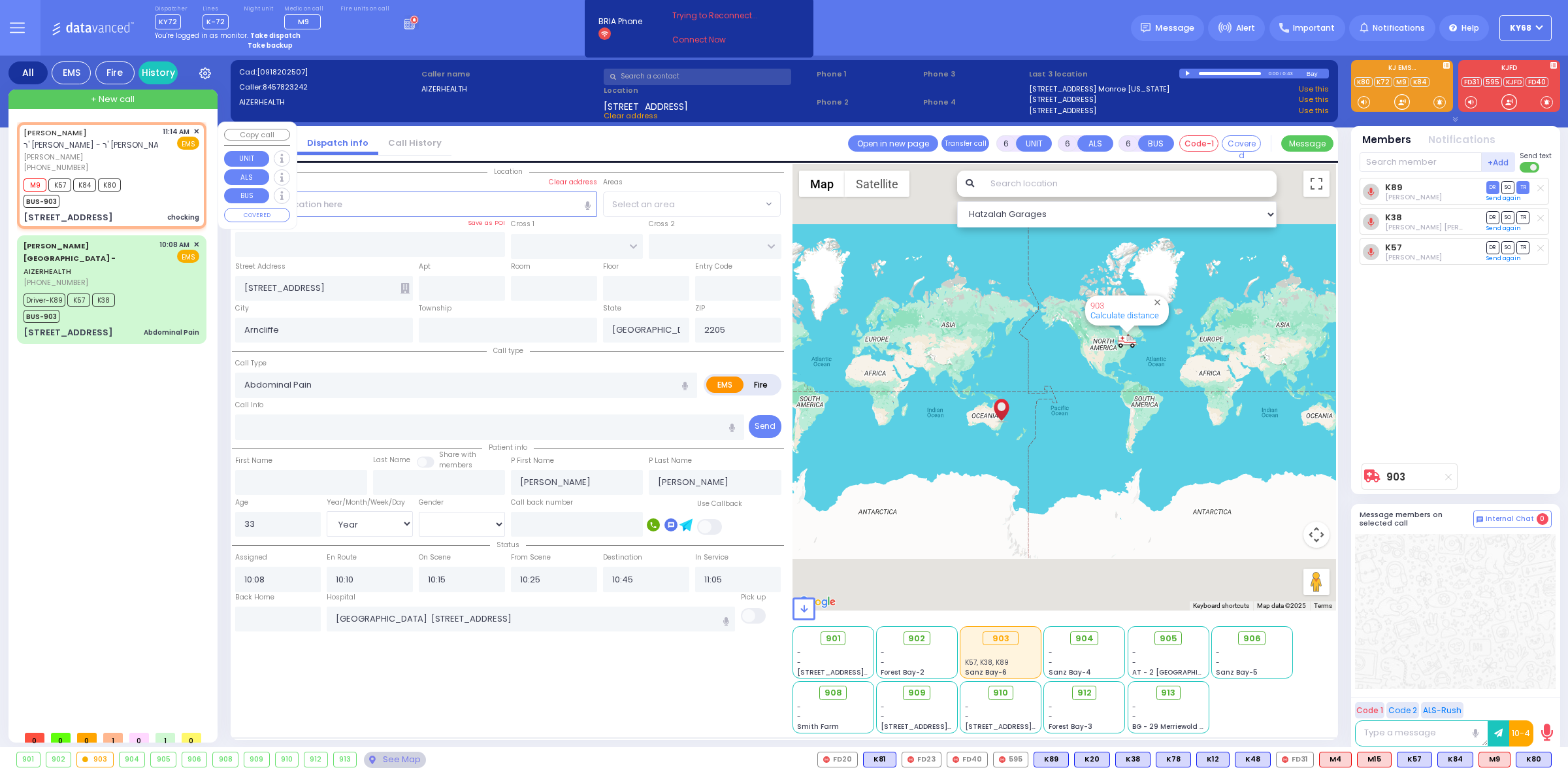
type input "11:14"
type input "11:15"
type input "TAYLOR COURT"
type input "TARNOPOL WAY"
type input "2 Fillmore Court"
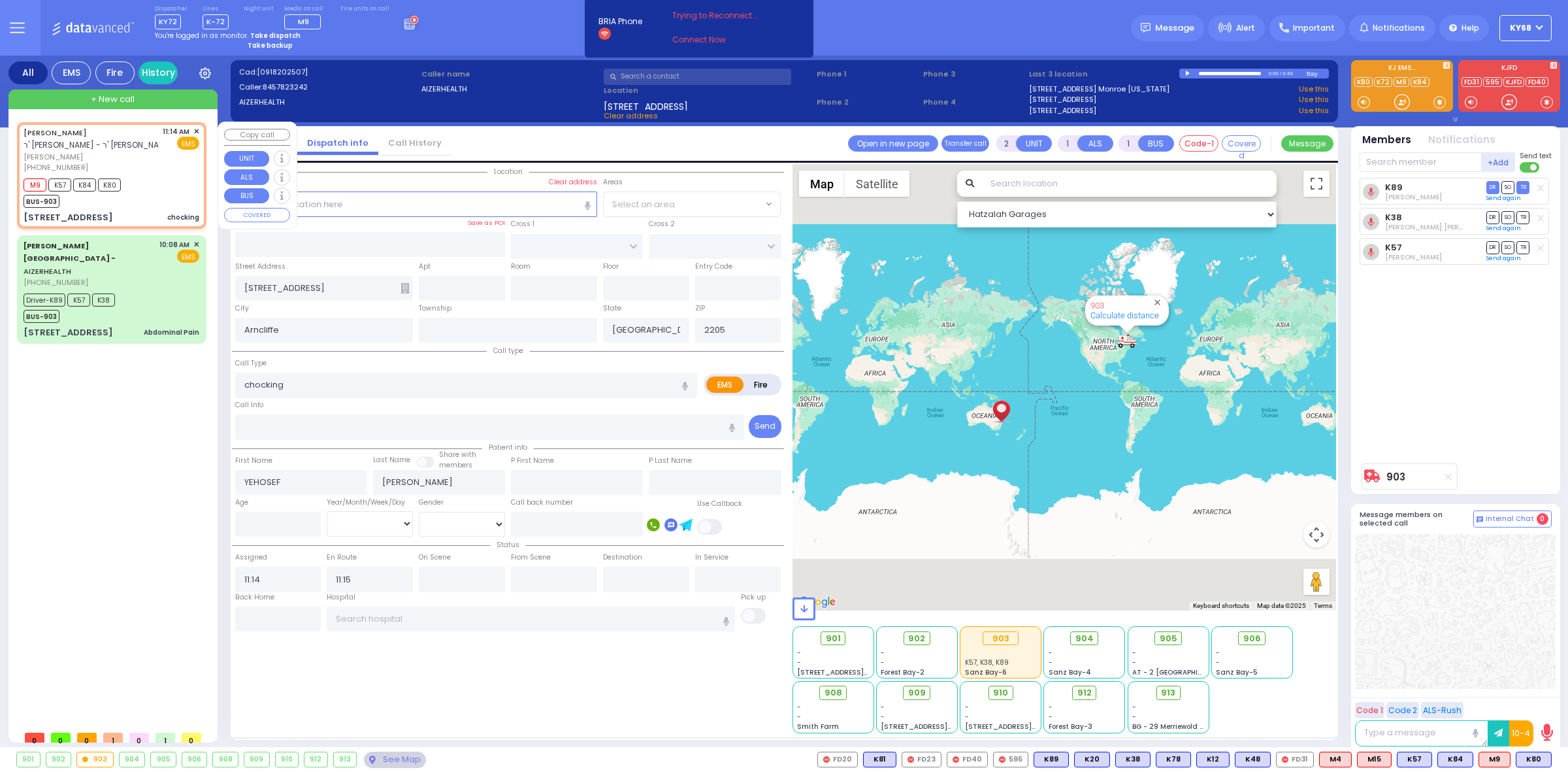
type input "101"
type input "Kiryas Joel"
type input "[US_STATE]"
type input "10950"
select select "Hatzalah Garages"
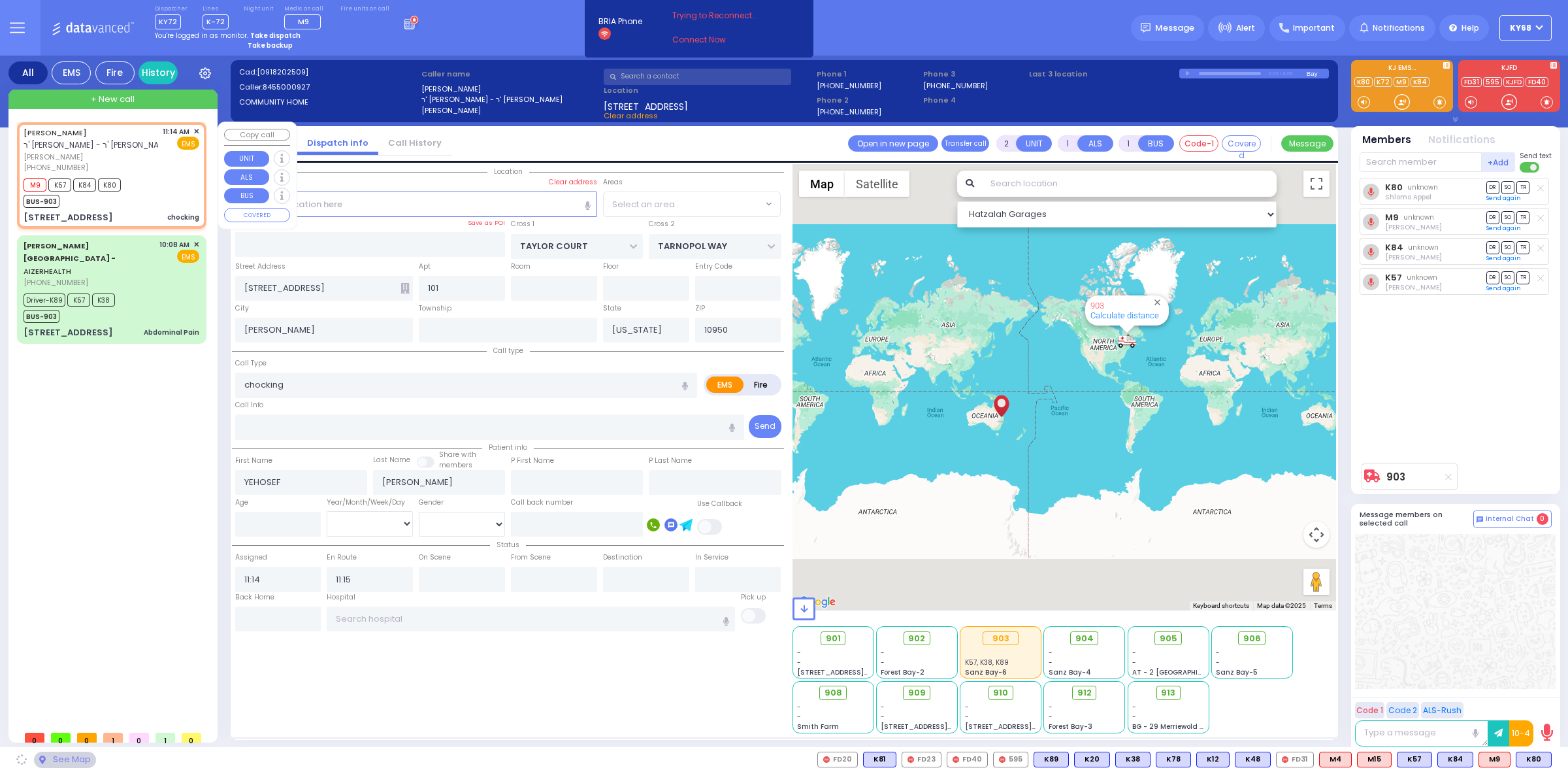
select select "SECTION 2"
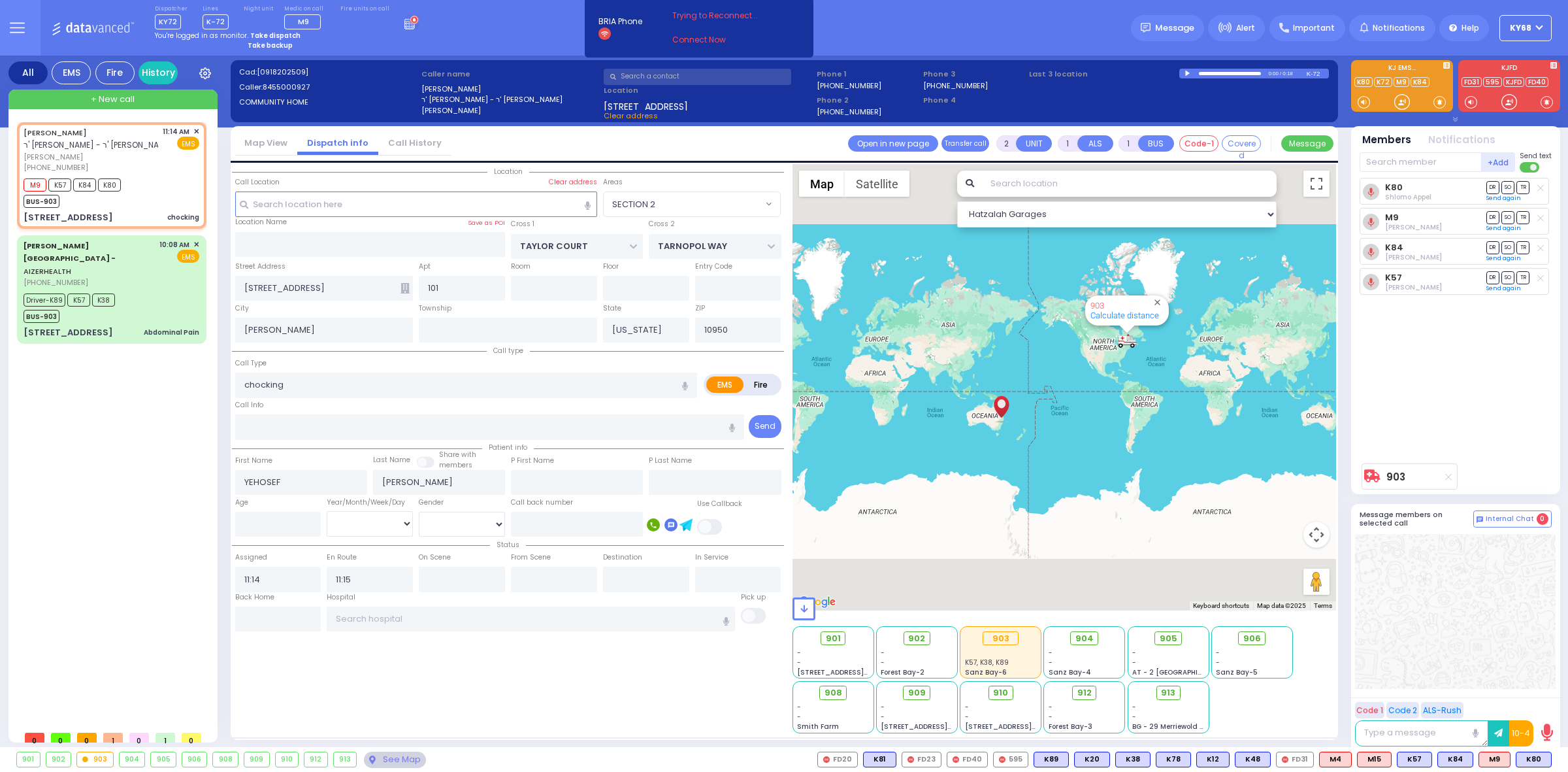
click at [1185, 70] on div at bounding box center [1188, 73] width 7 height 6
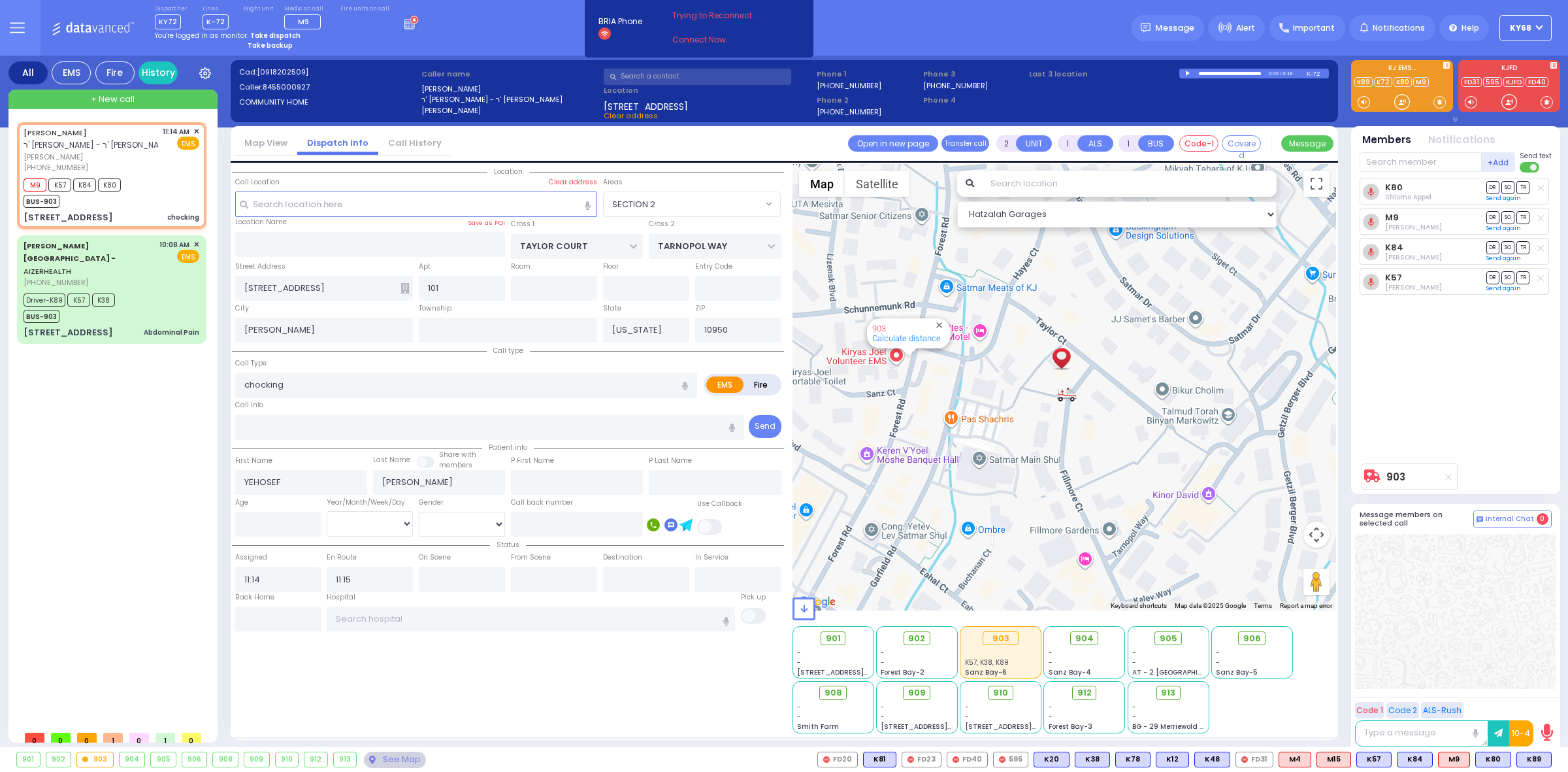
type input "6"
select select
radio input "true"
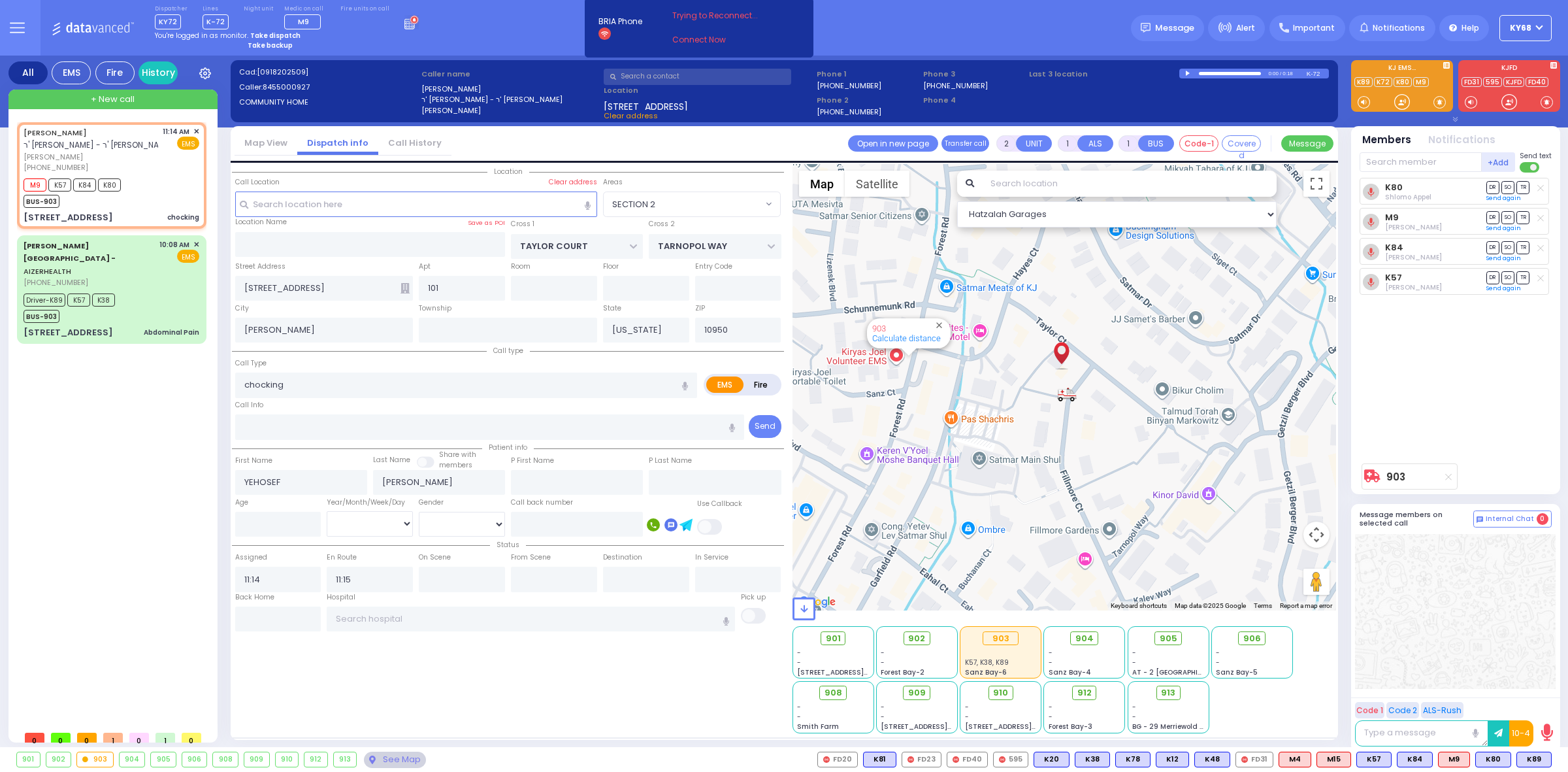
type input "Nathan"
type input "Fogel"
type input "3"
select select "Year"
radio input "true"
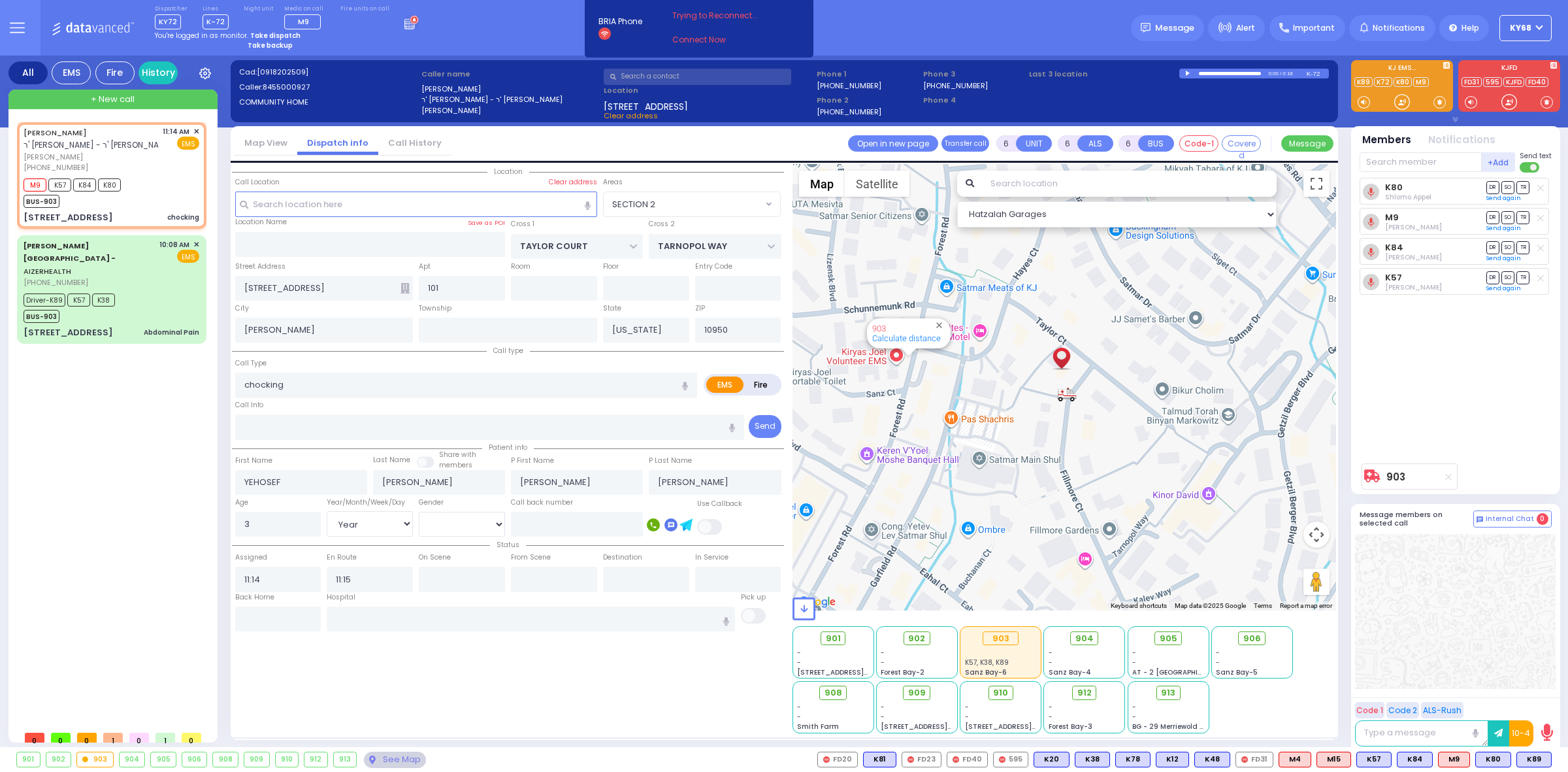
select select "Year"
radio input "true"
select select "Year"
select select "SECTION 2"
select select "Hatzalah Garages"
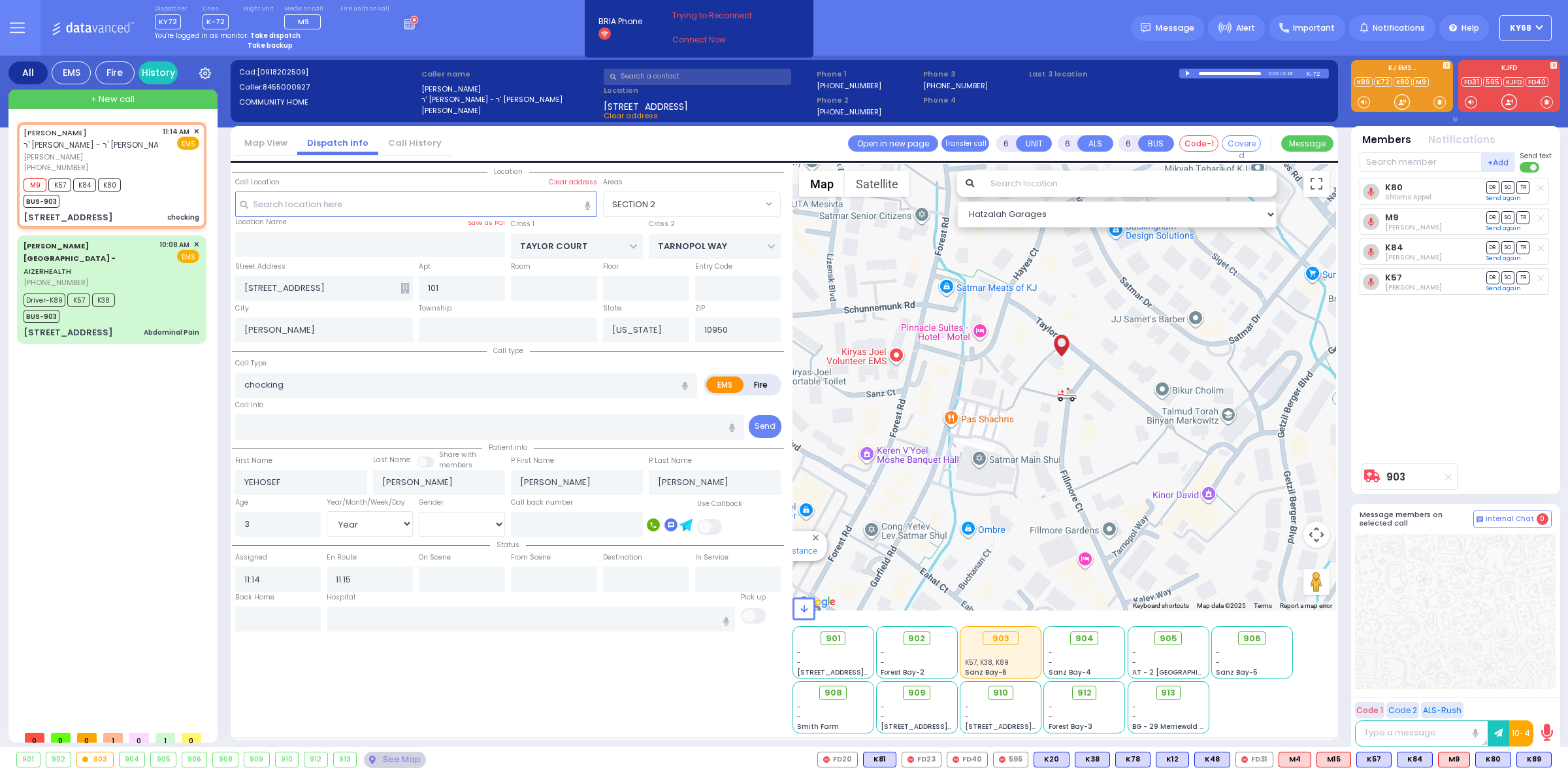
select select
radio input "true"
select select "Year"
select select "SECTION 2"
select select "Hatzalah Garages"
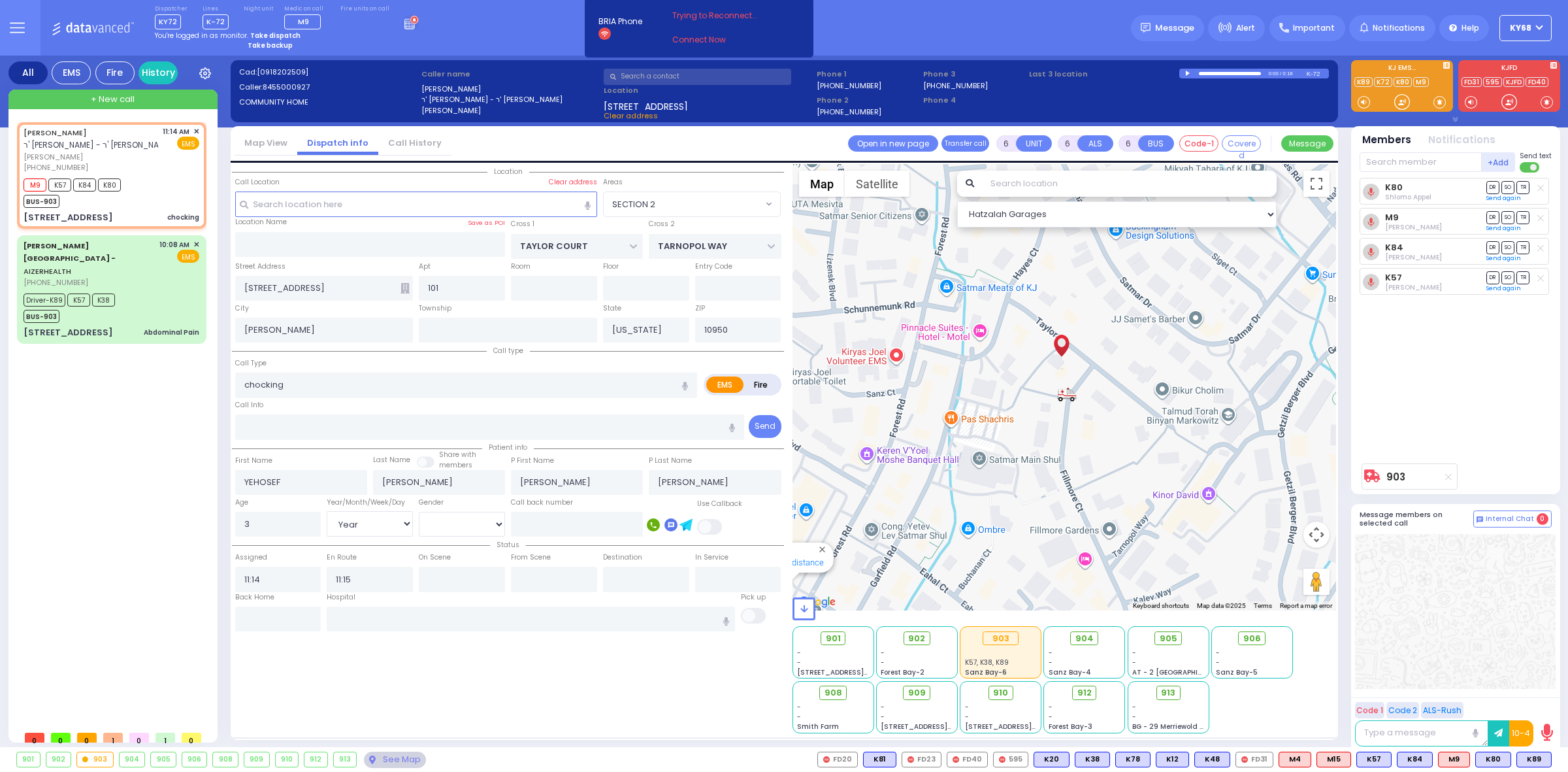
select select
radio input "true"
select select "Year"
radio input "true"
select select "Year"
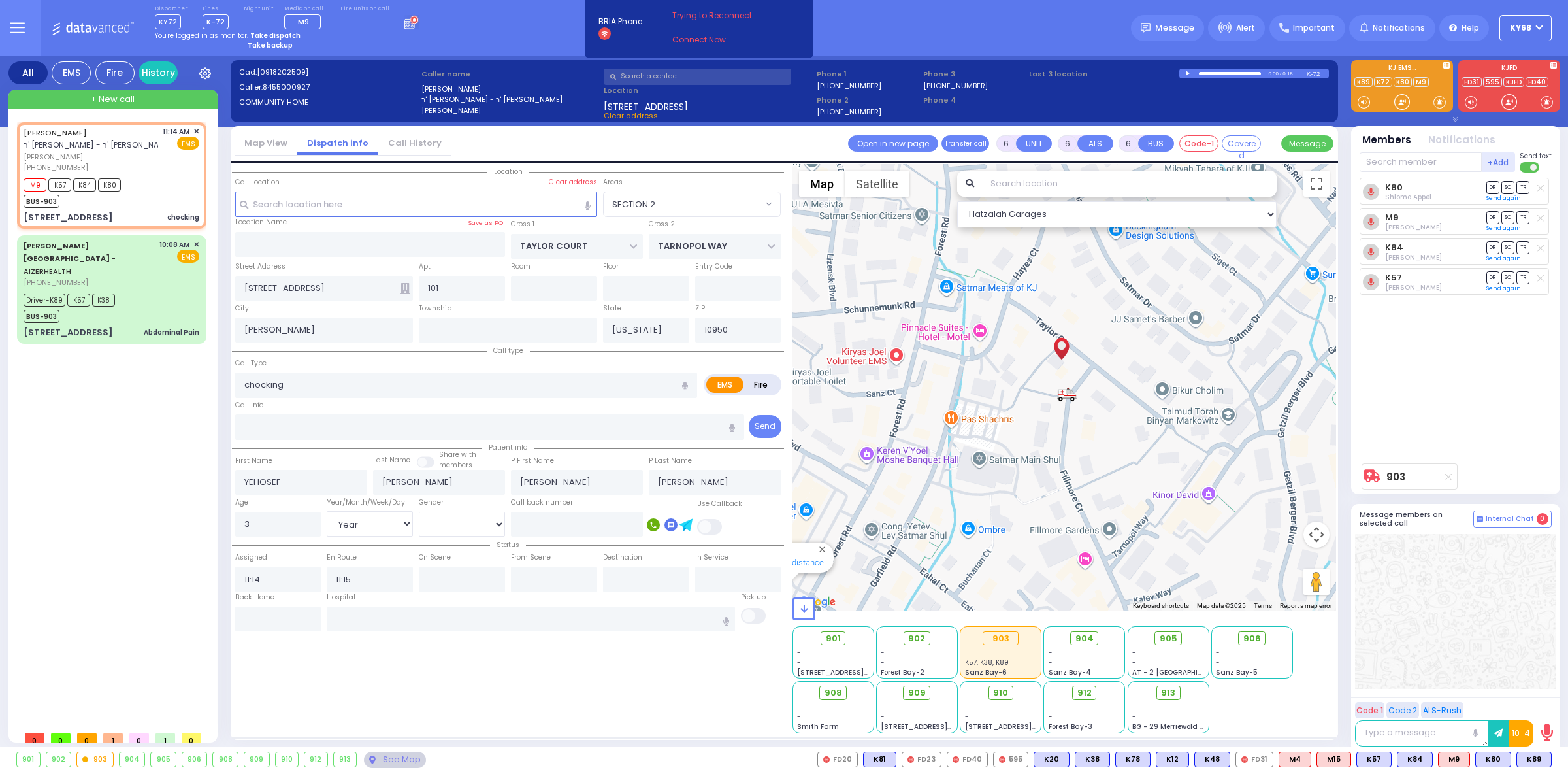
radio input "true"
select select "Year"
select select "SECTION 2"
select select "Hatzalah Garages"
select select
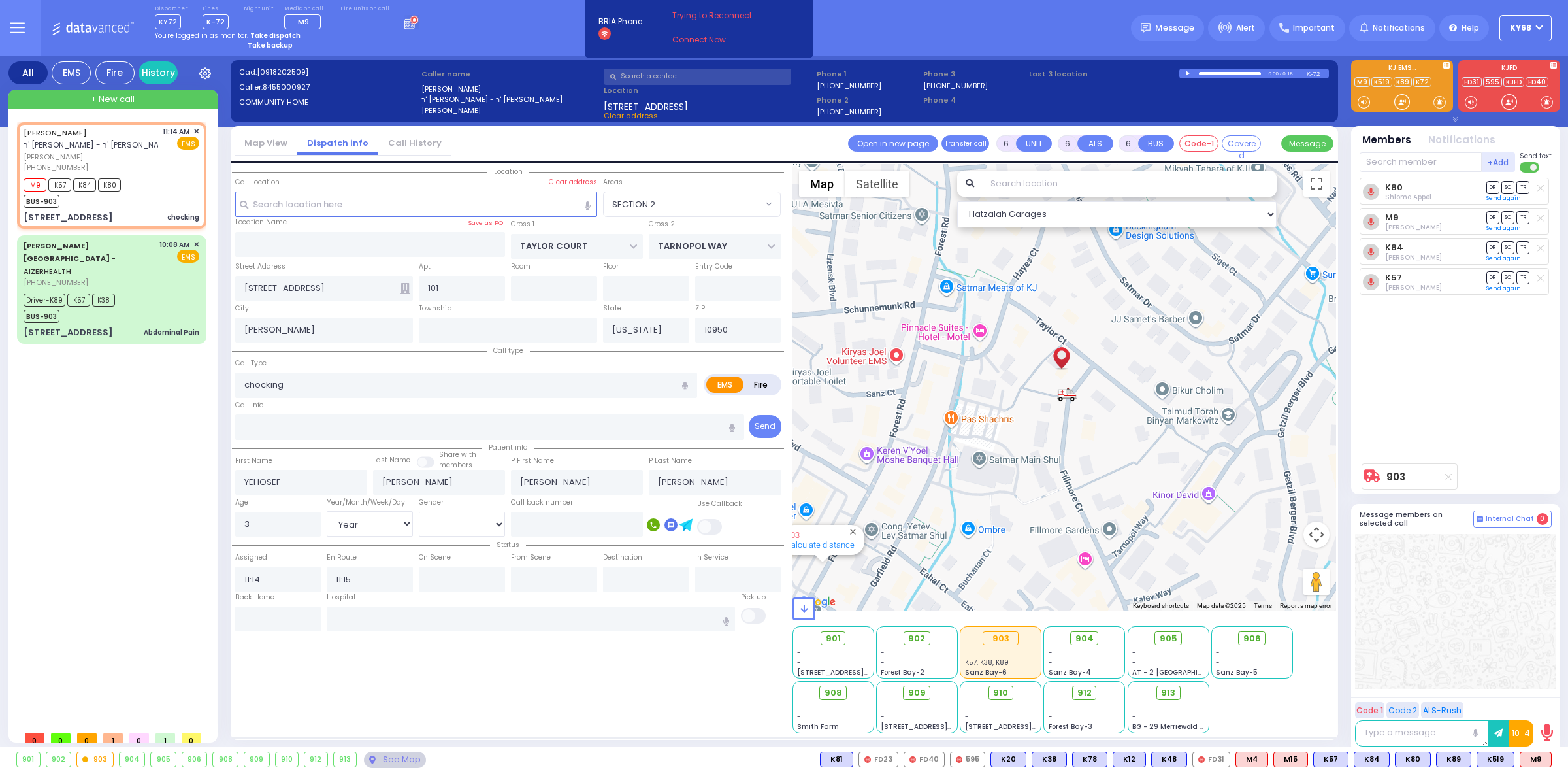
radio input "true"
select select "Year"
select select "SECTION 2"
select select "Hatzalah Garages"
select select
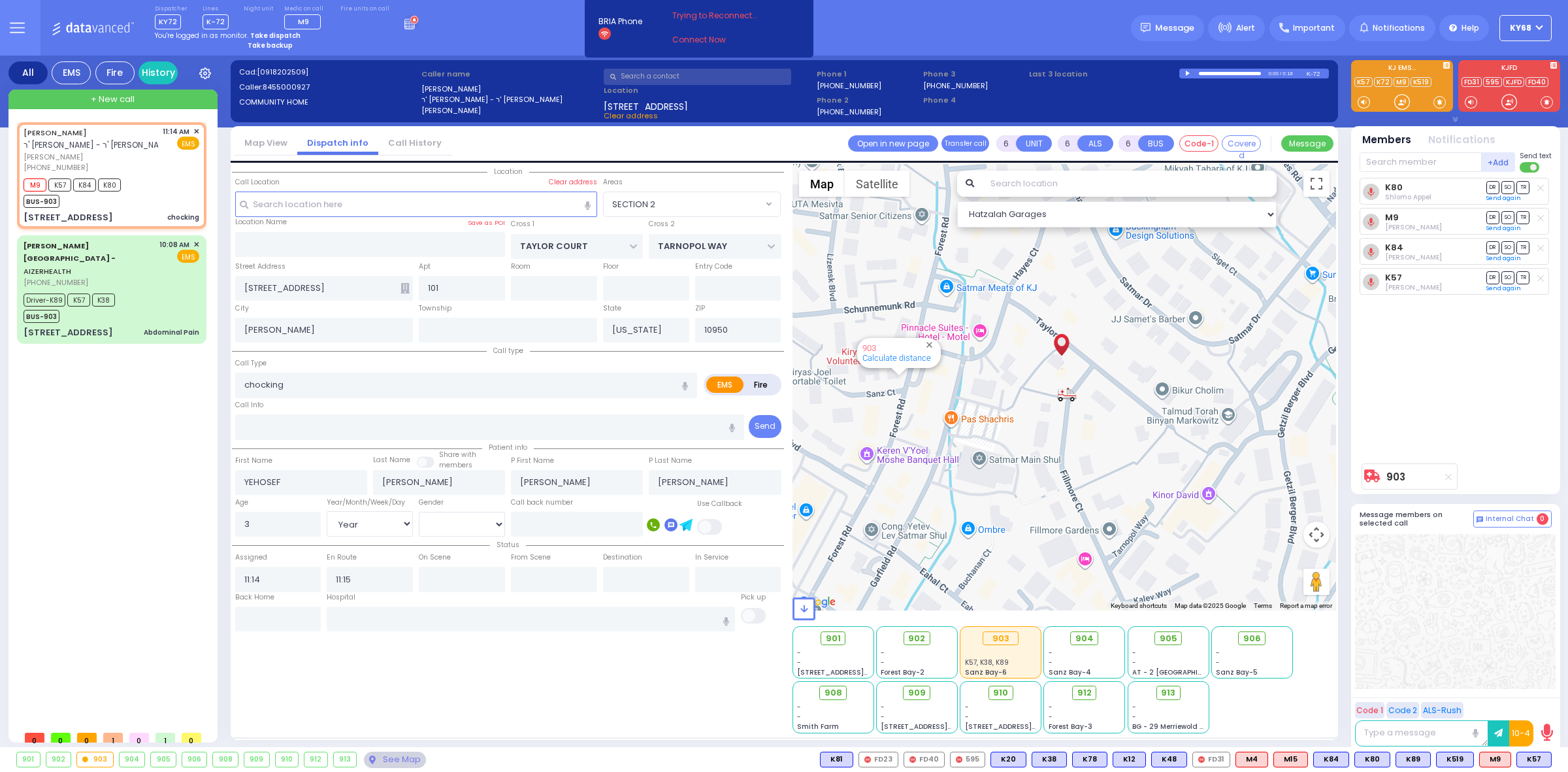
radio input "true"
select select "Year"
radio input "true"
select select "Year"
select select "SECTION 2"
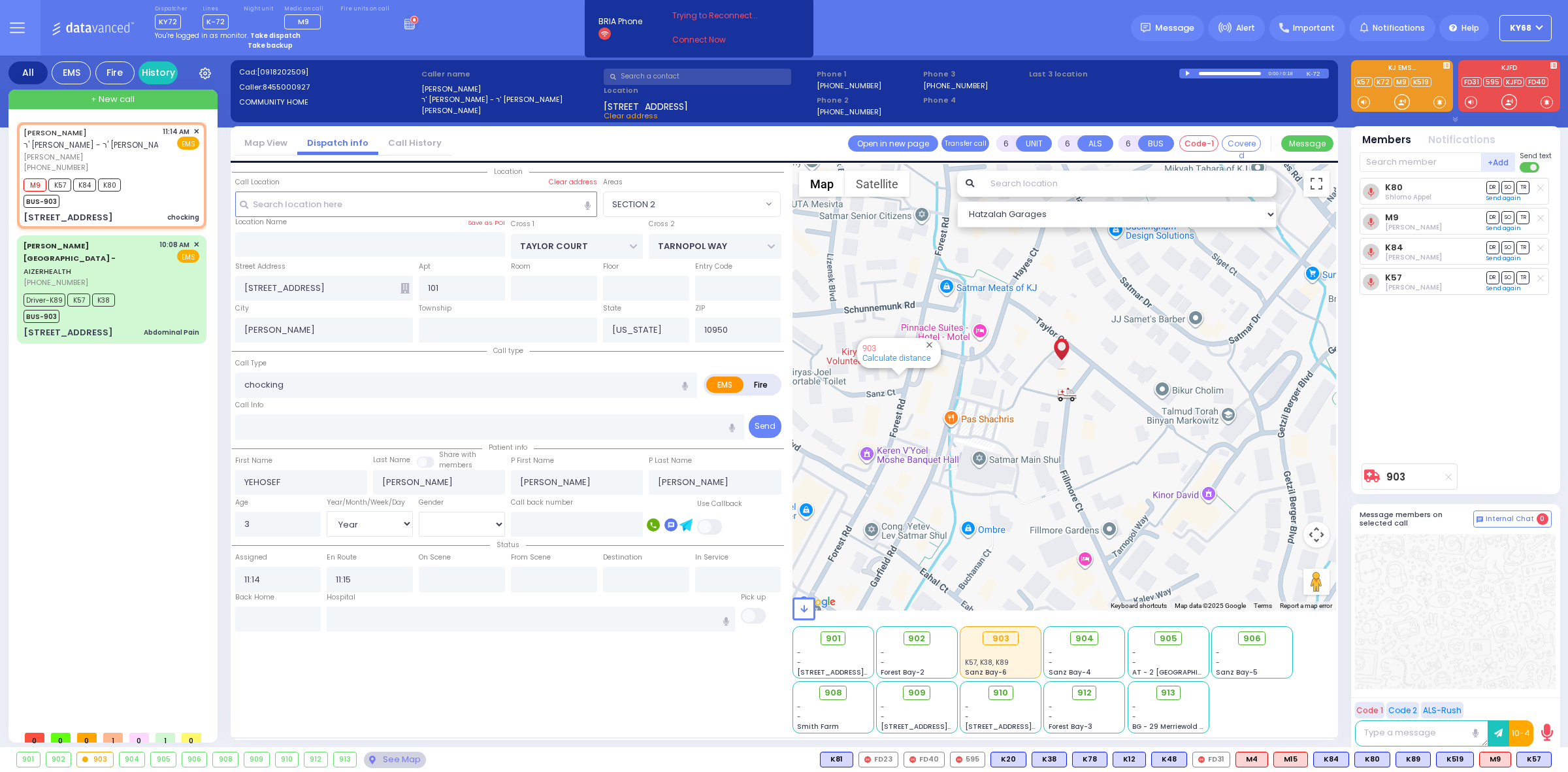
select select "Hatzalah Garages"
select select
radio input "true"
select select "Year"
select select "SECTION 2"
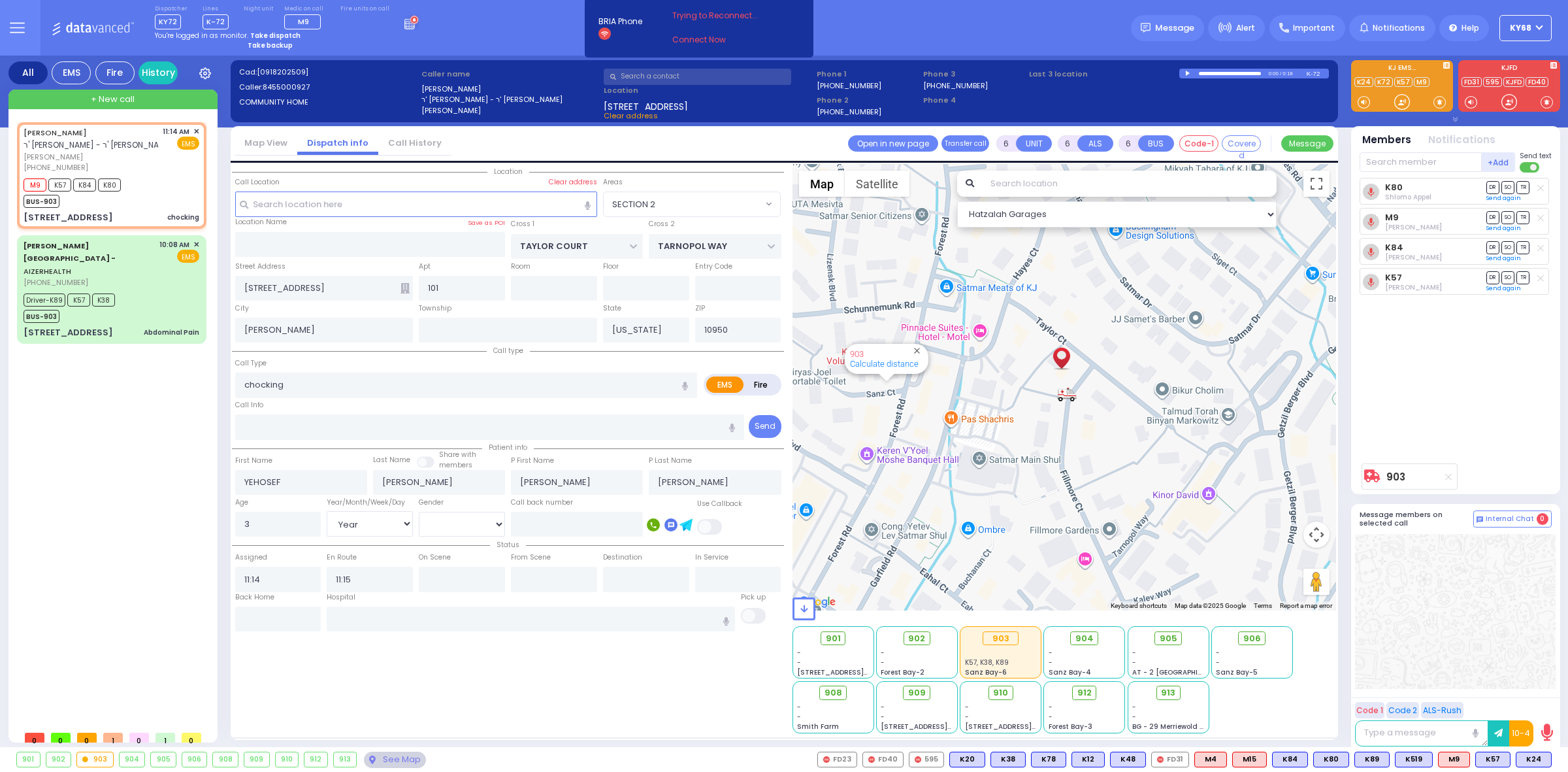
select select "Hatzalah Garages"
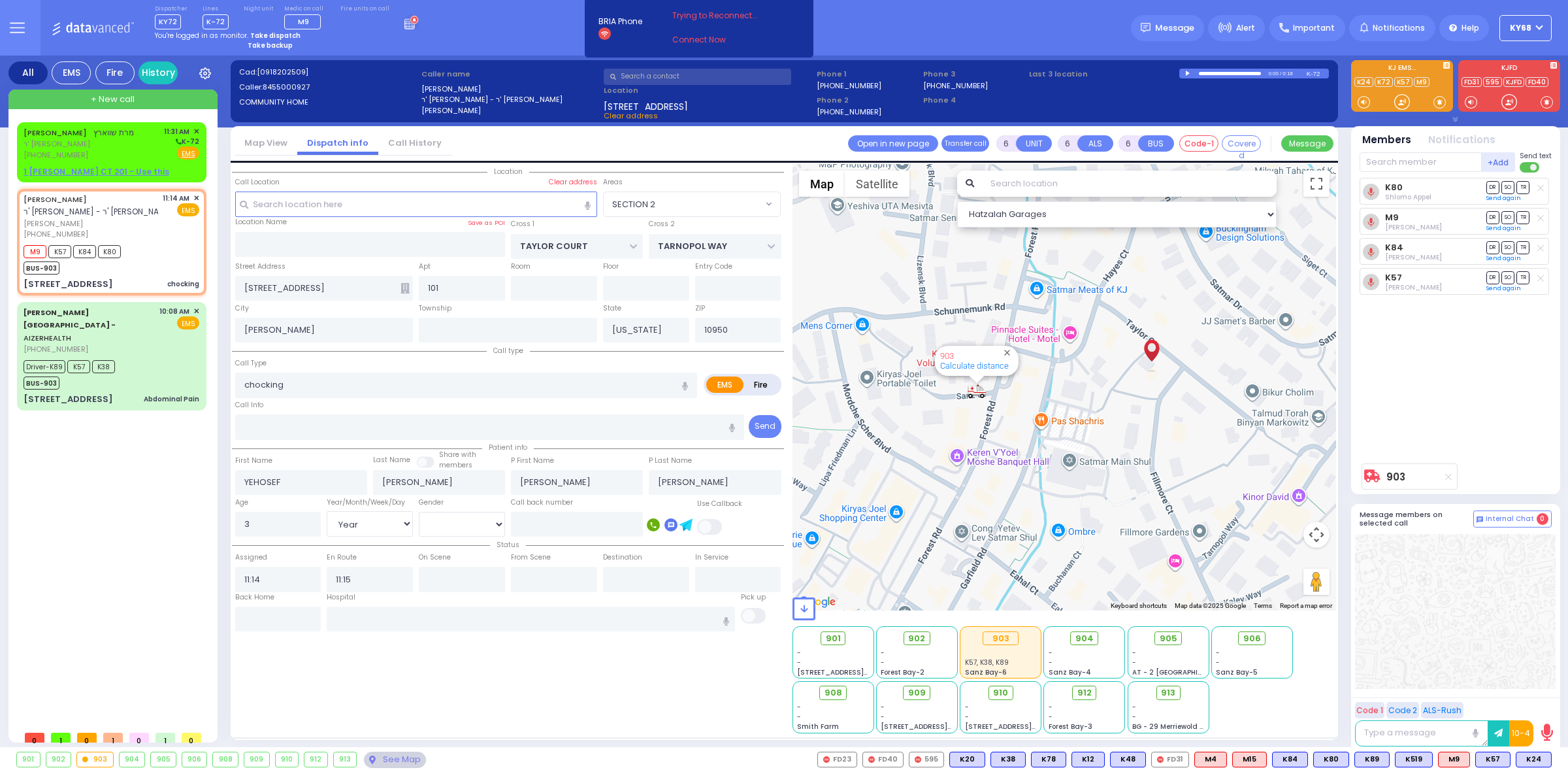
select select
radio input "true"
select select "Year"
select select "Hatzalah Garages"
select select "SECTION 2"
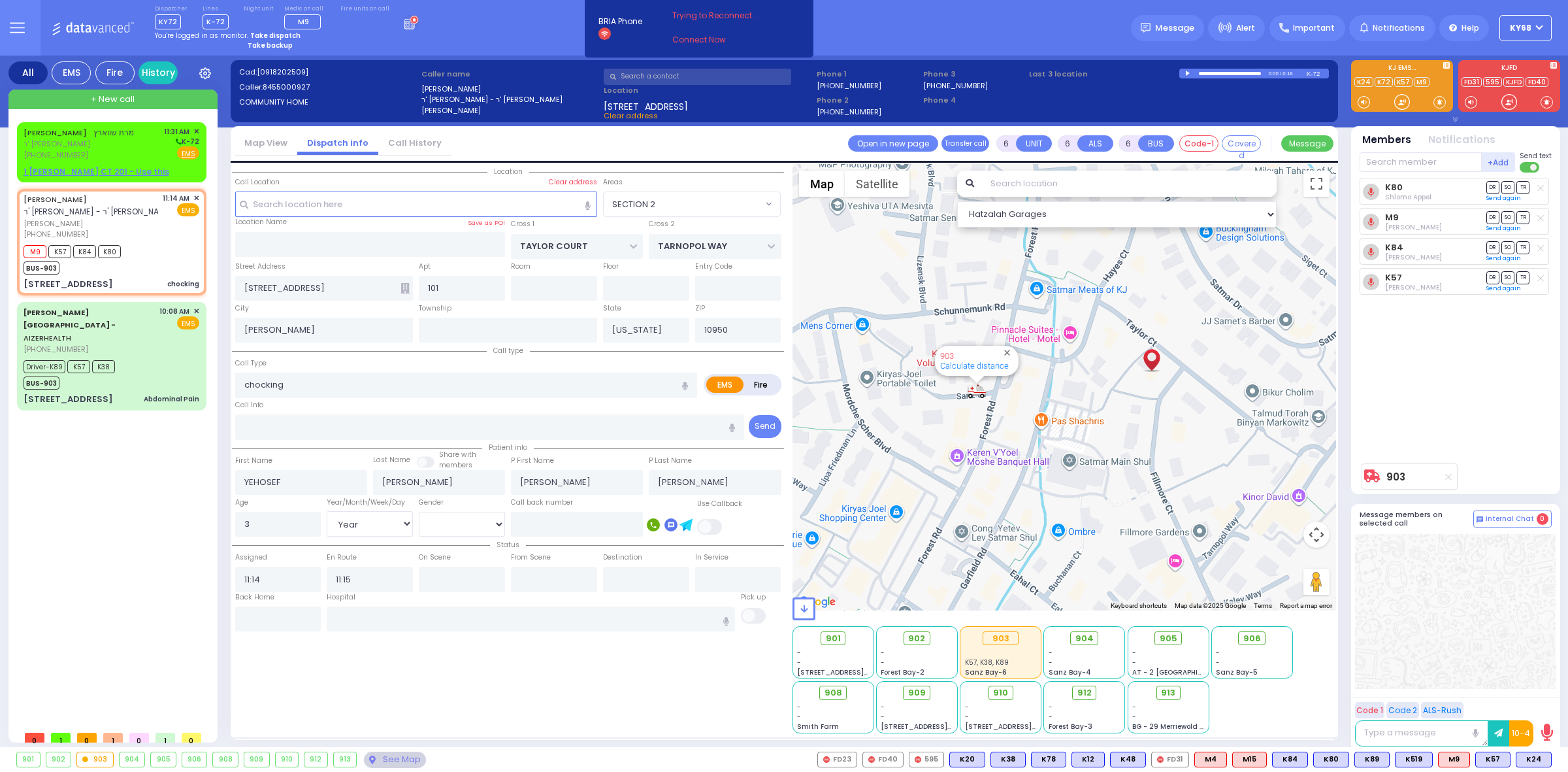
select select
radio input "true"
select select "Year"
select select "Hatzalah Garages"
select select "SECTION 2"
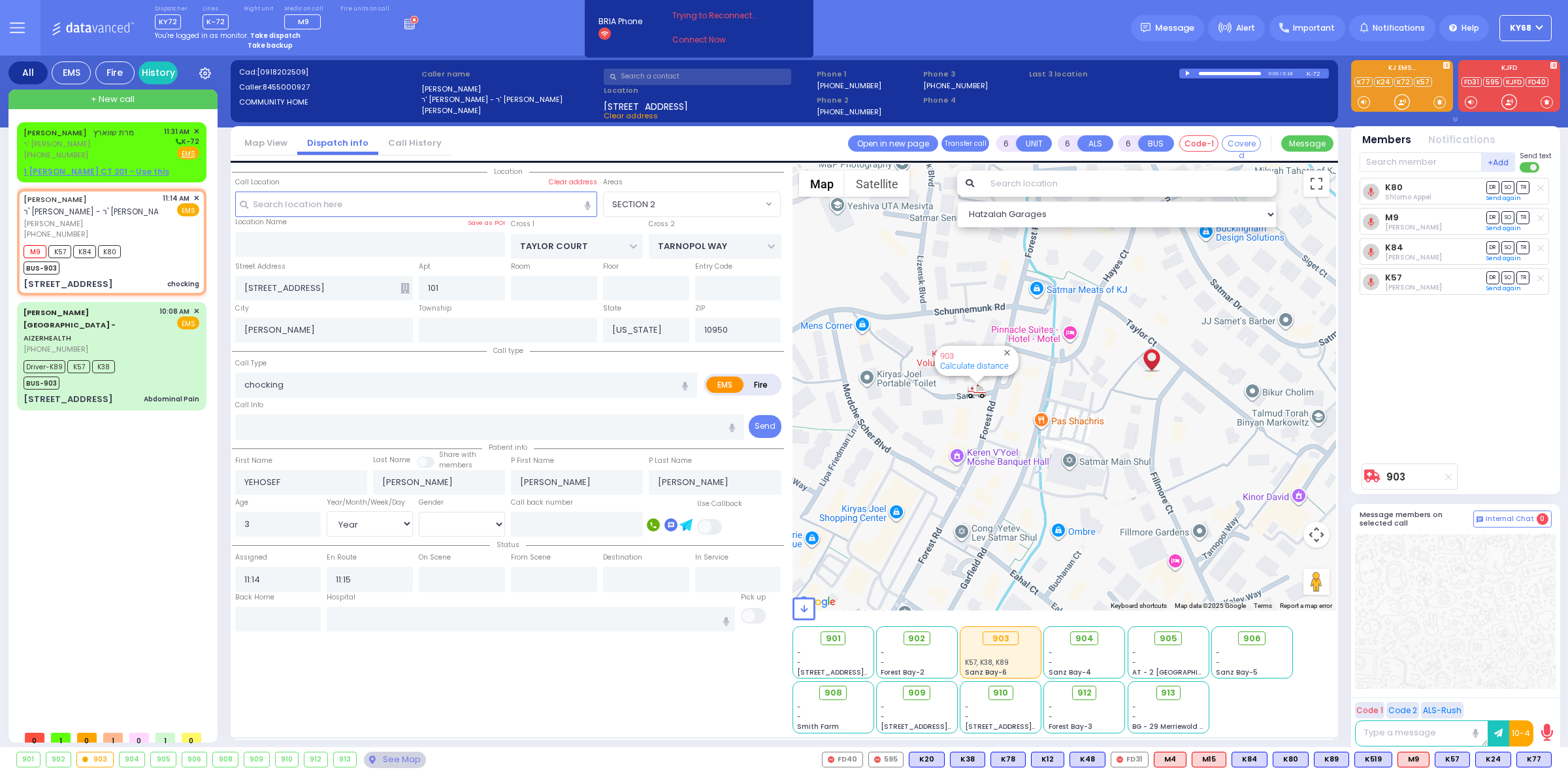
select select
radio input "true"
select select "Year"
select select "Hatzalah Garages"
select select "SECTION 2"
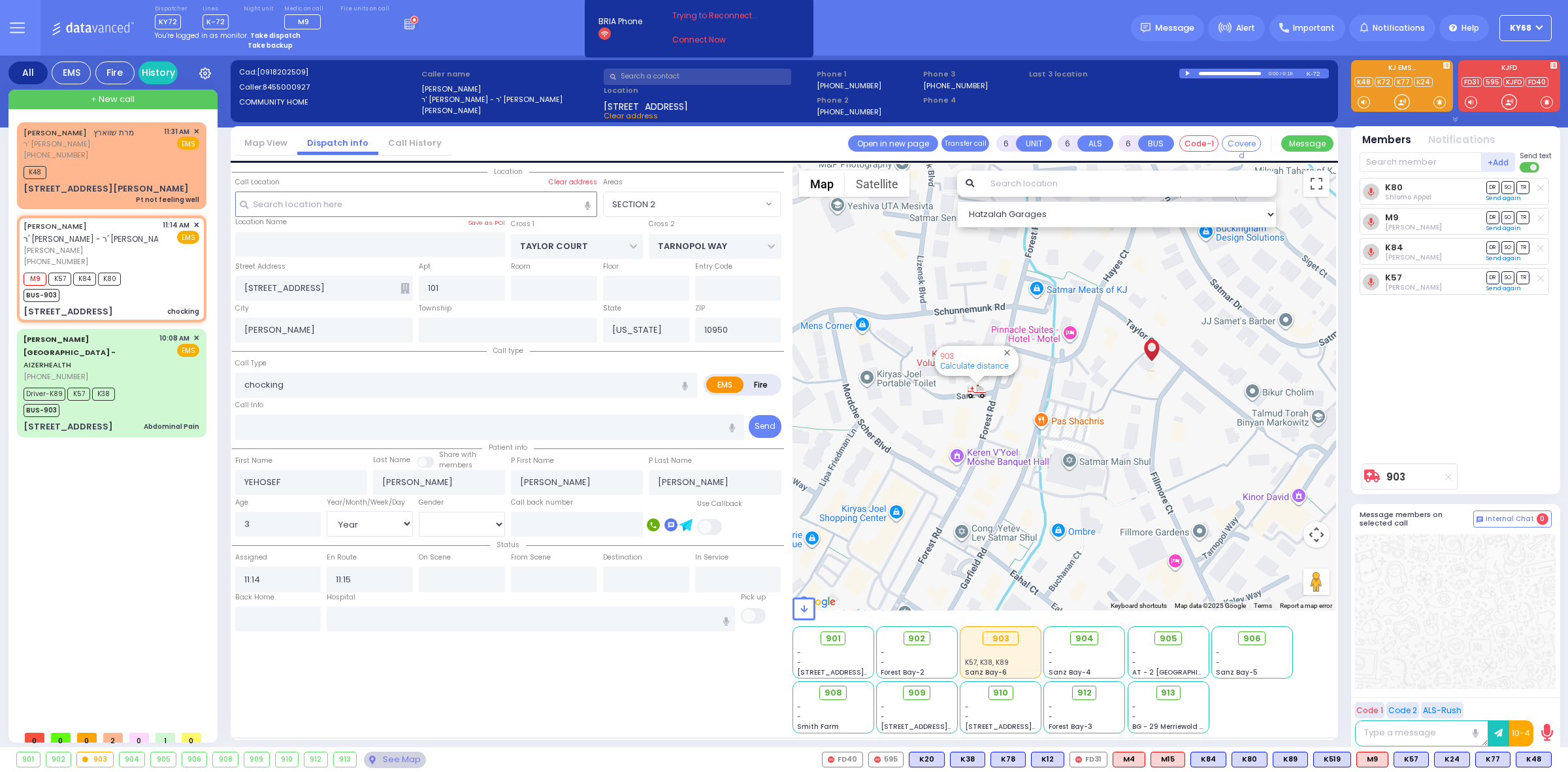
select select
radio input "true"
select select "Year"
select select "SECTION 2"
select select "Hatzalah Garages"
